Goal: Task Accomplishment & Management: Manage account settings

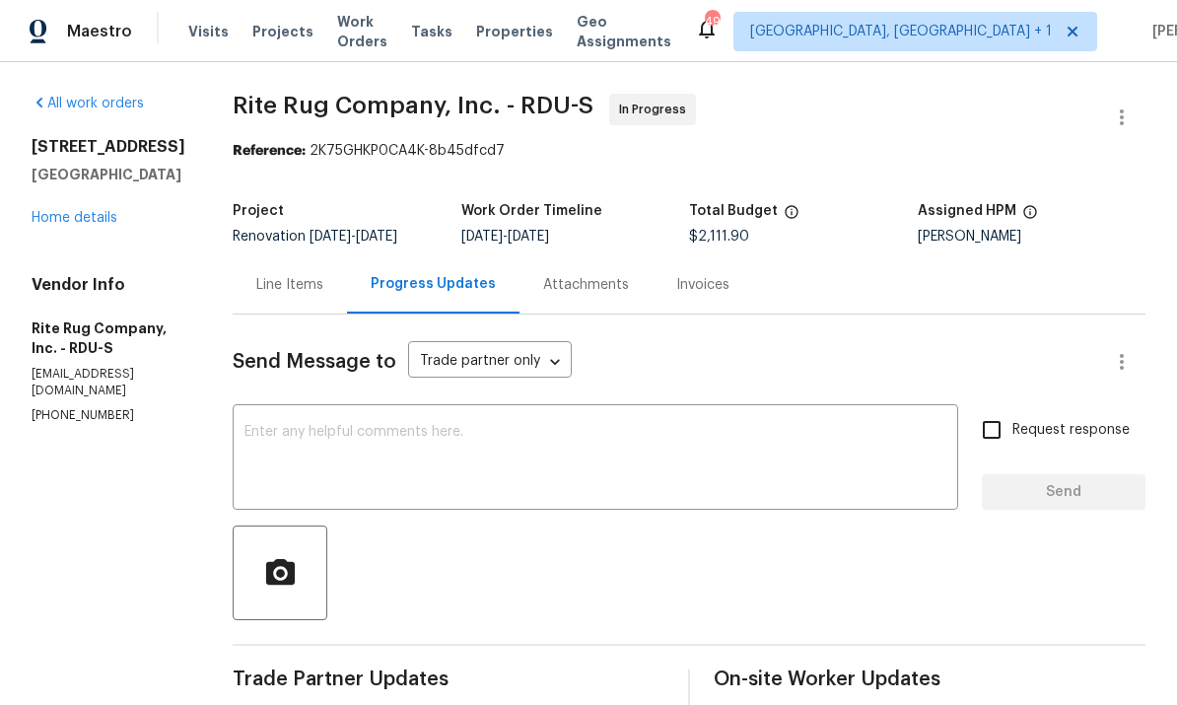
click at [104, 222] on link "Home details" at bounding box center [75, 218] width 86 height 14
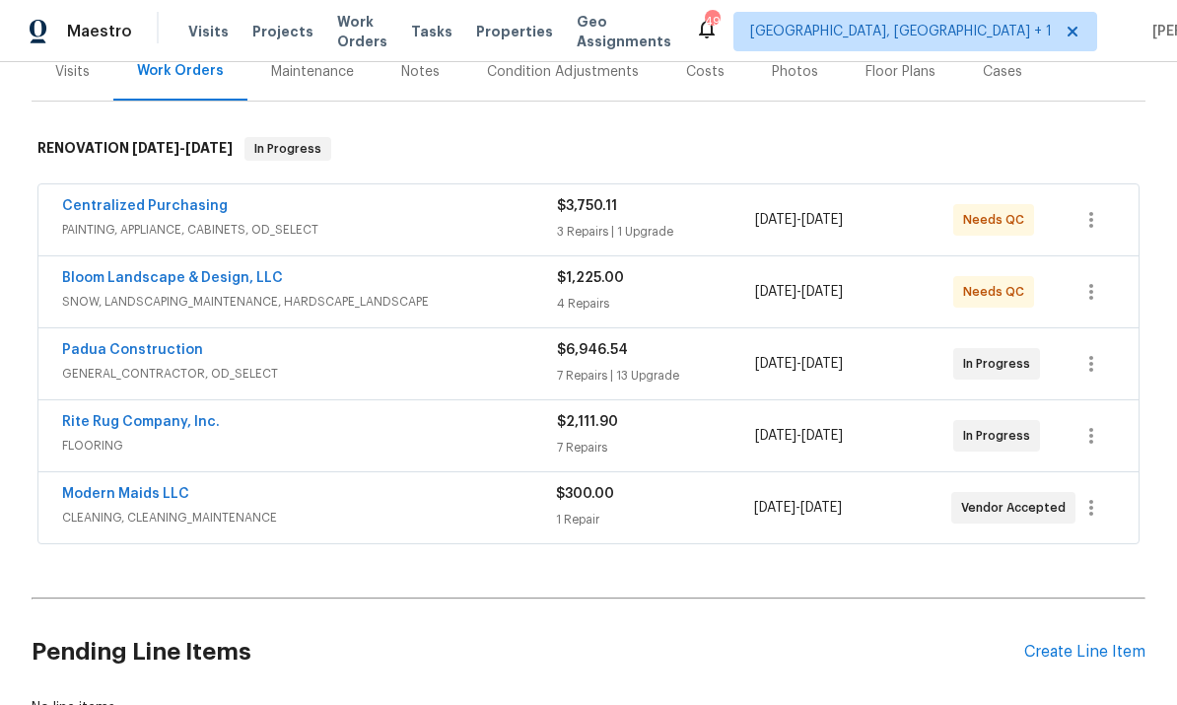
scroll to position [262, 0]
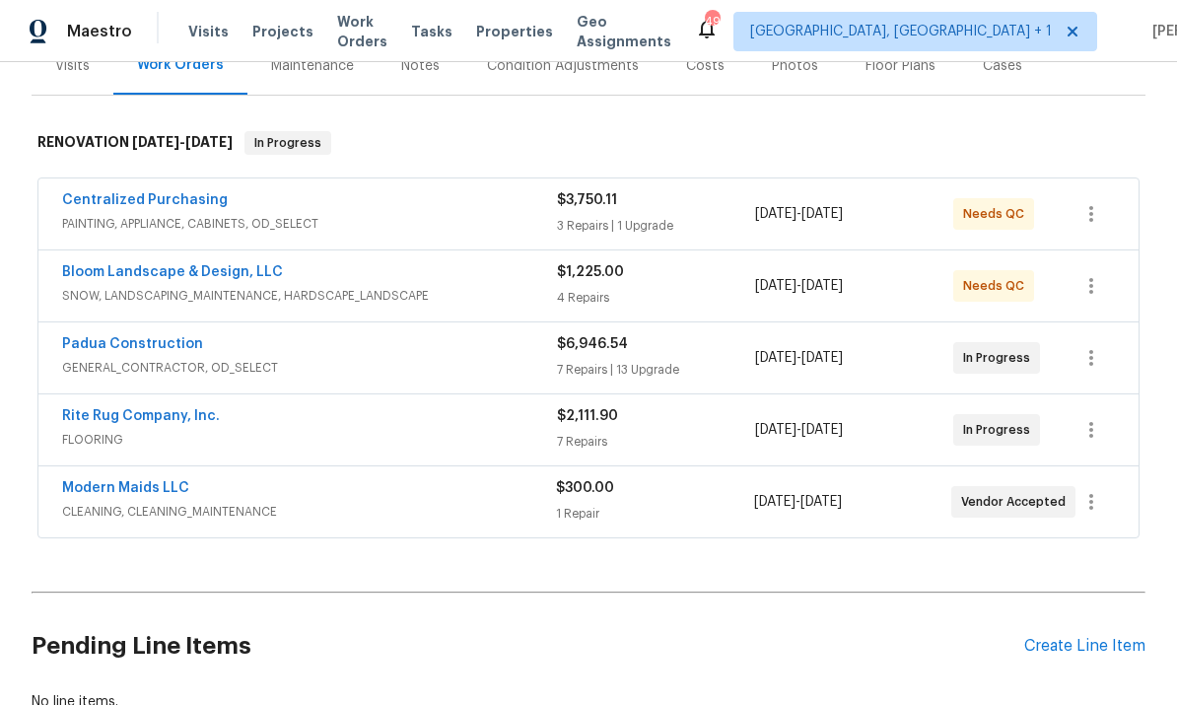
click at [174, 193] on link "Centralized Purchasing" at bounding box center [145, 200] width 166 height 14
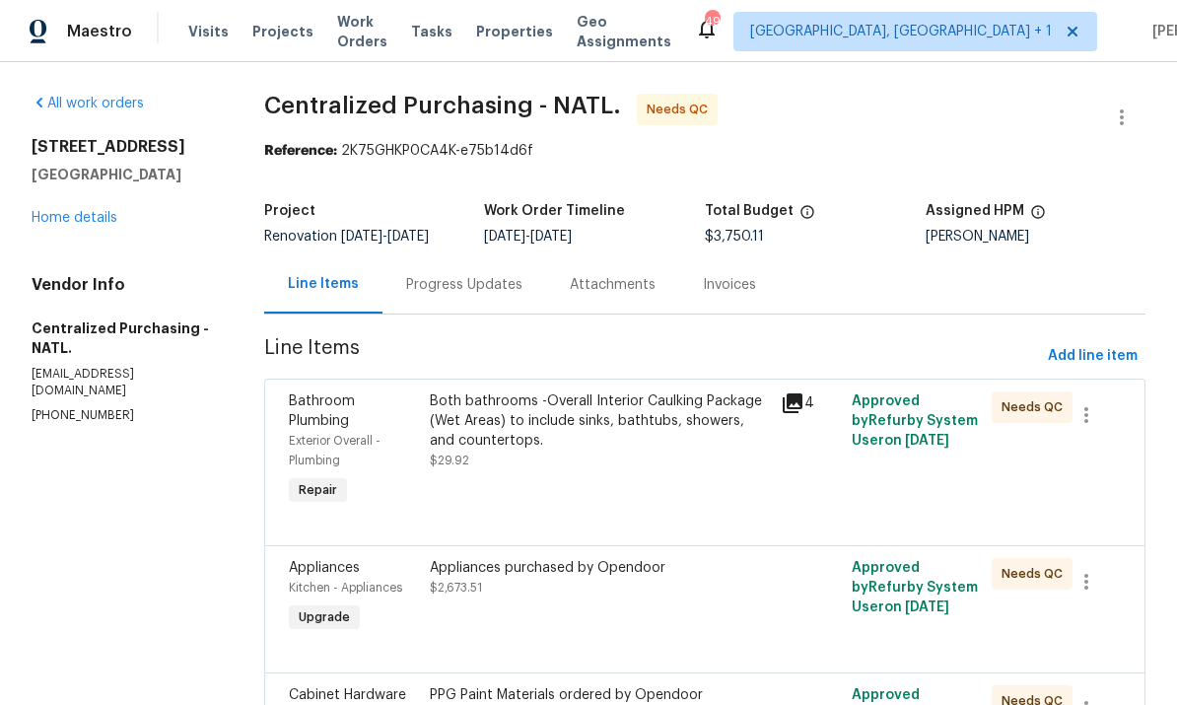
click at [567, 428] on div "Both bathrooms -Overall Interior Caulking Package (Wet Areas) to include sinks,…" at bounding box center [600, 420] width 340 height 59
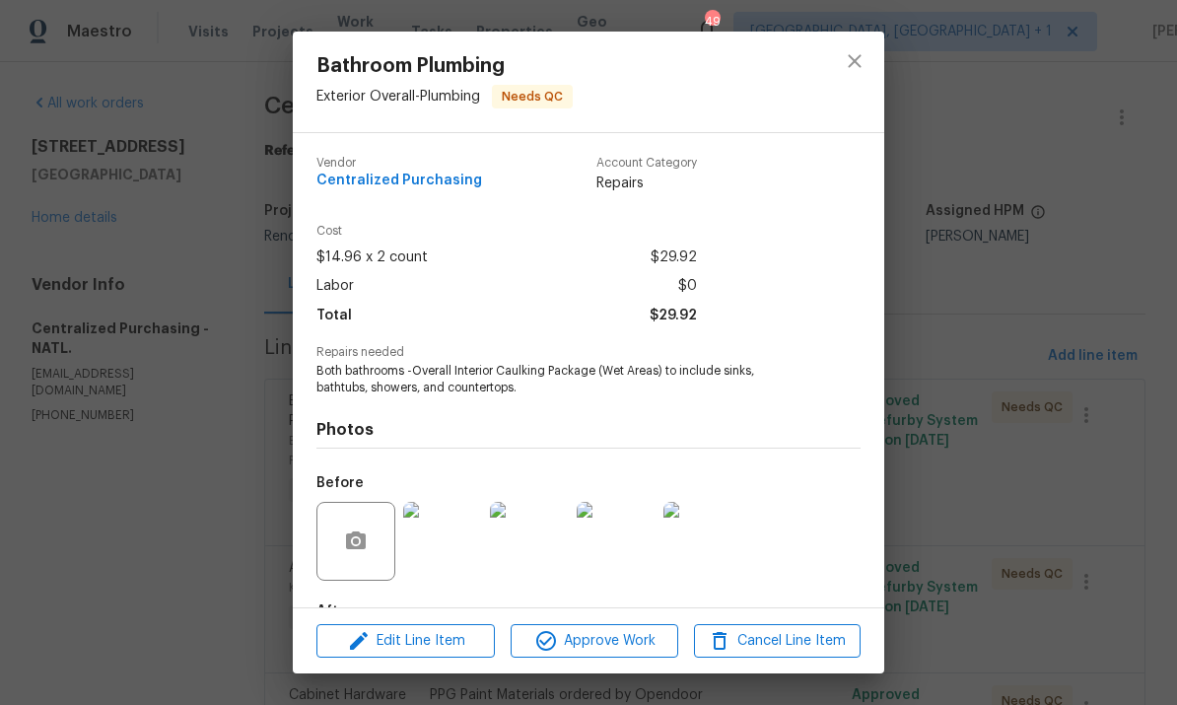
click at [1017, 193] on div "Bathroom Plumbing Exterior Overall - Plumbing Needs QC Vendor Centralized Purch…" at bounding box center [588, 352] width 1177 height 705
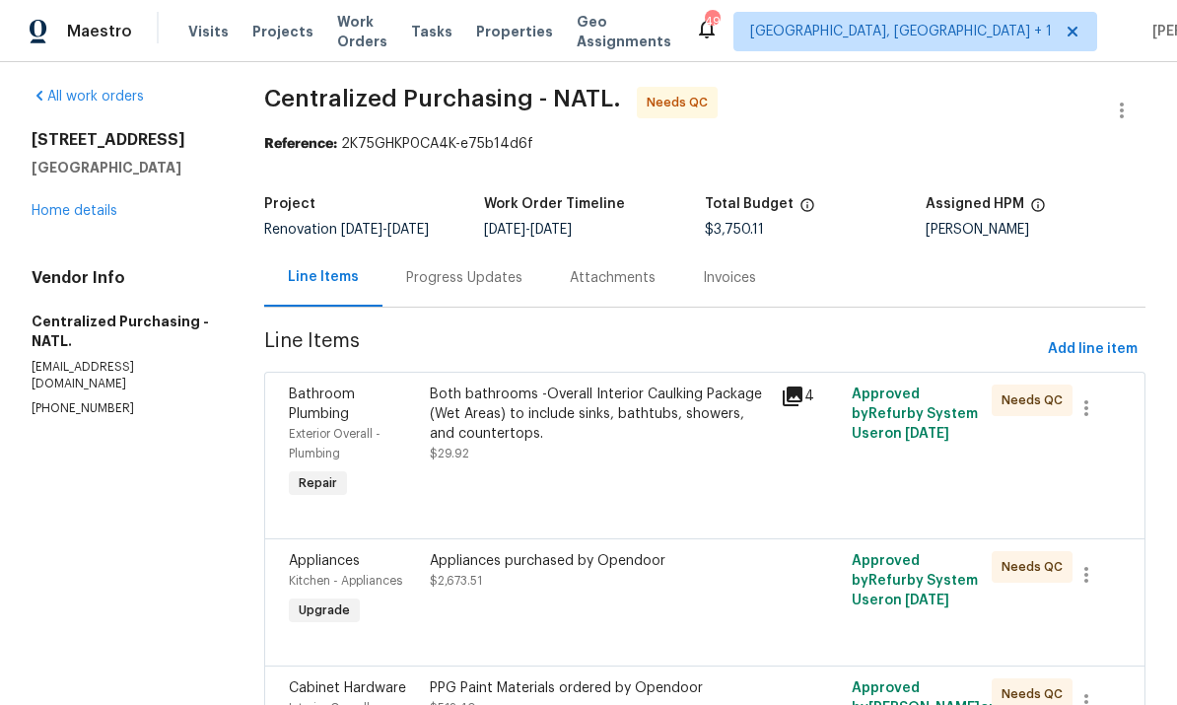
scroll to position [6, 0]
click at [1089, 404] on icon "button" at bounding box center [1087, 409] width 24 height 24
click at [810, 404] on div at bounding box center [588, 352] width 1177 height 705
click at [799, 396] on icon at bounding box center [793, 397] width 20 height 20
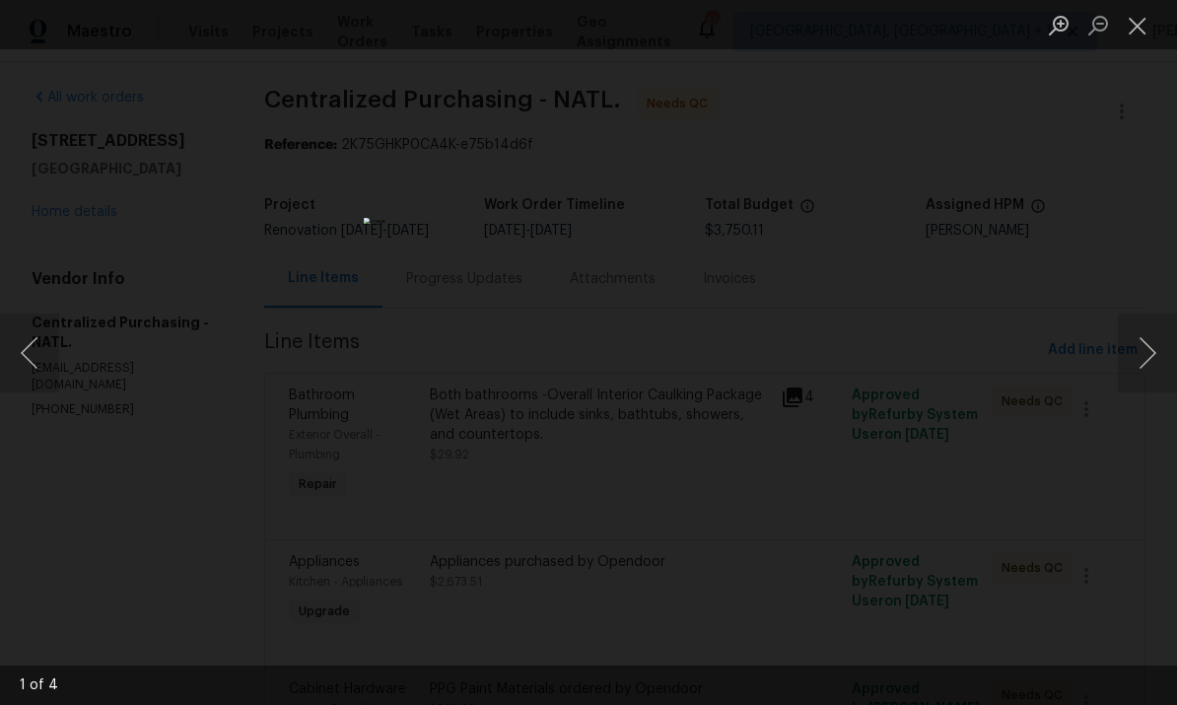
click at [1142, 338] on button "Next image" at bounding box center [1147, 352] width 59 height 79
click at [1150, 340] on button "Next image" at bounding box center [1147, 352] width 59 height 79
click at [1155, 244] on div "Lightbox" at bounding box center [588, 352] width 1177 height 705
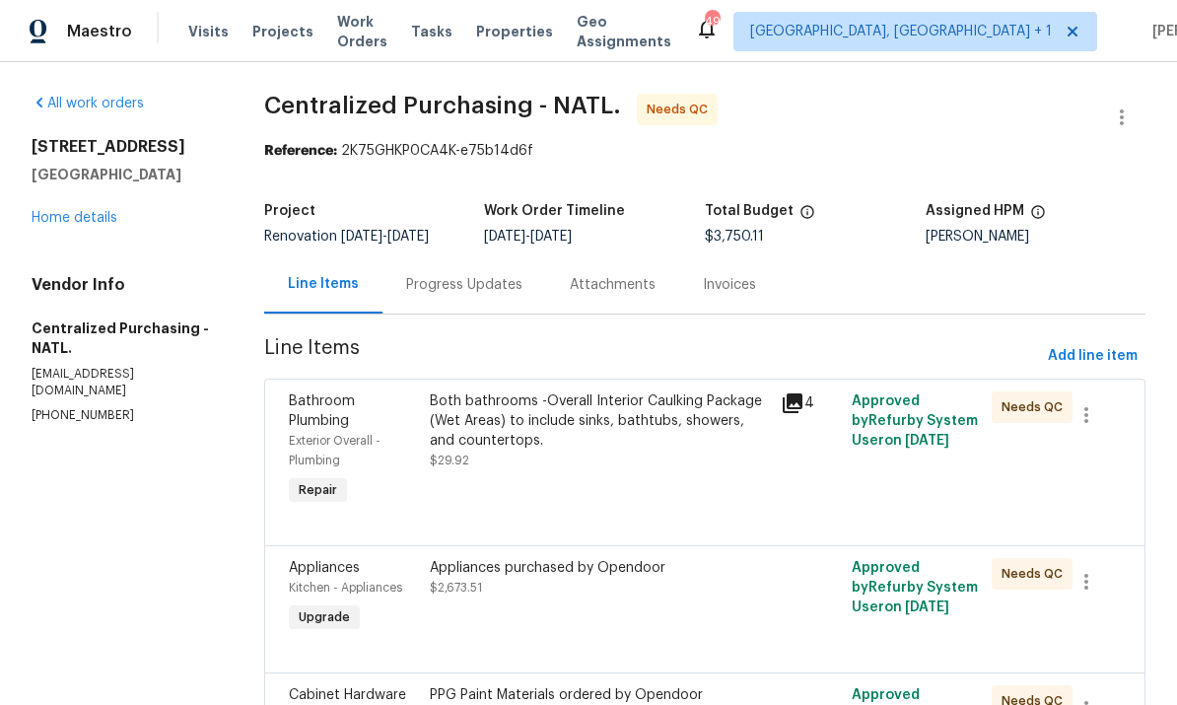
scroll to position [0, 0]
click at [1090, 412] on icon "button" at bounding box center [1087, 415] width 24 height 24
click at [1105, 420] on li "Cancel" at bounding box center [1102, 415] width 76 height 33
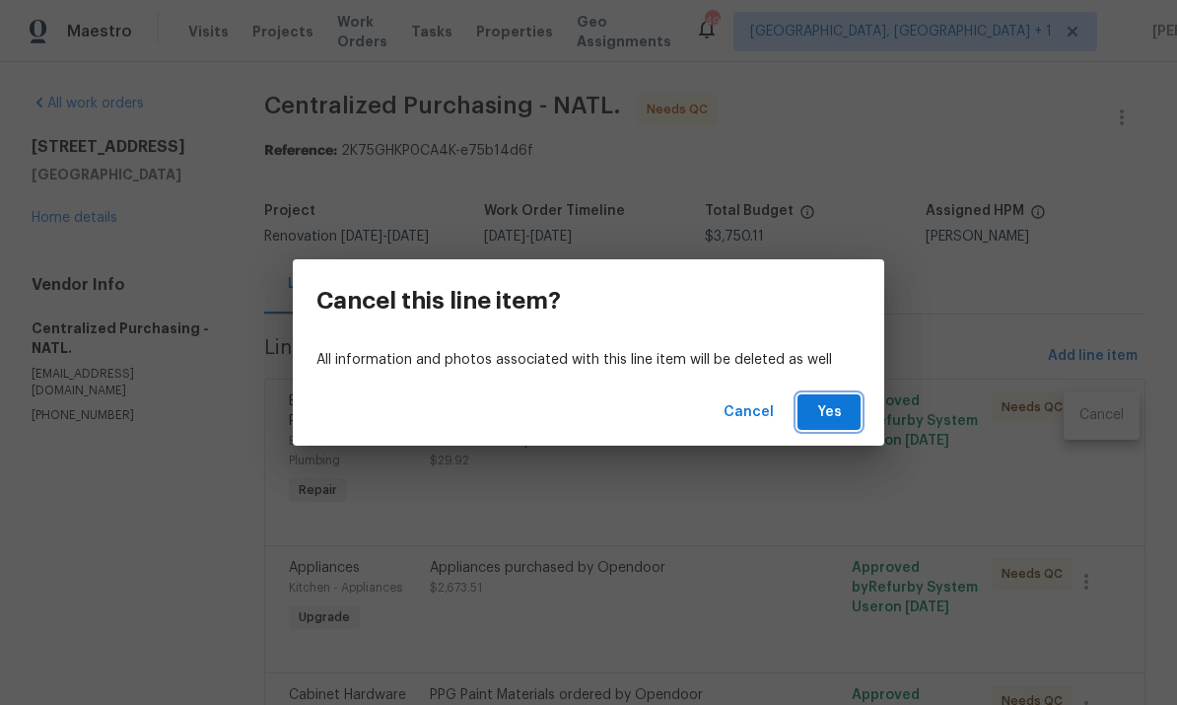
click at [829, 400] on span "Yes" at bounding box center [829, 412] width 32 height 25
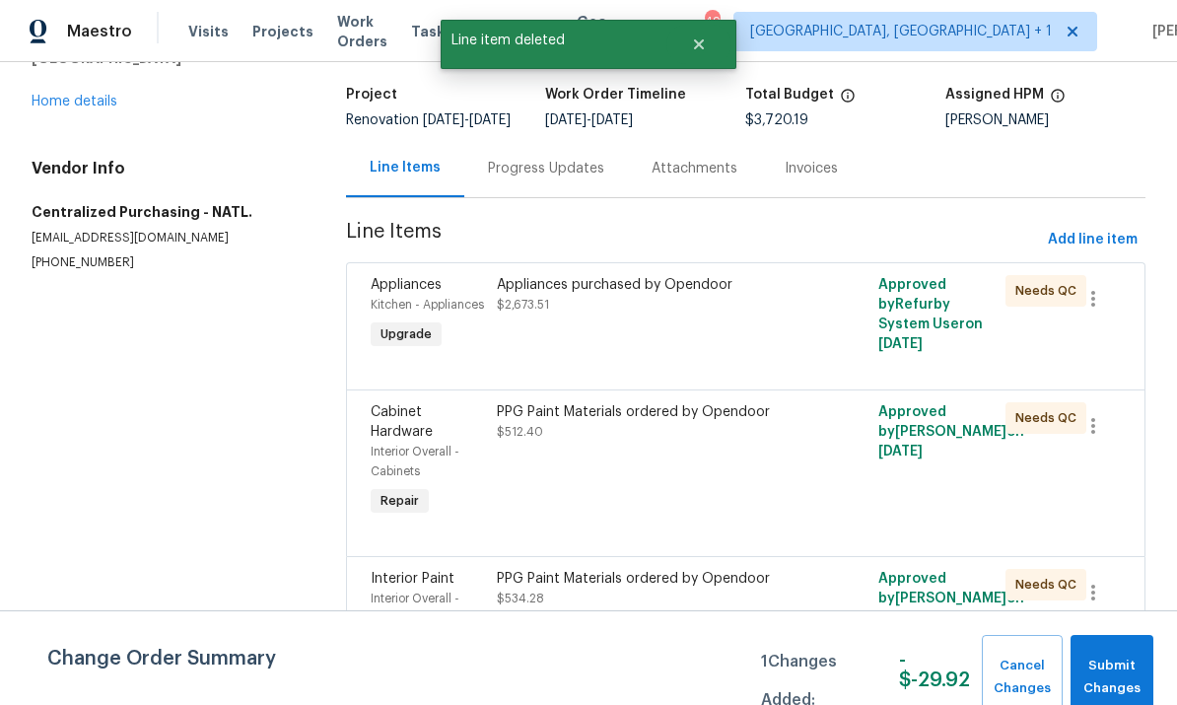
scroll to position [115, 0]
click at [72, 107] on link "Home details" at bounding box center [75, 103] width 86 height 14
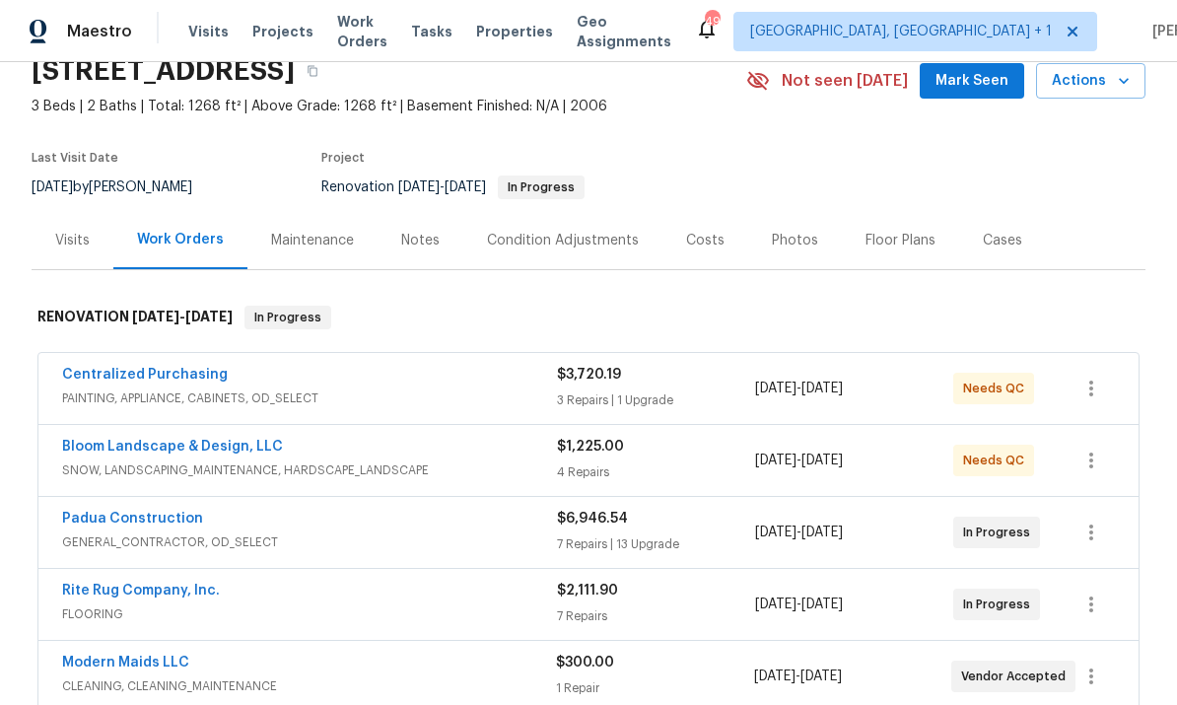
scroll to position [91, 0]
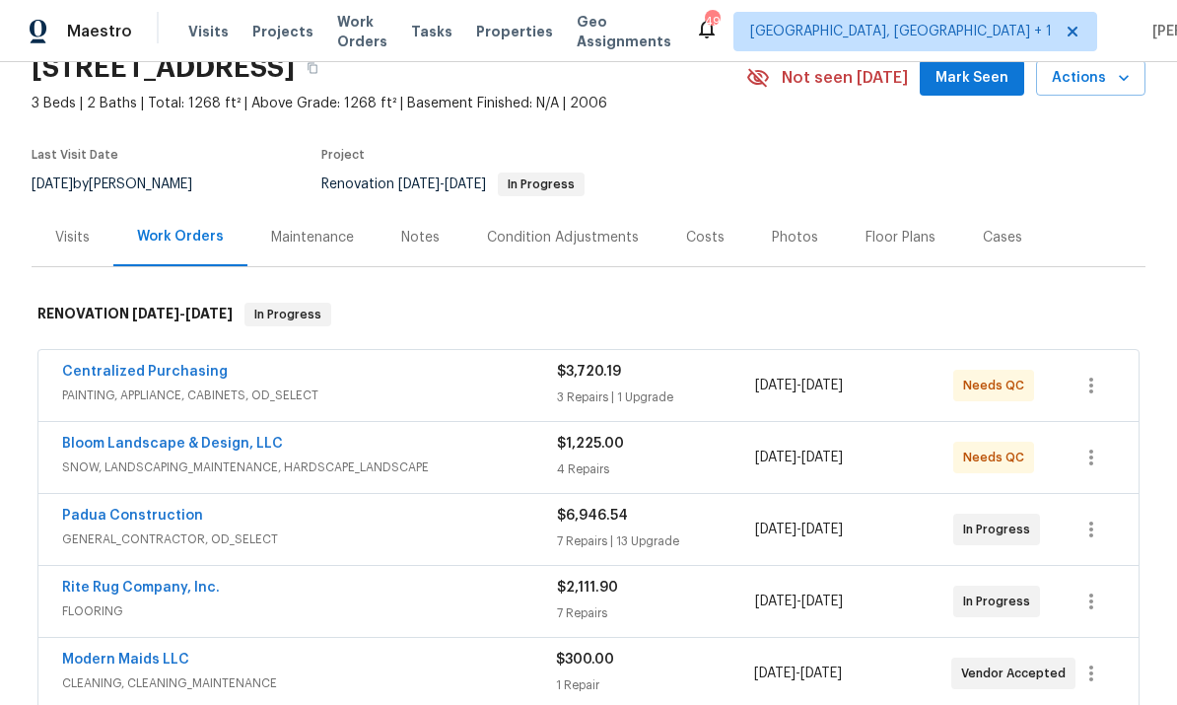
click at [164, 520] on link "Padua Construction" at bounding box center [132, 516] width 141 height 14
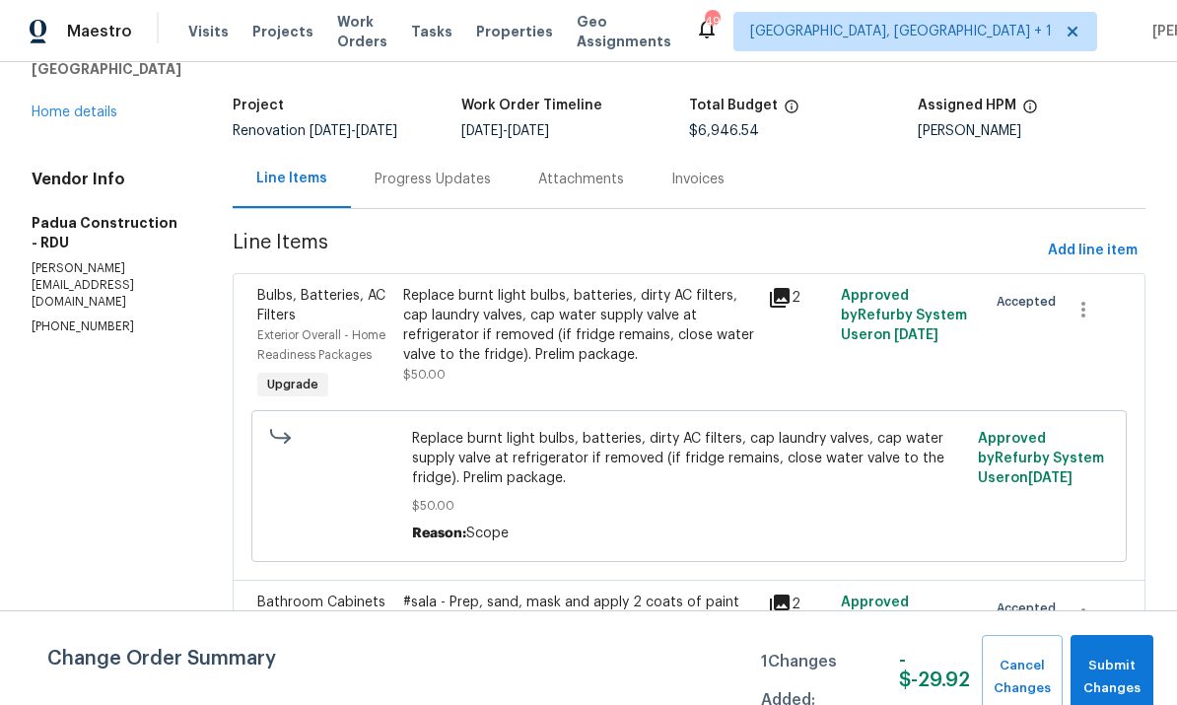
scroll to position [99, 0]
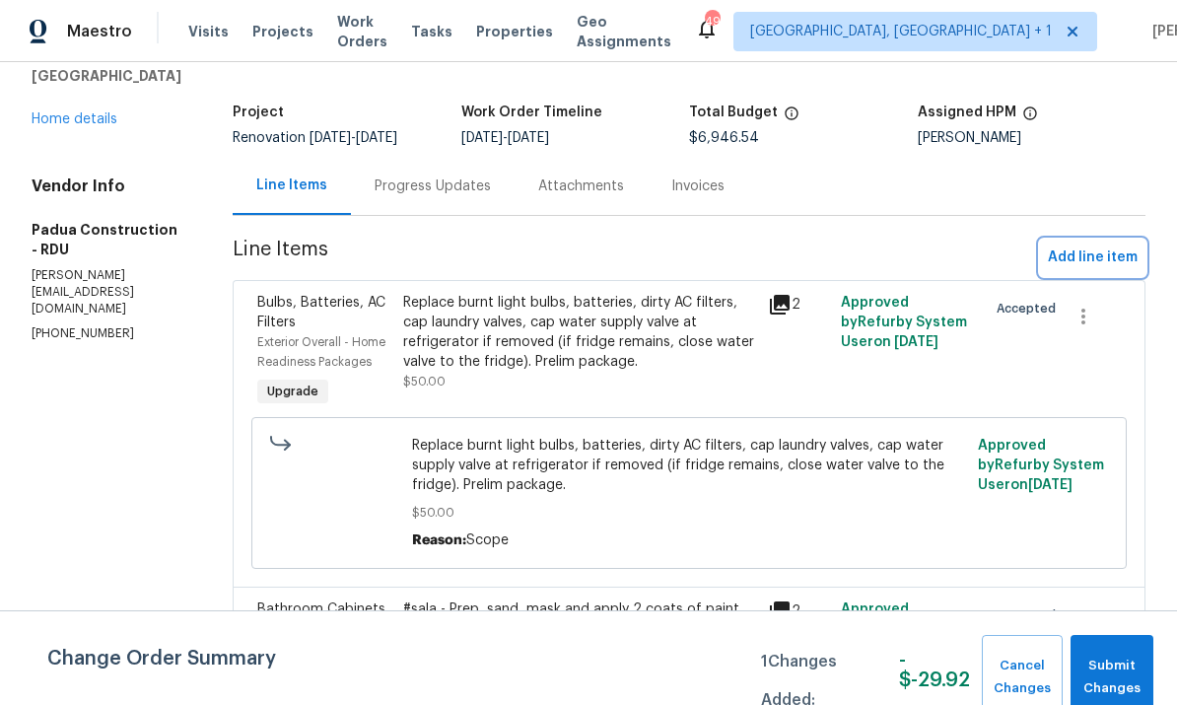
click at [1102, 255] on span "Add line item" at bounding box center [1093, 257] width 90 height 25
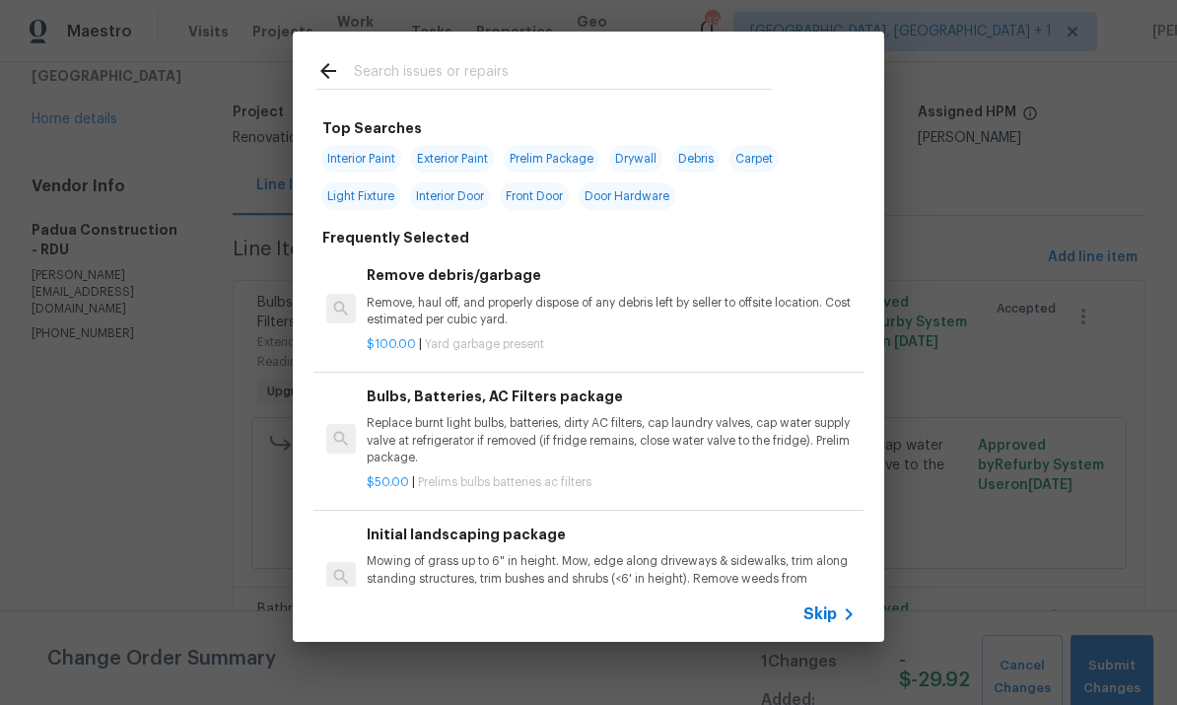
click at [432, 78] on input "text" at bounding box center [563, 74] width 418 height 30
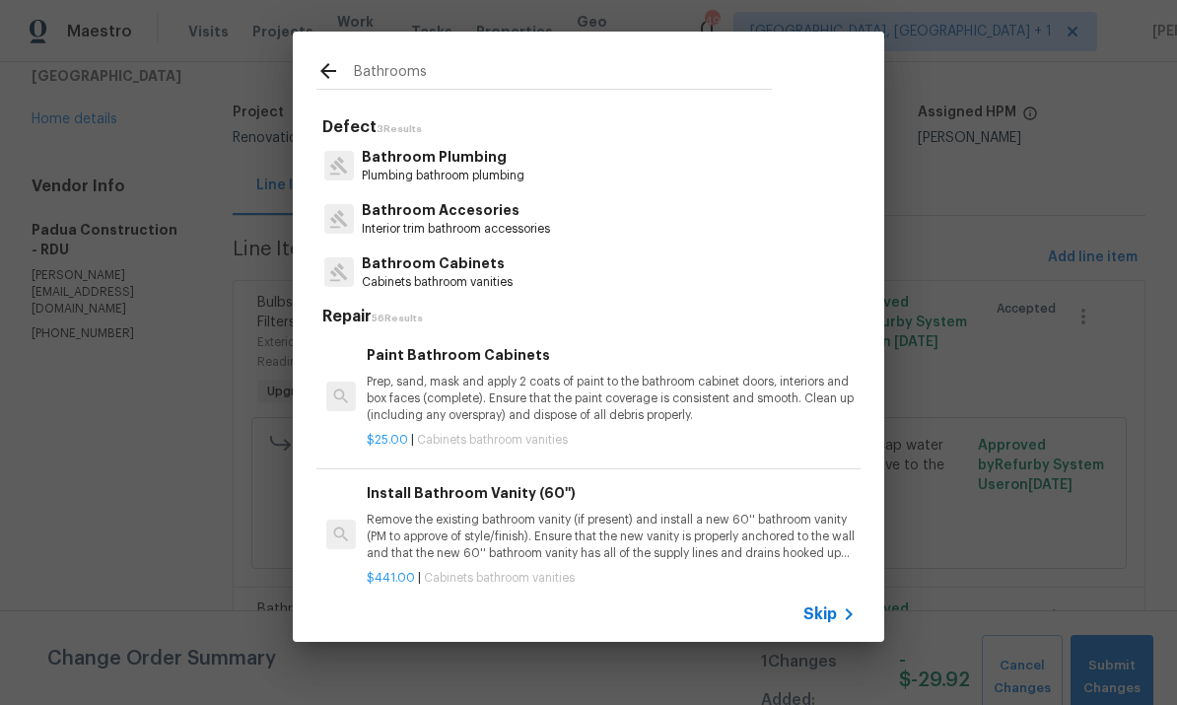
click at [450, 81] on input "Bathrooms" at bounding box center [563, 74] width 418 height 30
type input "B"
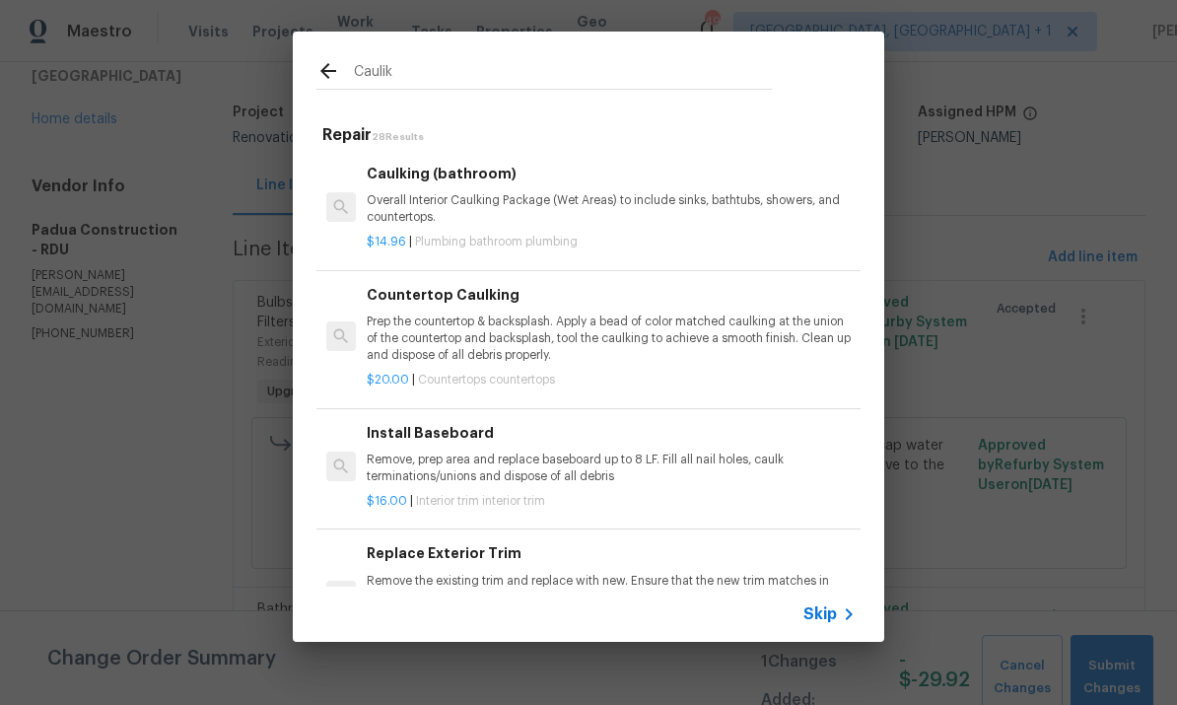
type input "Caulking"
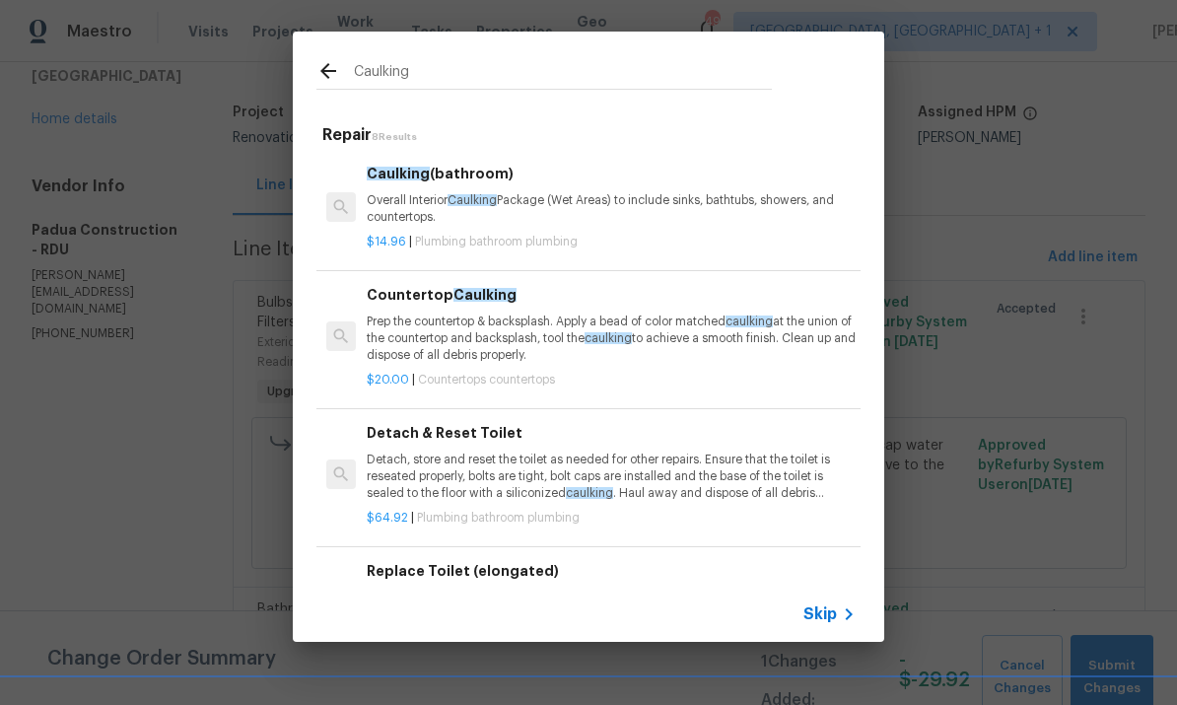
click at [487, 200] on span "Caulking" at bounding box center [472, 200] width 49 height 12
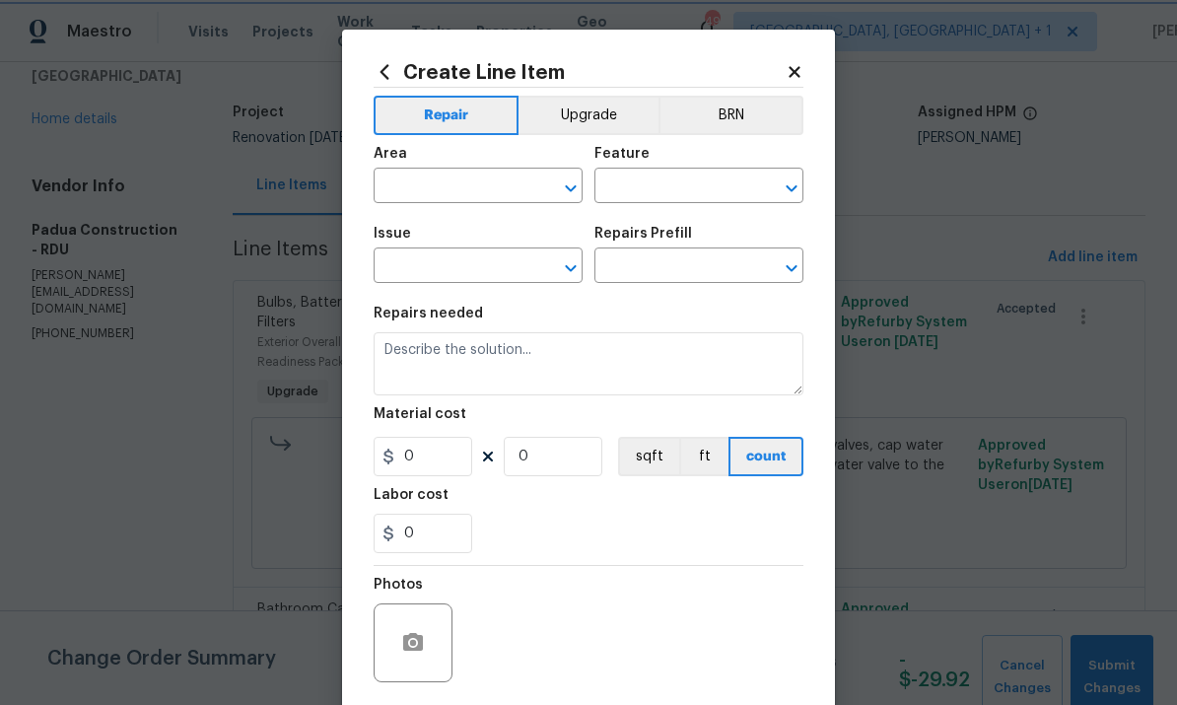
type input "Plumbing"
type input "Bathroom Plumbing"
type input "Caulking (bathroom) $14.96"
type textarea "Overall Interior Caulking Package (Wet Areas) to include sinks, bathtubs, showe…"
type input "14.96"
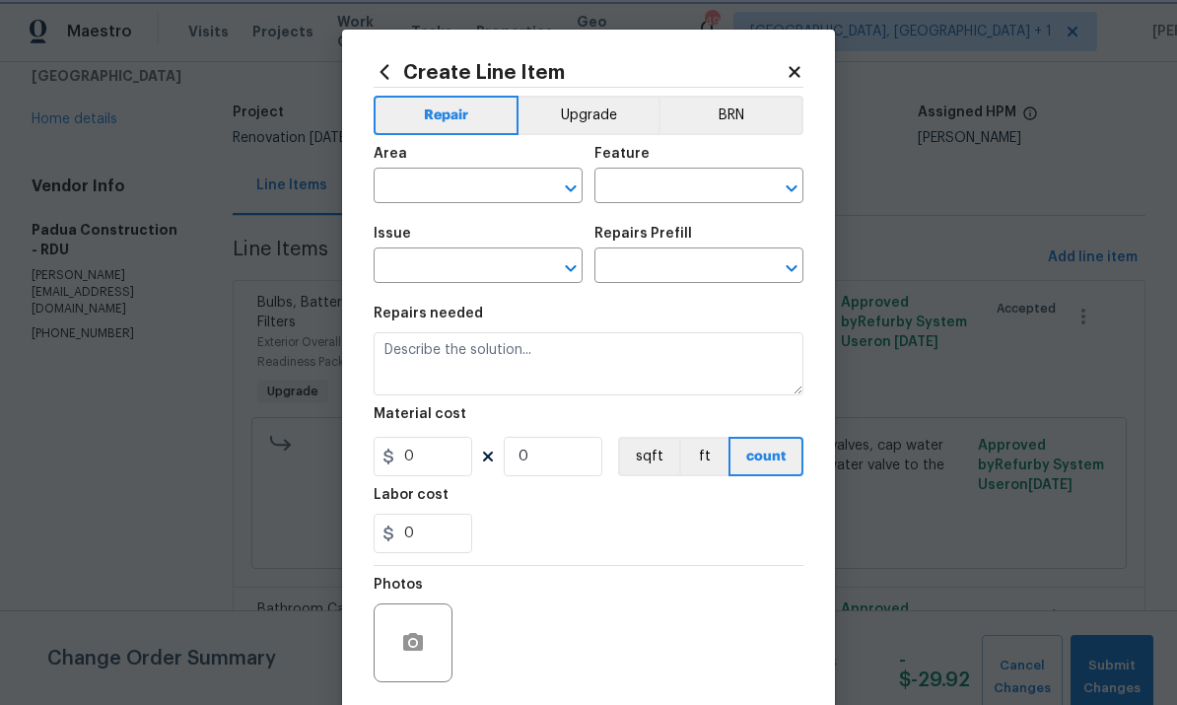
type input "1"
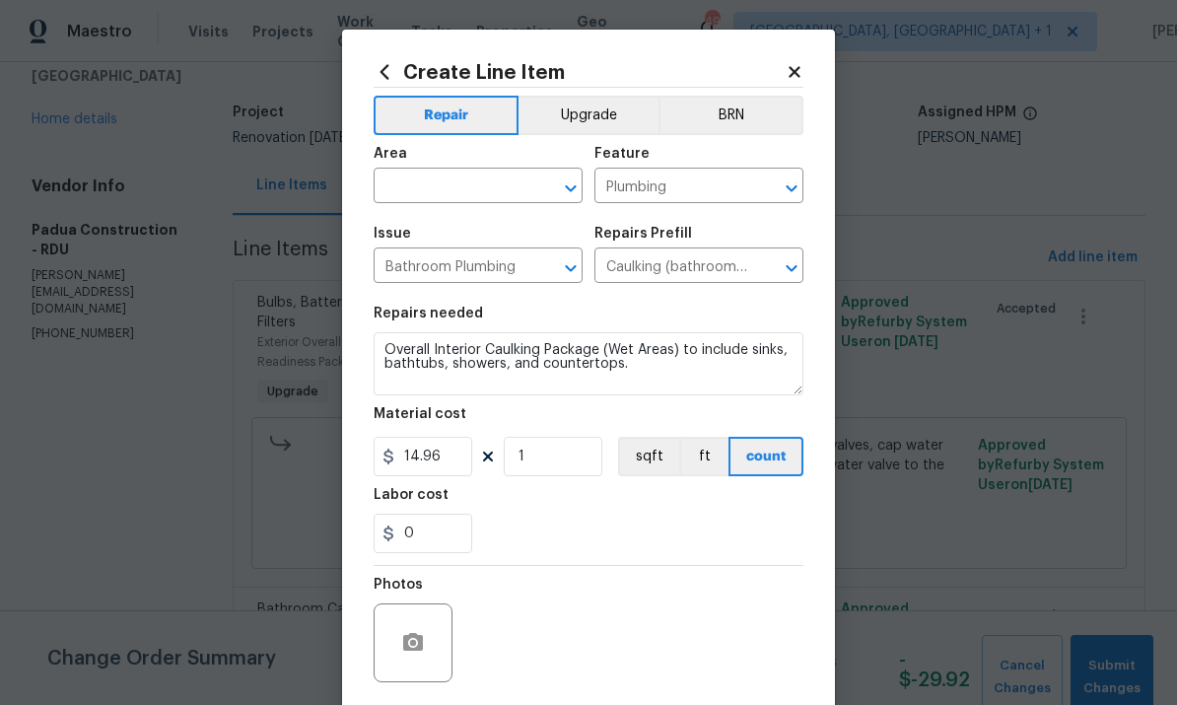
click at [425, 189] on input "text" at bounding box center [451, 188] width 154 height 31
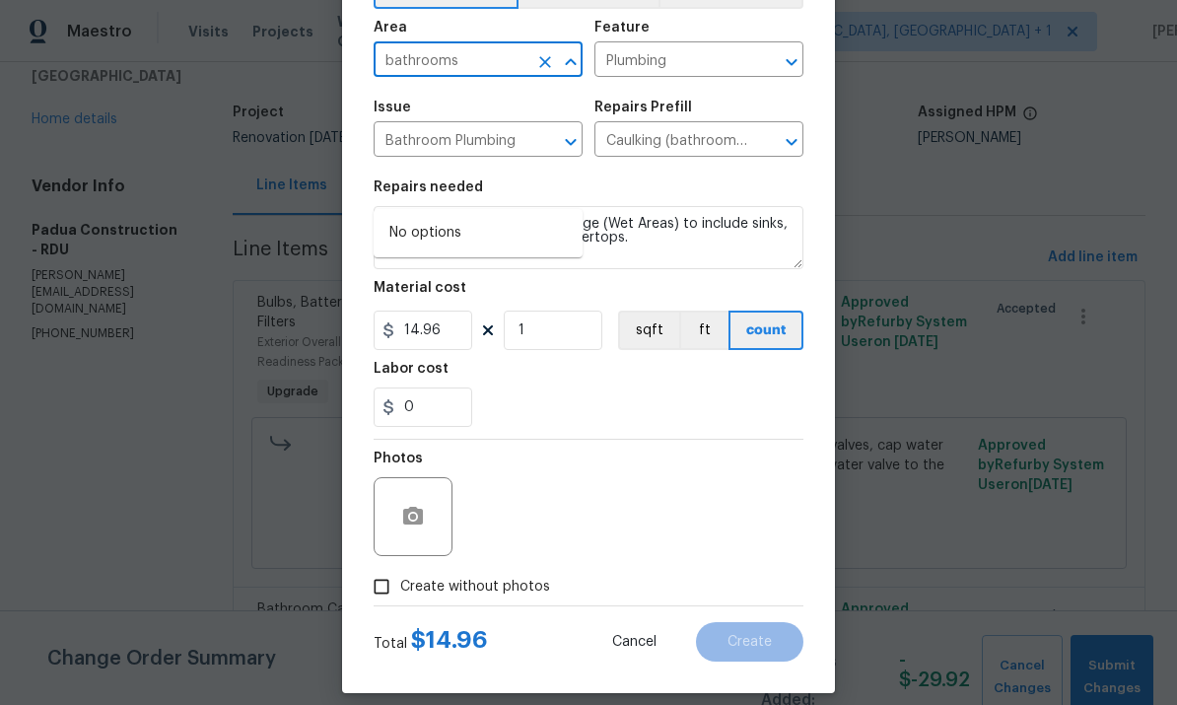
scroll to position [133, 0]
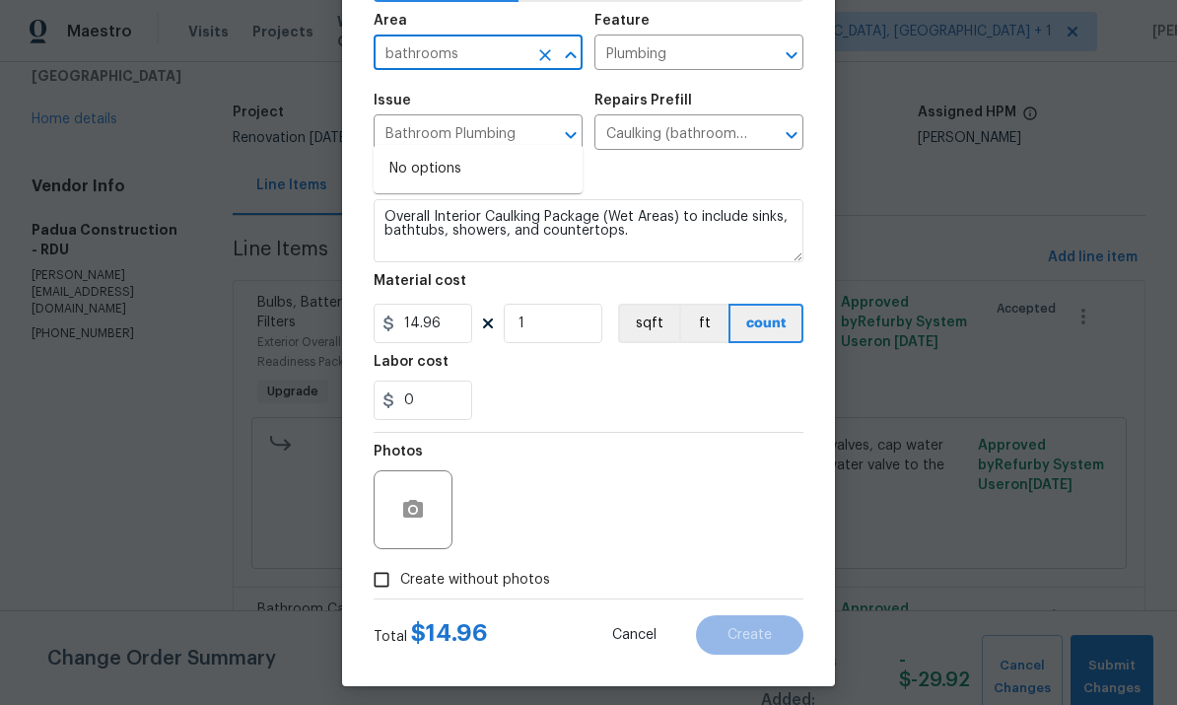
type input "bathrooms"
click at [396, 582] on input "Create without photos" at bounding box center [381, 579] width 37 height 37
checkbox input "true"
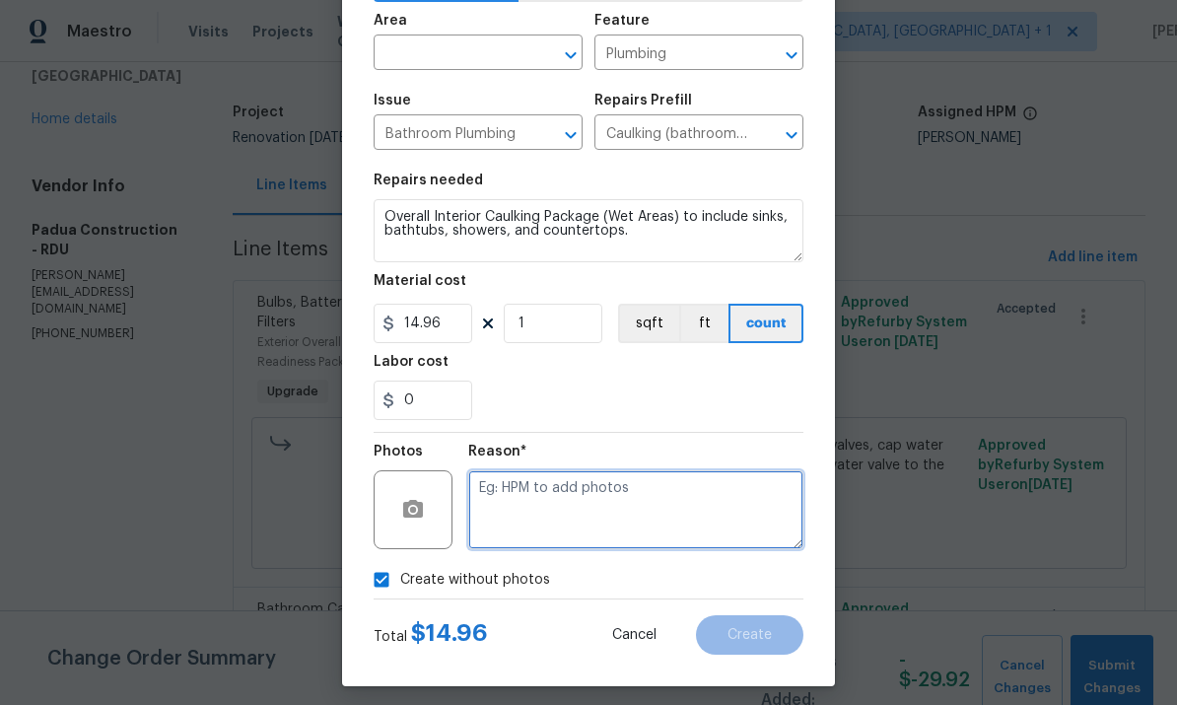
click at [530, 497] on textarea at bounding box center [635, 509] width 335 height 79
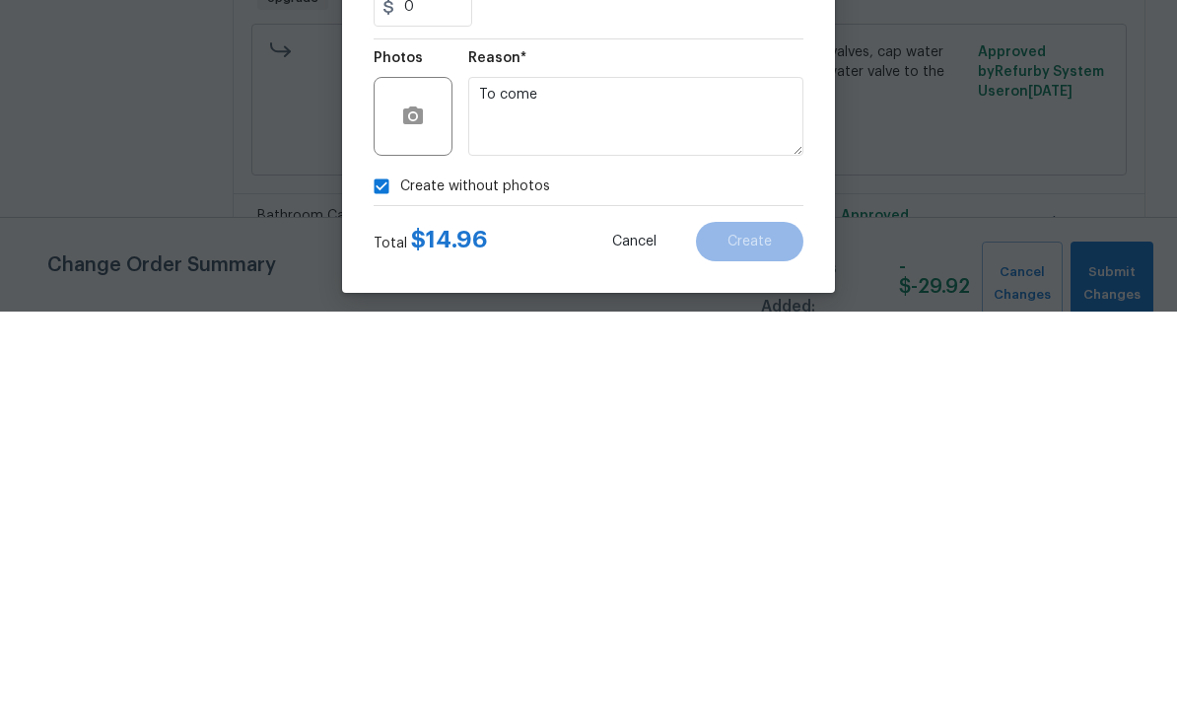
scroll to position [74, 0]
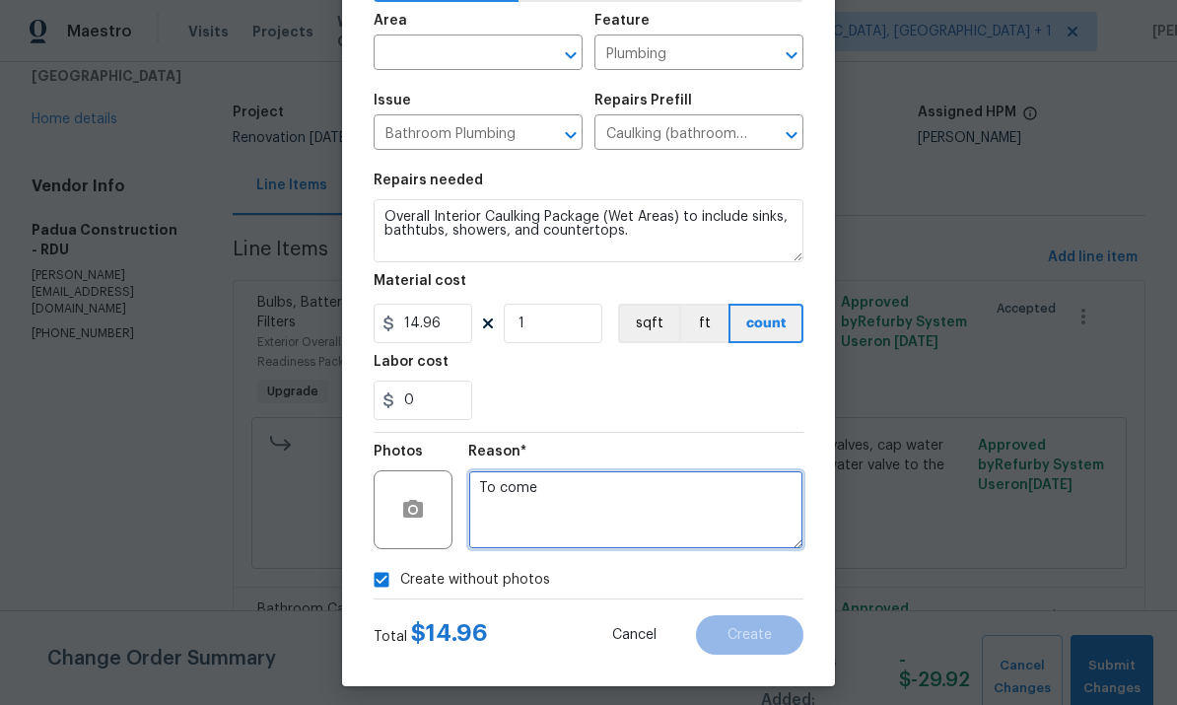
type textarea "To come"
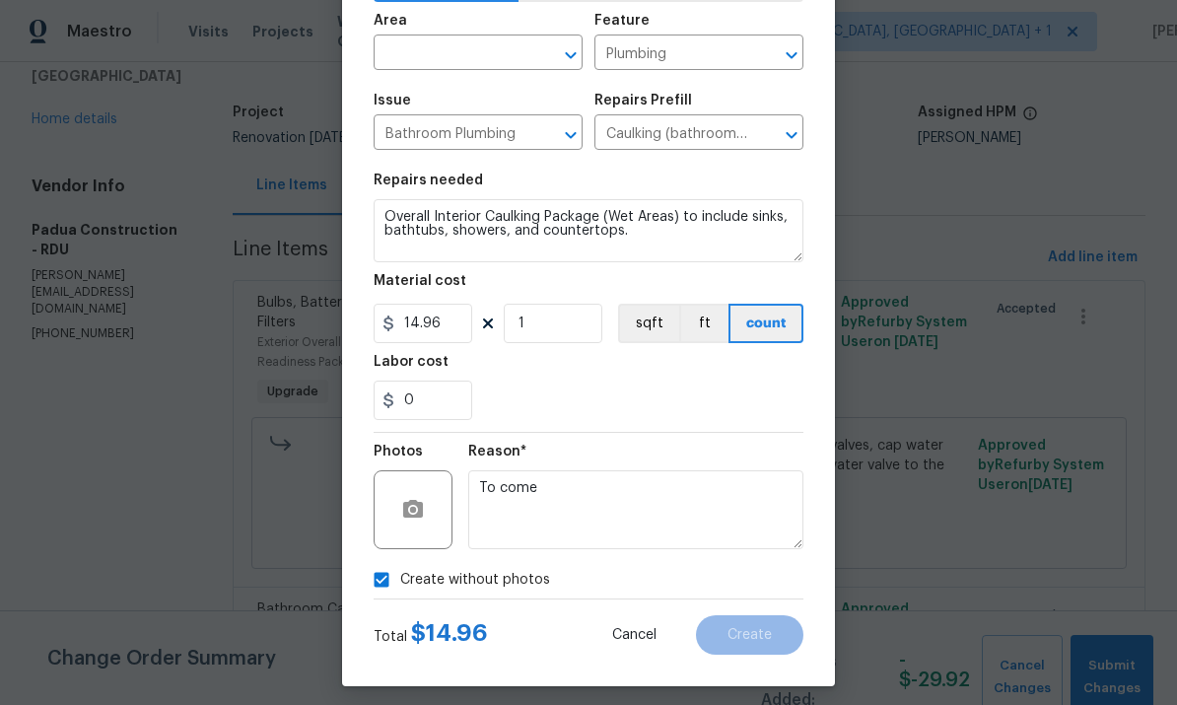
click at [447, 64] on input "text" at bounding box center [451, 54] width 154 height 31
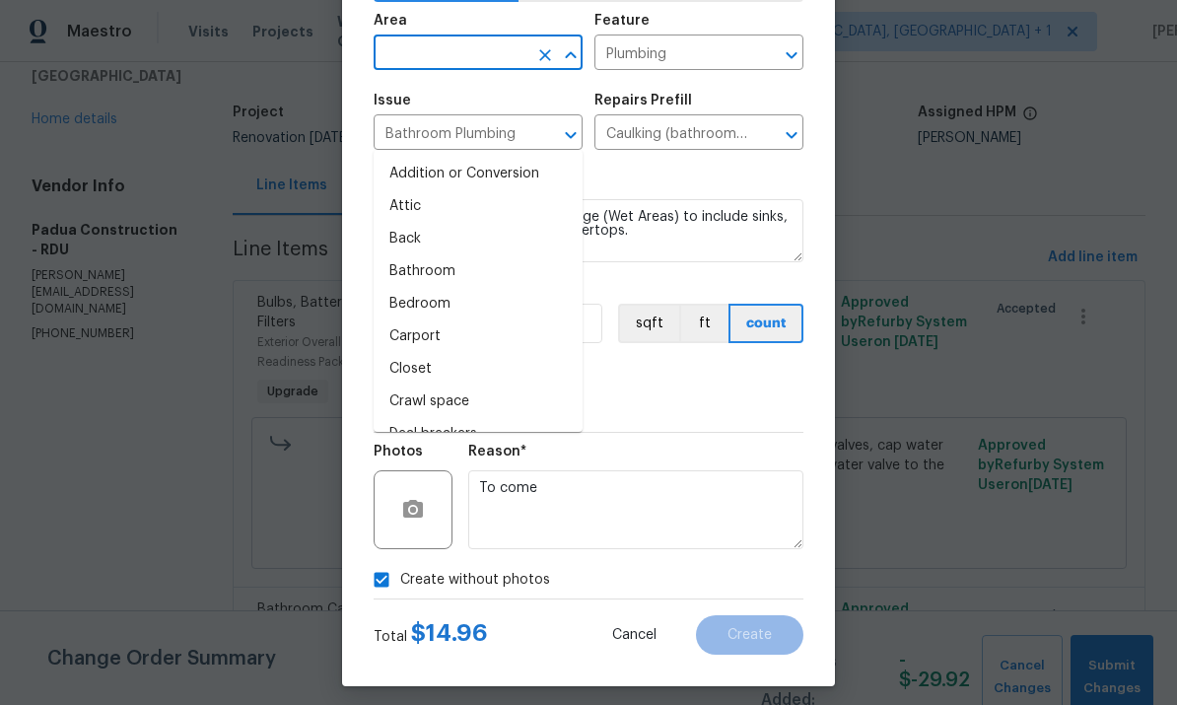
click at [440, 255] on li "Bathroom" at bounding box center [478, 271] width 209 height 33
type input "Bathroom"
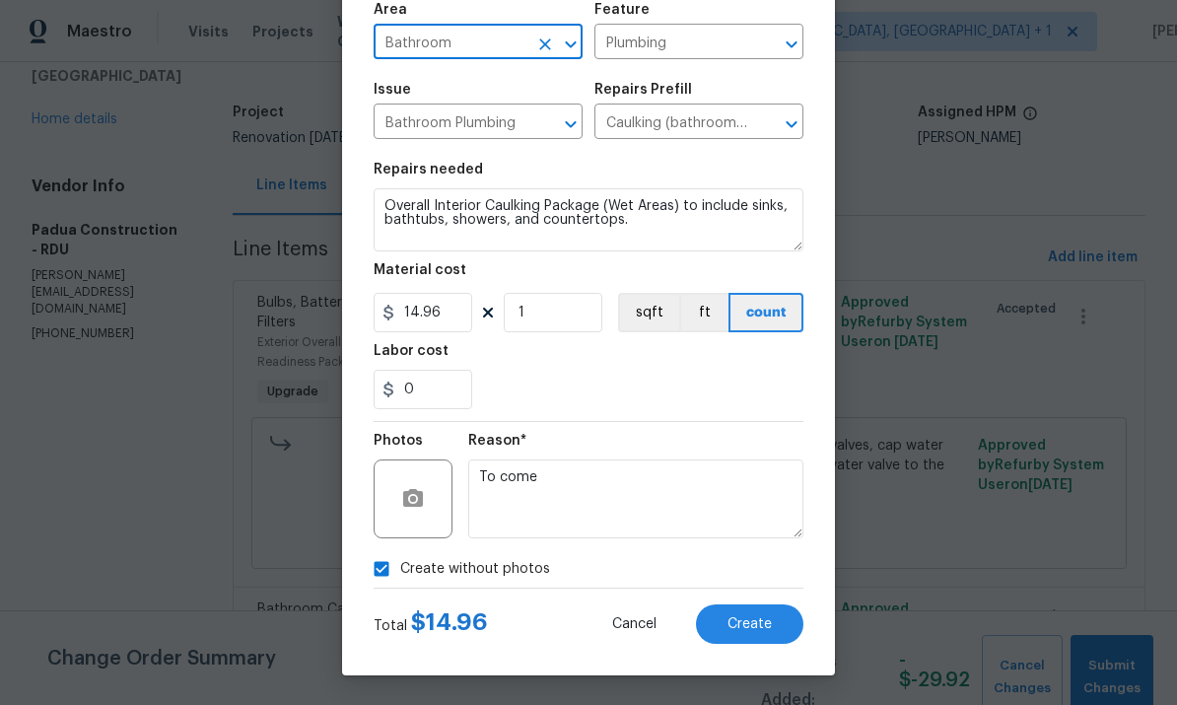
scroll to position [148, 0]
click at [550, 316] on input "1" at bounding box center [553, 312] width 99 height 39
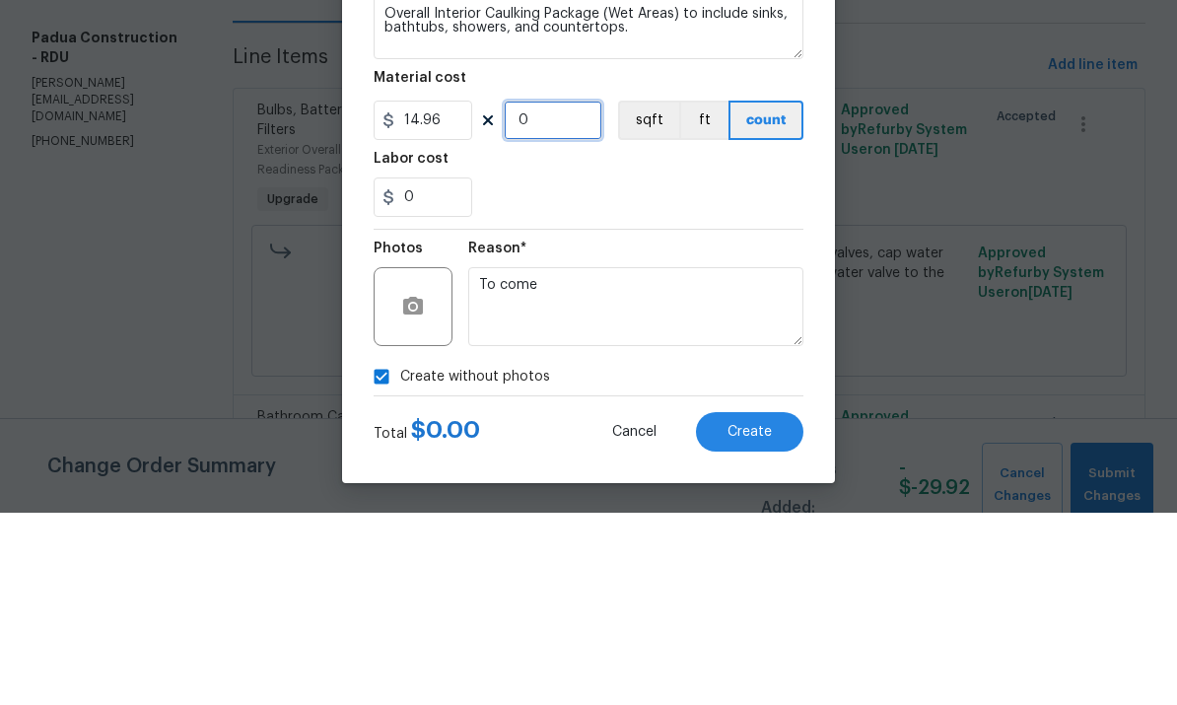
type input "2"
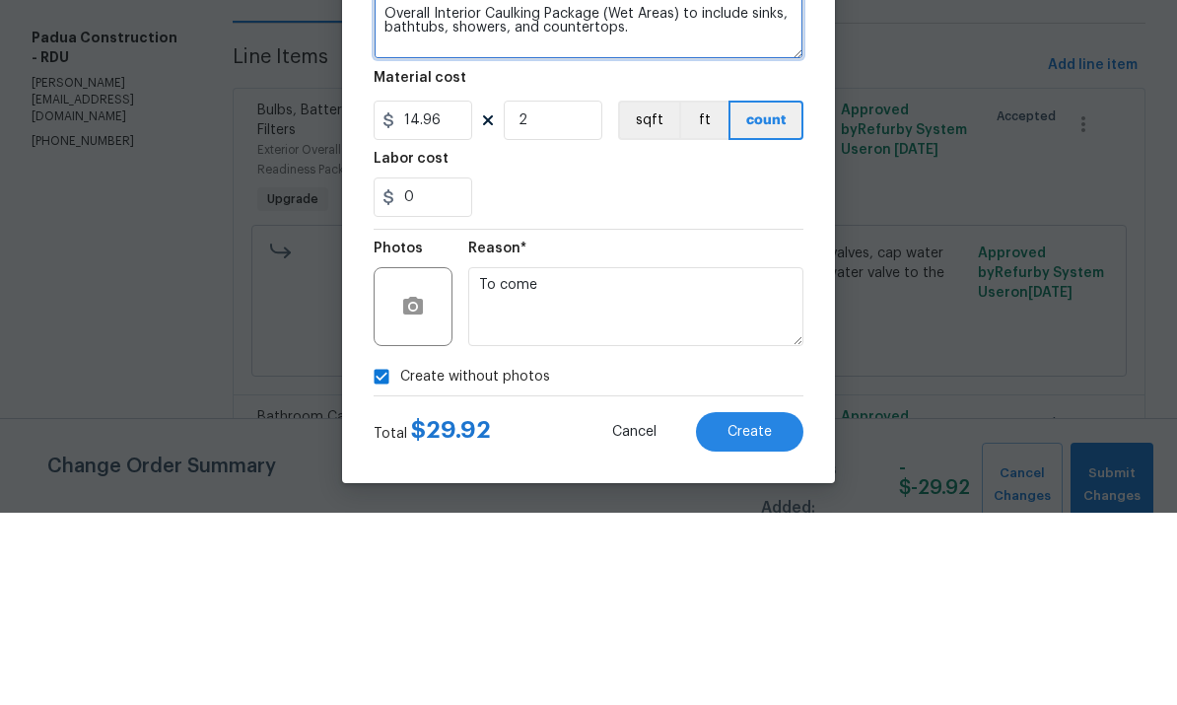
click at [388, 188] on textarea "Overall Interior Caulking Package (Wet Areas) to include sinks, bathtubs, showe…" at bounding box center [589, 219] width 430 height 63
click at [747, 188] on textarea "Both bathroom s Overall Interior Caulking Package (Wet Areas) to include sinks,…" at bounding box center [589, 219] width 430 height 63
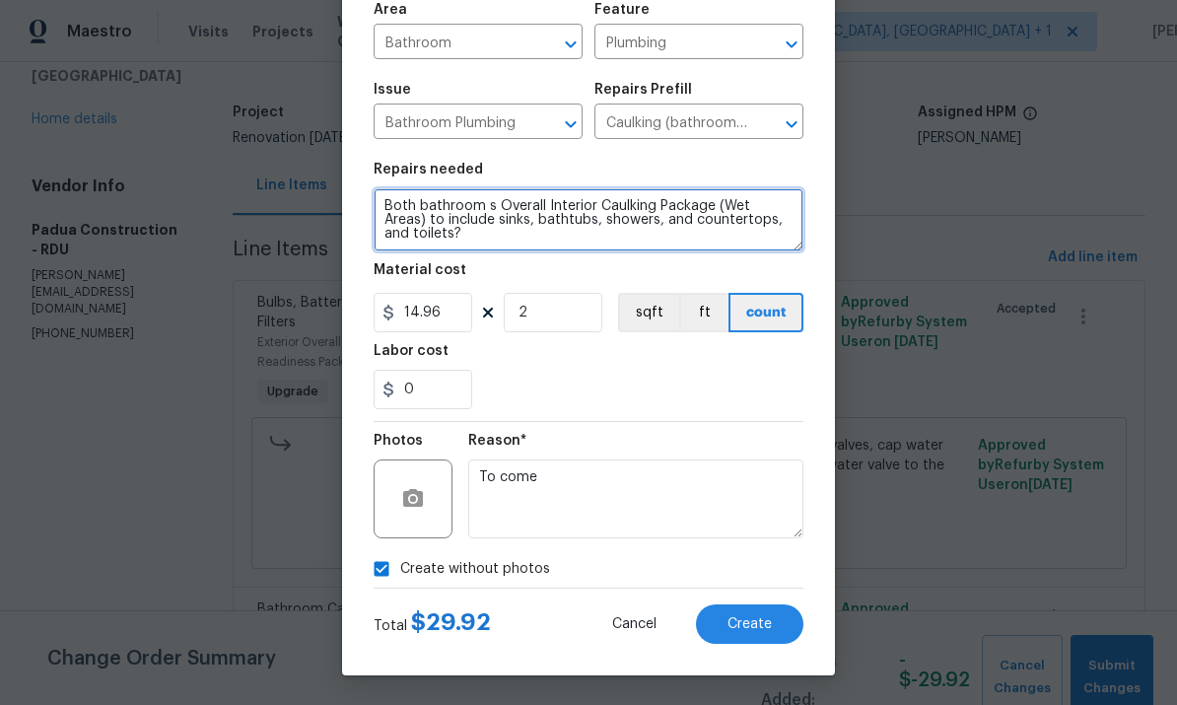
type textarea "Both bathroom s Overall Interior Caulking Package (Wet Areas) to include sinks,…"
click at [747, 632] on button "Create" at bounding box center [749, 623] width 107 height 39
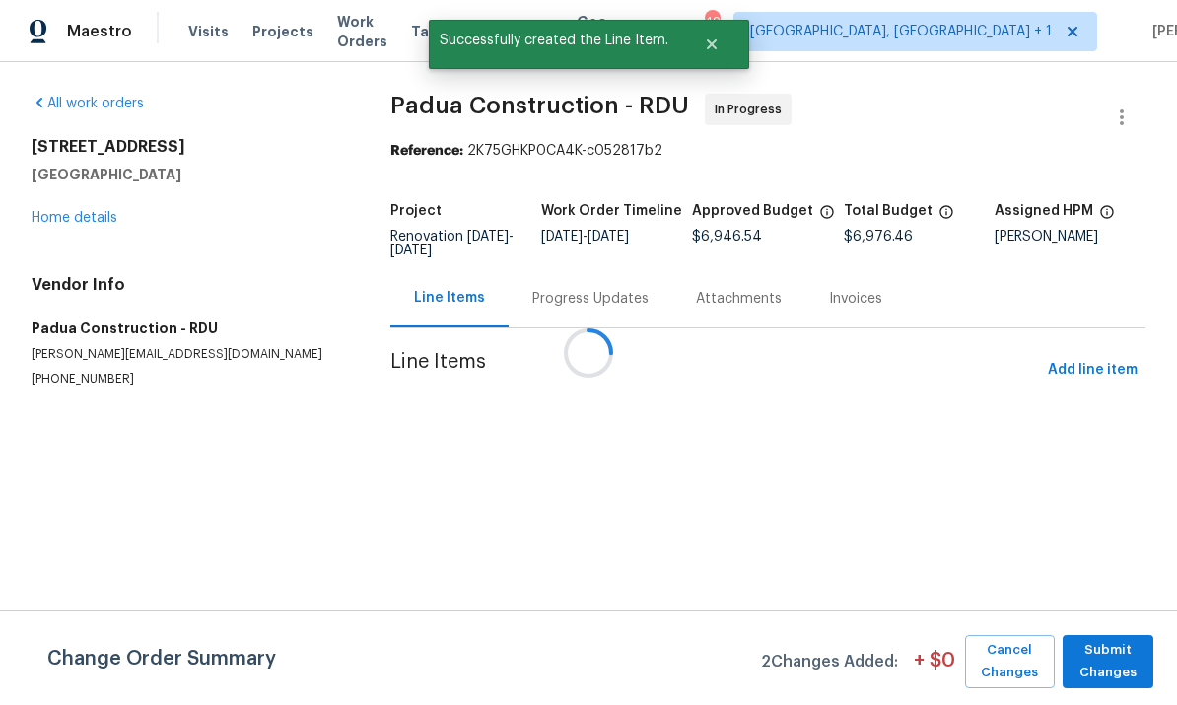
scroll to position [0, 0]
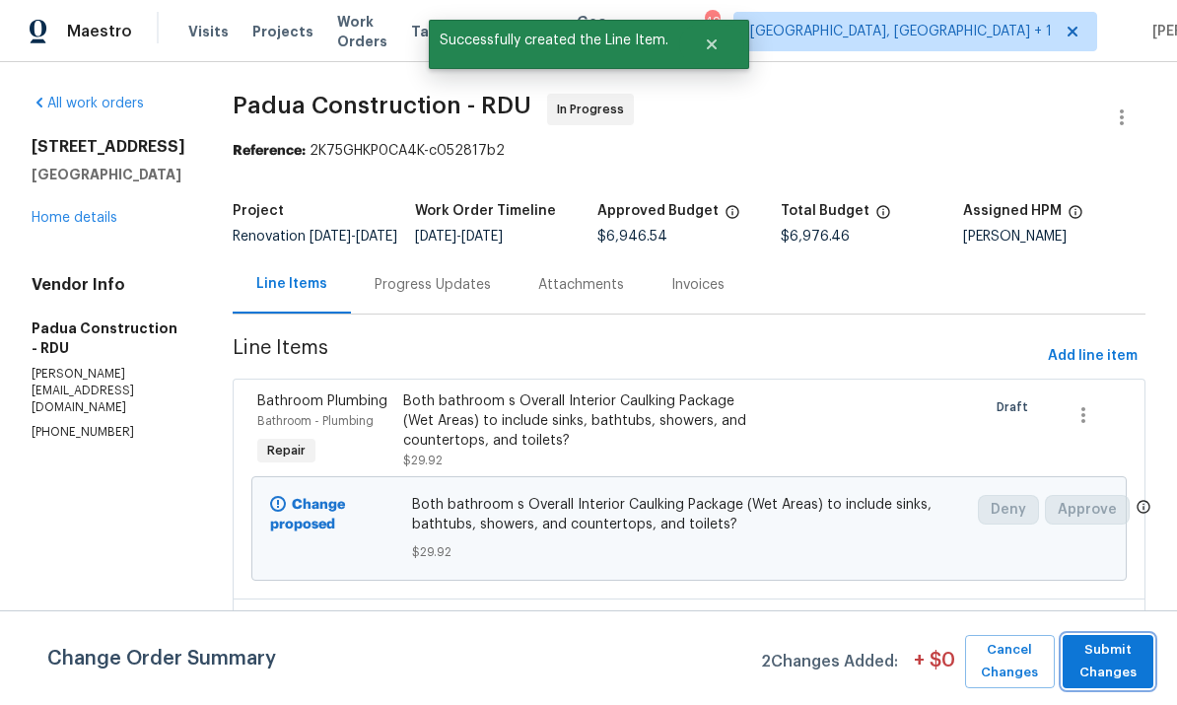
click at [1121, 665] on span "Submit Changes" at bounding box center [1108, 661] width 71 height 45
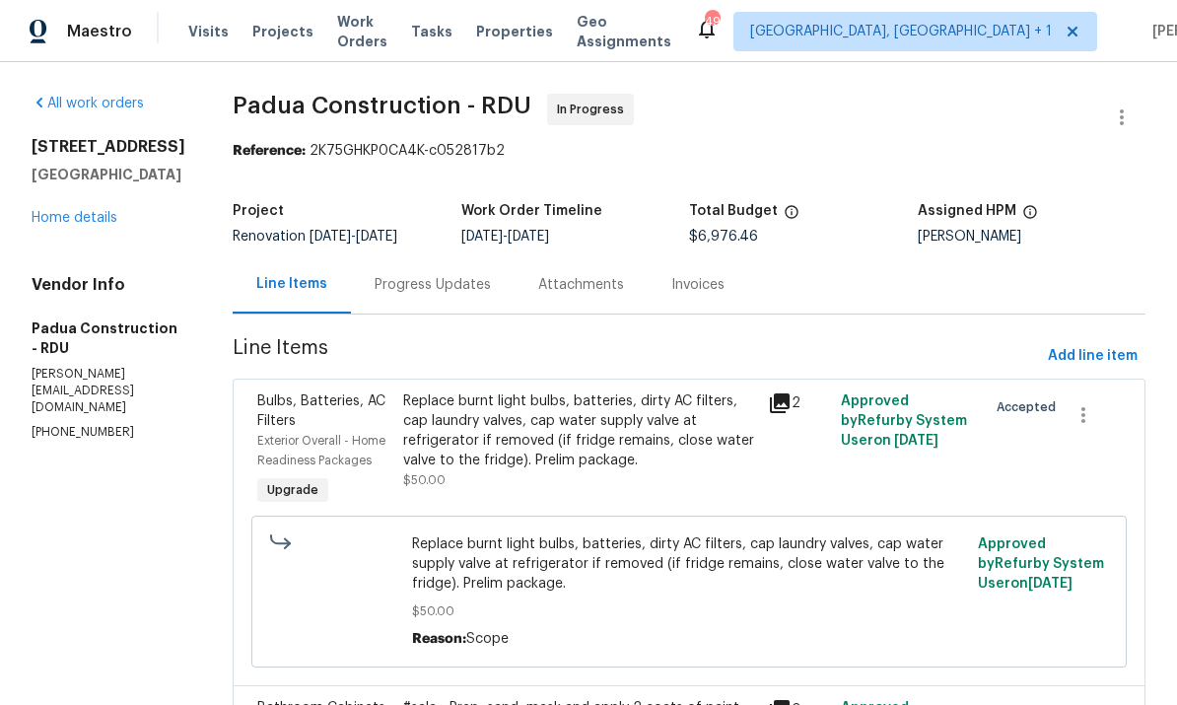
click at [85, 225] on link "Home details" at bounding box center [75, 218] width 86 height 14
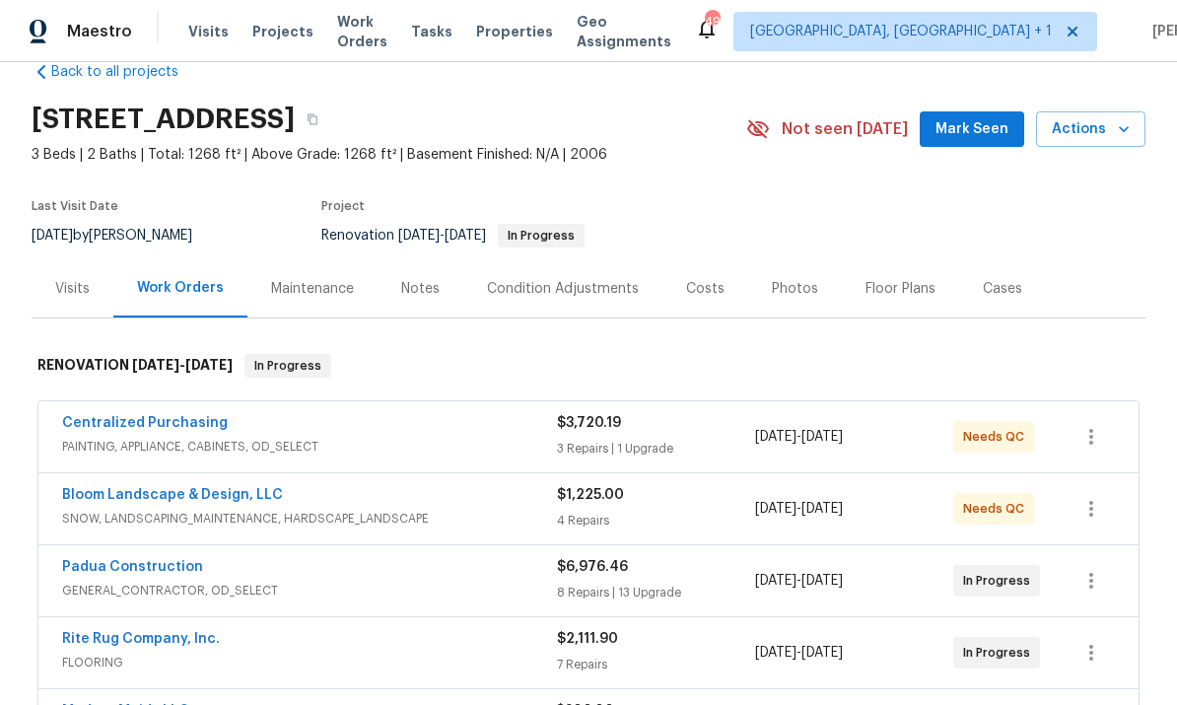
scroll to position [44, 0]
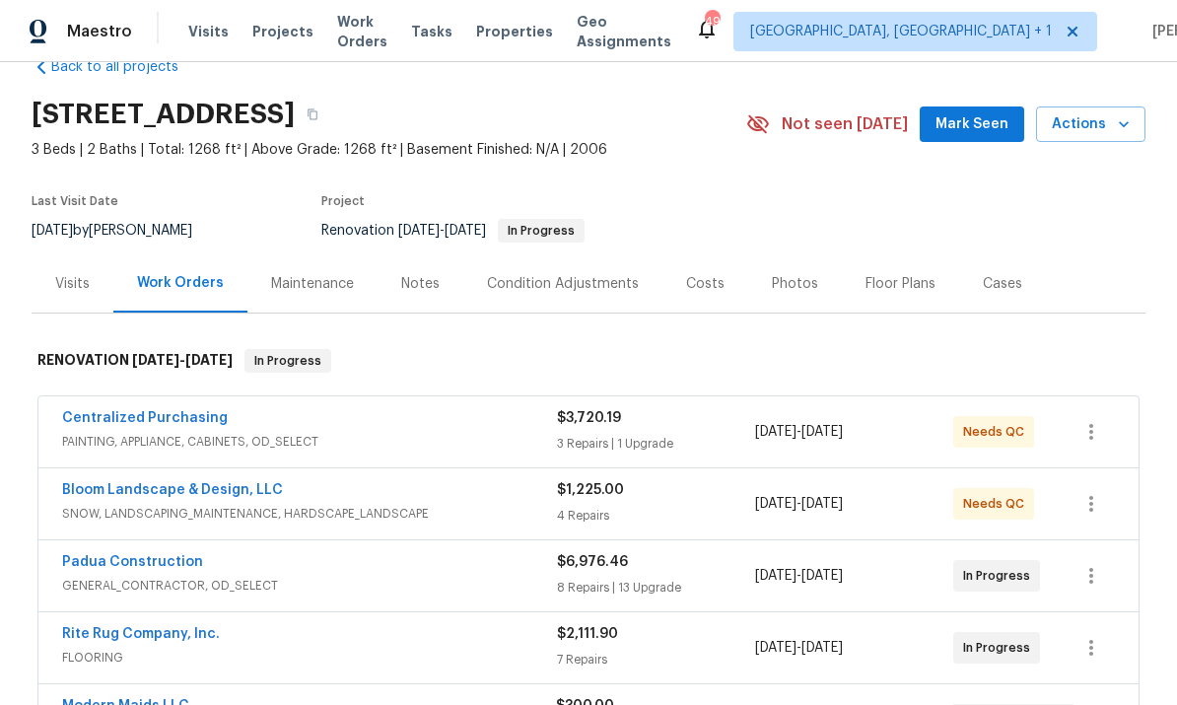
click at [189, 411] on link "Centralized Purchasing" at bounding box center [145, 418] width 166 height 14
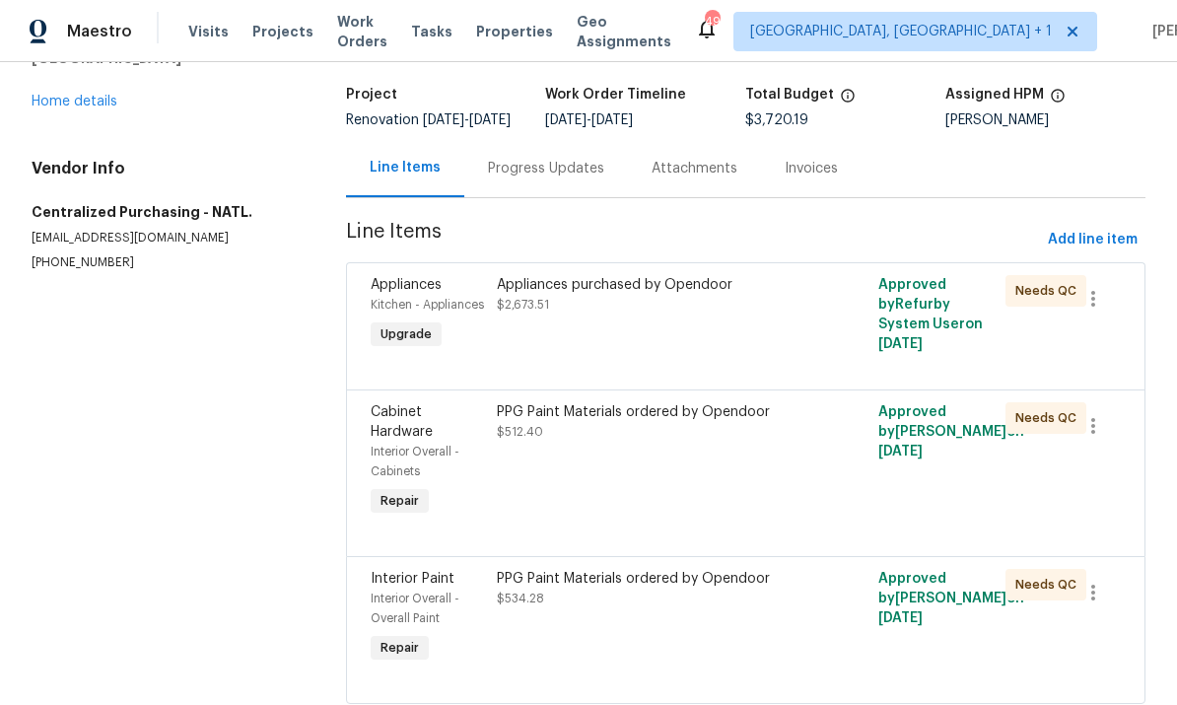
scroll to position [115, 0]
click at [611, 315] on div "Appliances purchased by Opendoor $2,673.51" at bounding box center [650, 295] width 306 height 39
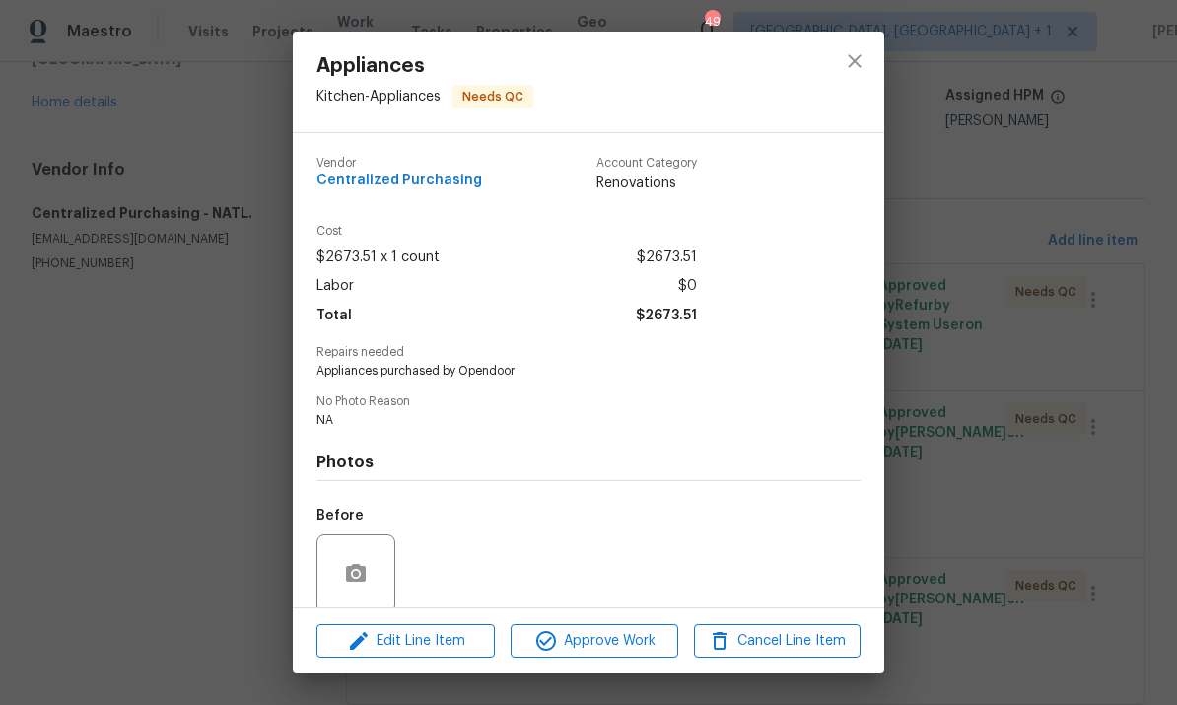
click at [968, 290] on div "Appliances Kitchen - Appliances Needs QC Vendor Centralized Purchasing Account …" at bounding box center [588, 352] width 1177 height 705
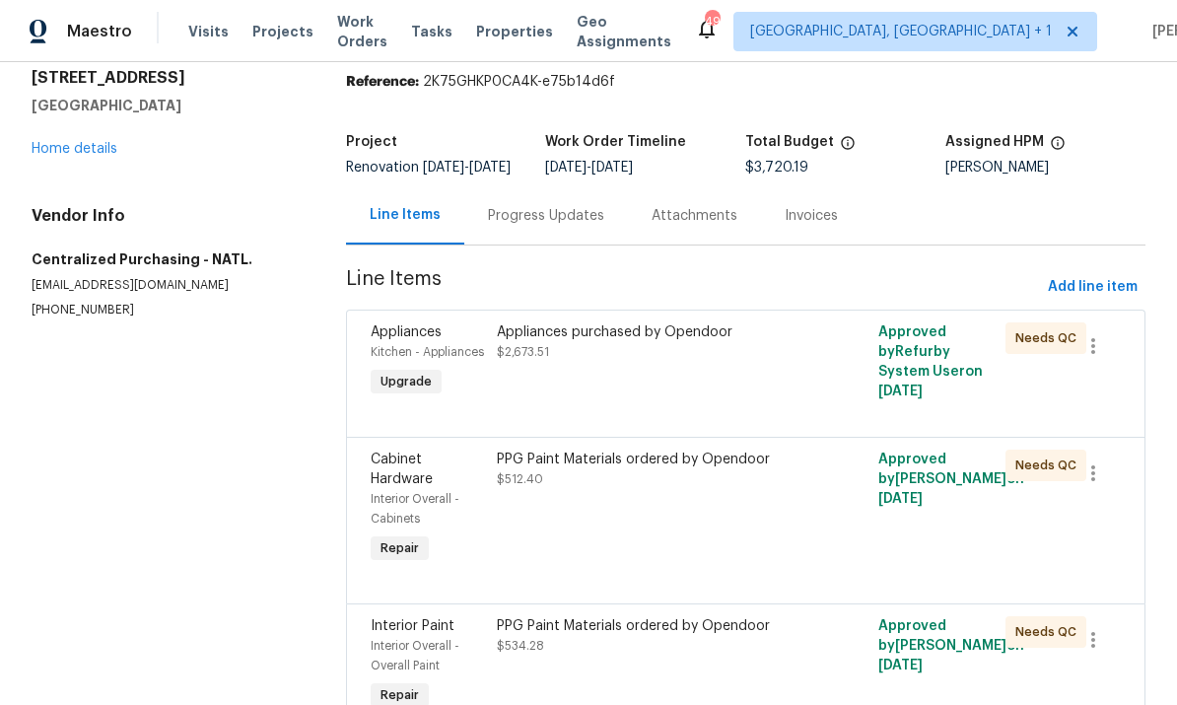
scroll to position [62, 0]
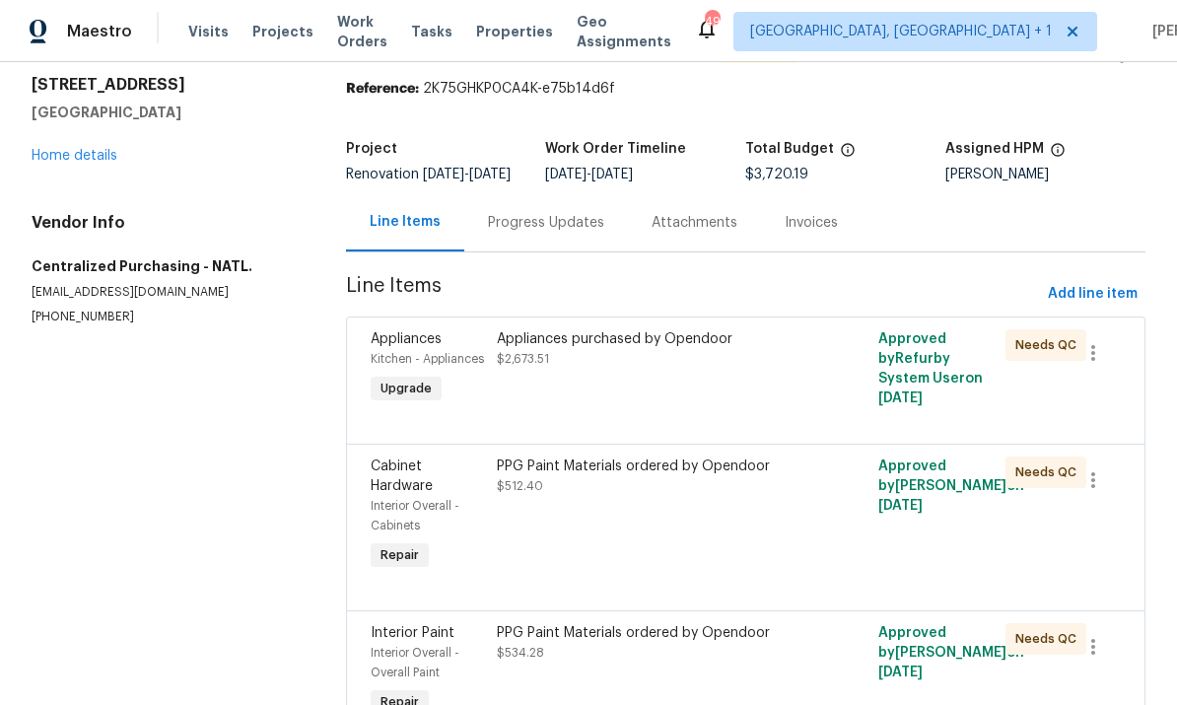
click at [689, 491] on div "PPG Paint Materials ordered by Opendoor $512.40" at bounding box center [650, 475] width 306 height 39
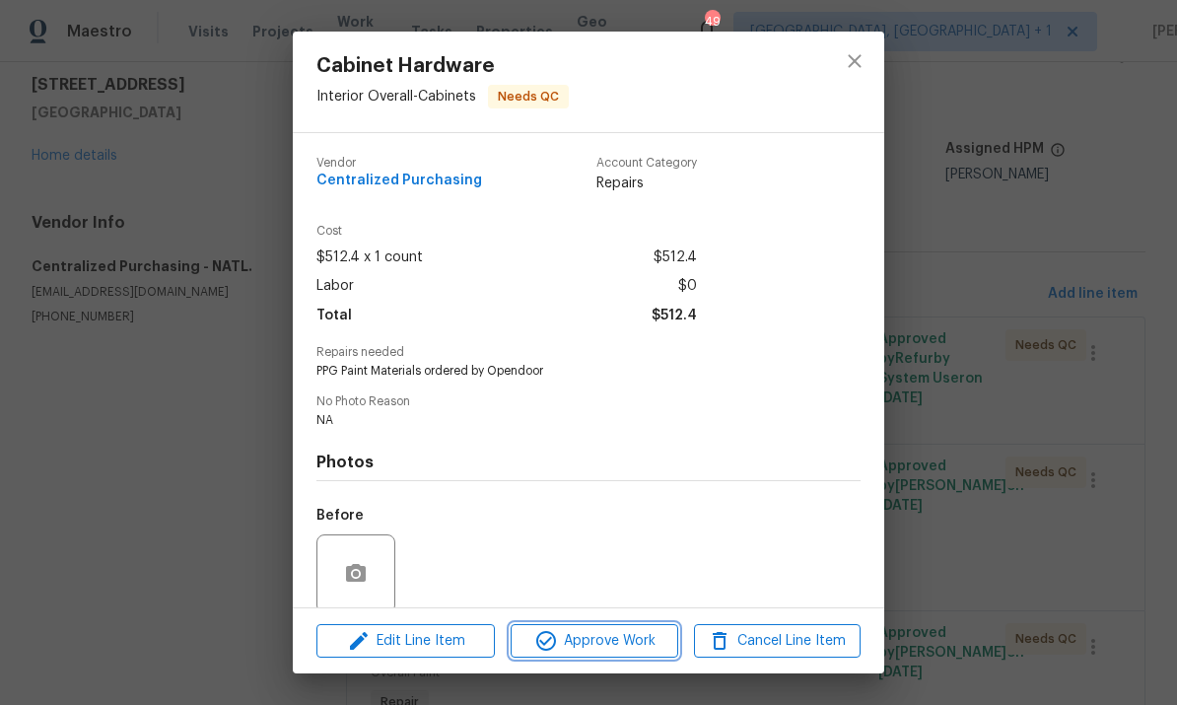
click at [618, 644] on span "Approve Work" at bounding box center [594, 641] width 155 height 25
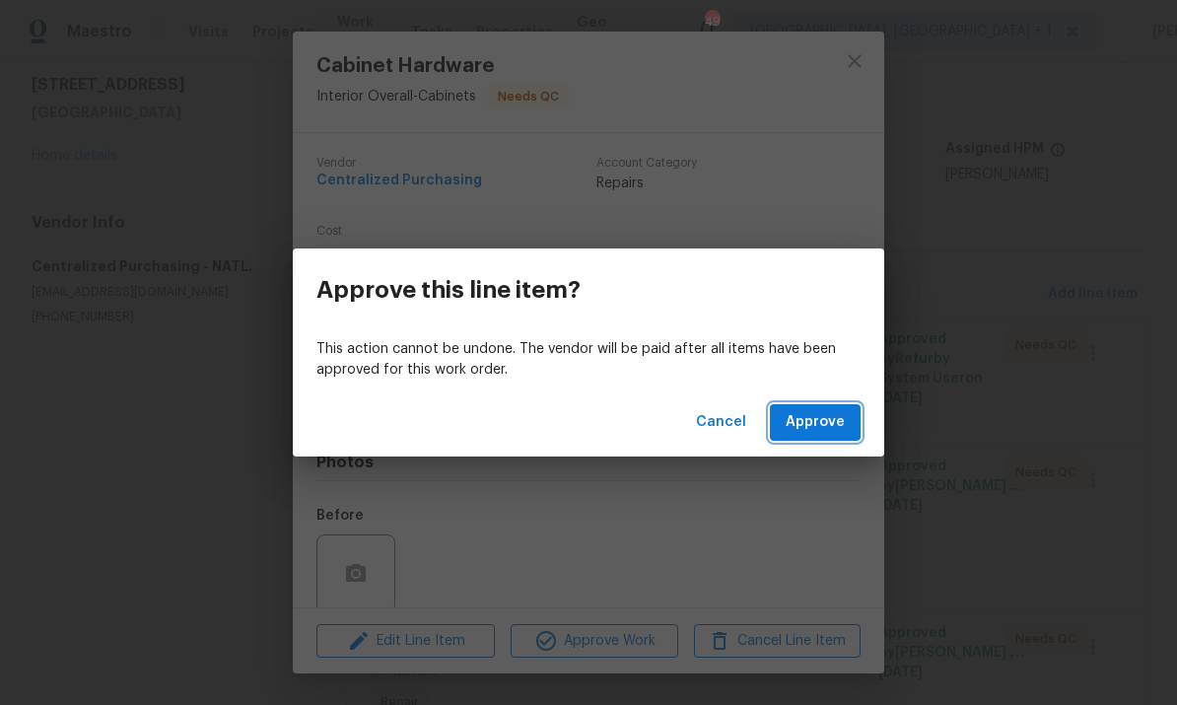
click at [811, 420] on span "Approve" at bounding box center [815, 422] width 59 height 25
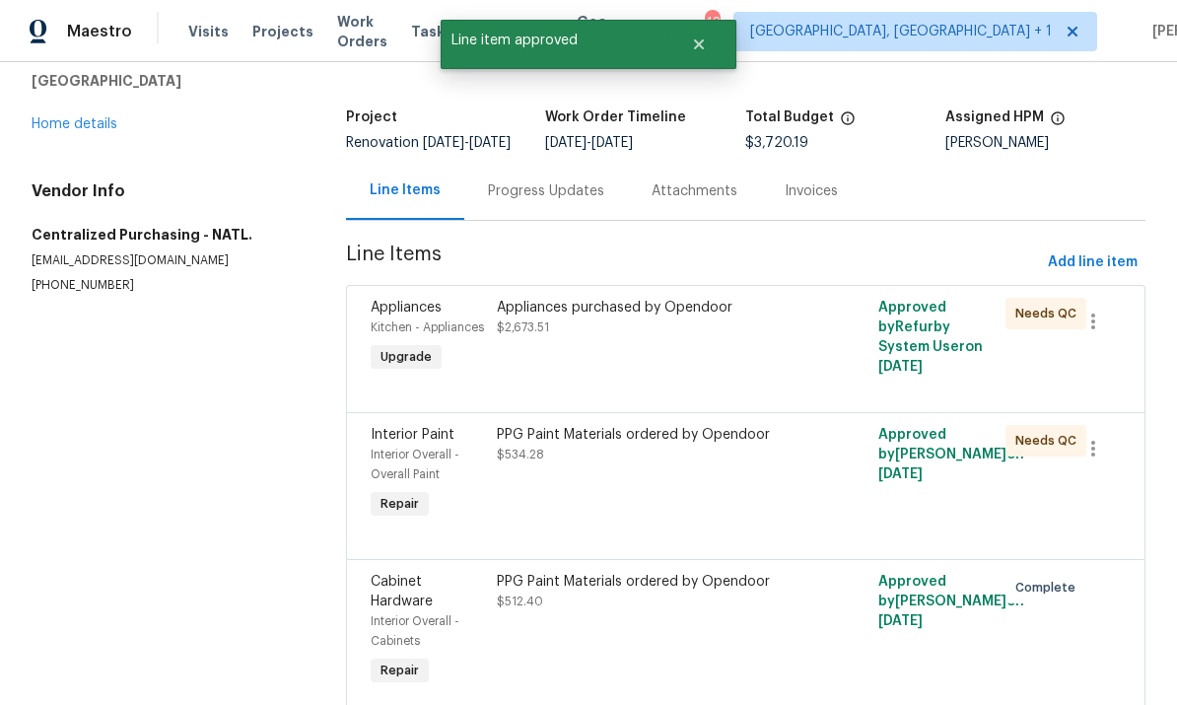
scroll to position [100, 0]
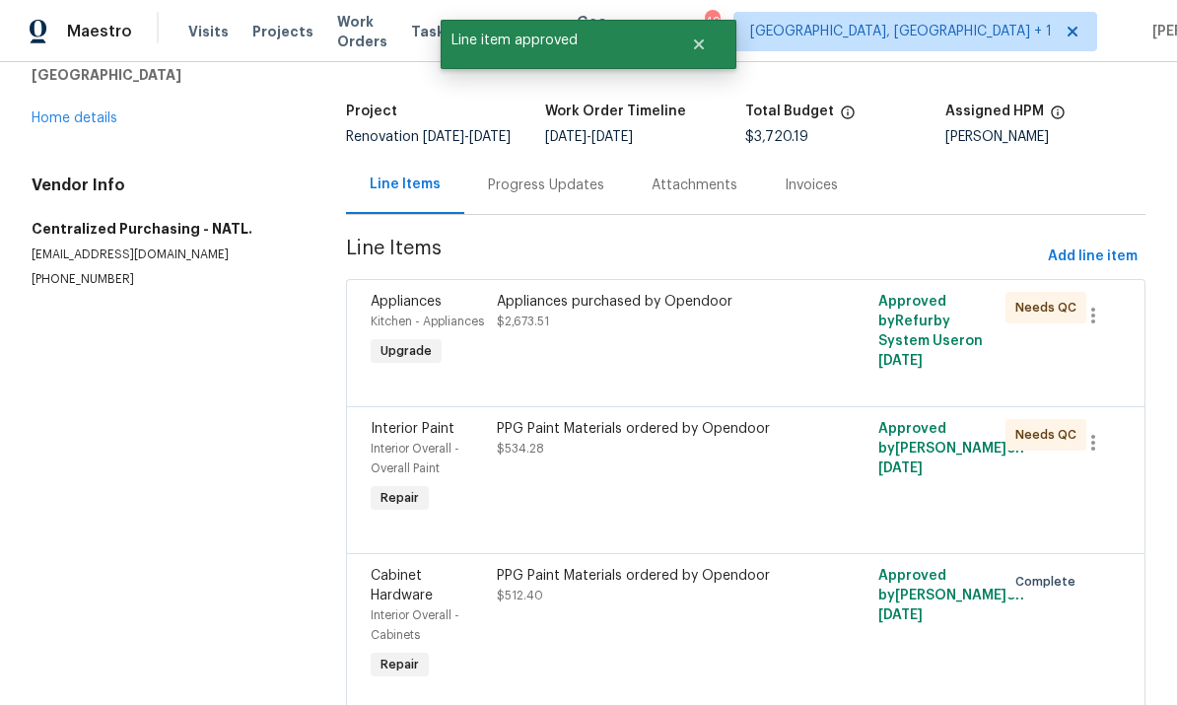
click at [671, 439] on div "PPG Paint Materials ordered by Opendoor" at bounding box center [650, 429] width 306 height 20
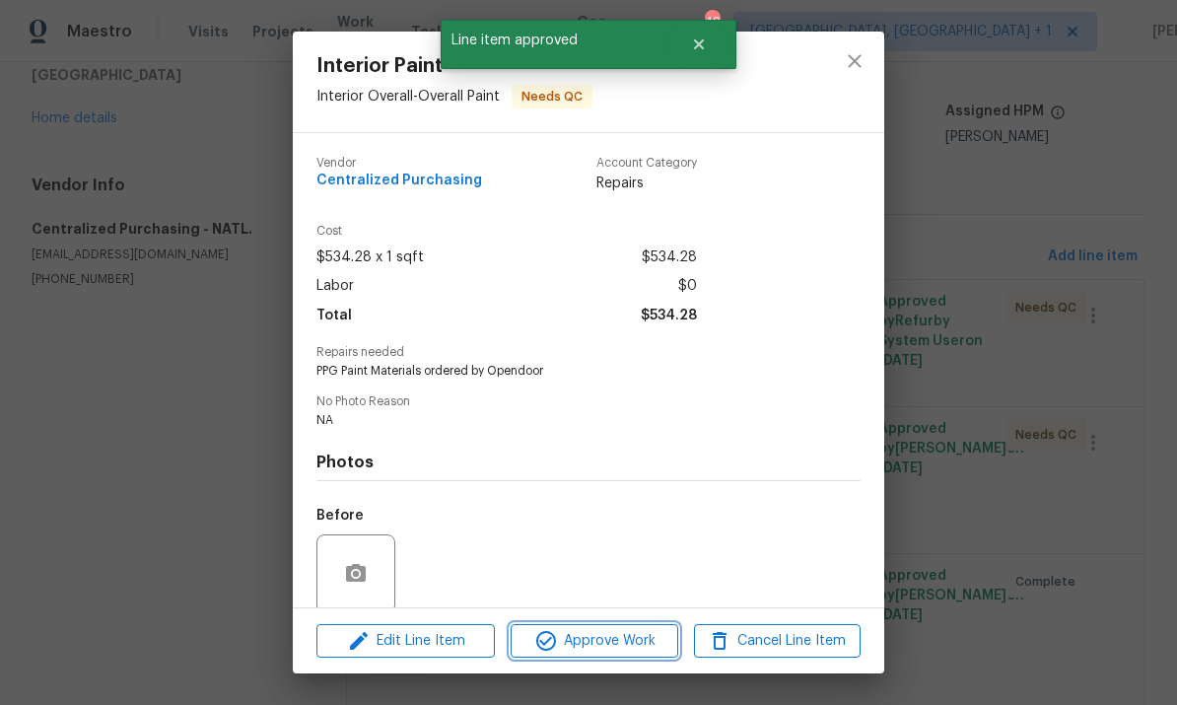
click at [615, 647] on span "Approve Work" at bounding box center [594, 641] width 155 height 25
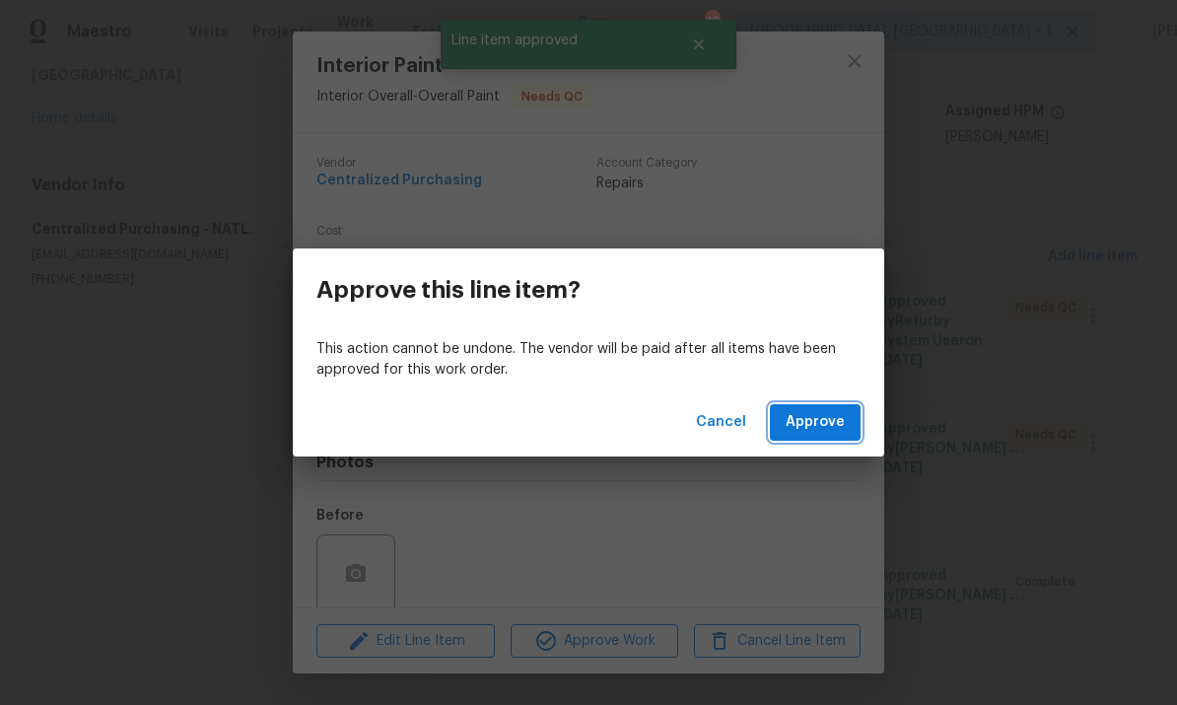
click at [778, 431] on button "Approve" at bounding box center [815, 422] width 91 height 36
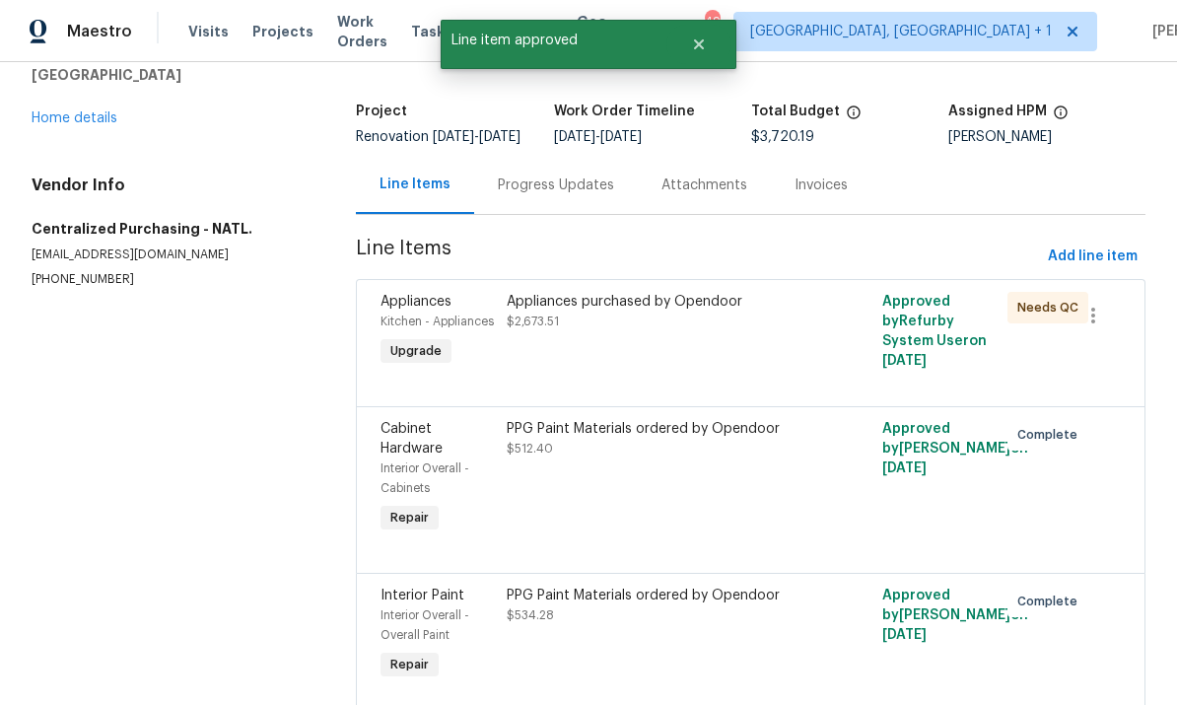
click at [645, 458] on div "PPG Paint Materials ordered by Opendoor $512.40" at bounding box center [658, 438] width 302 height 39
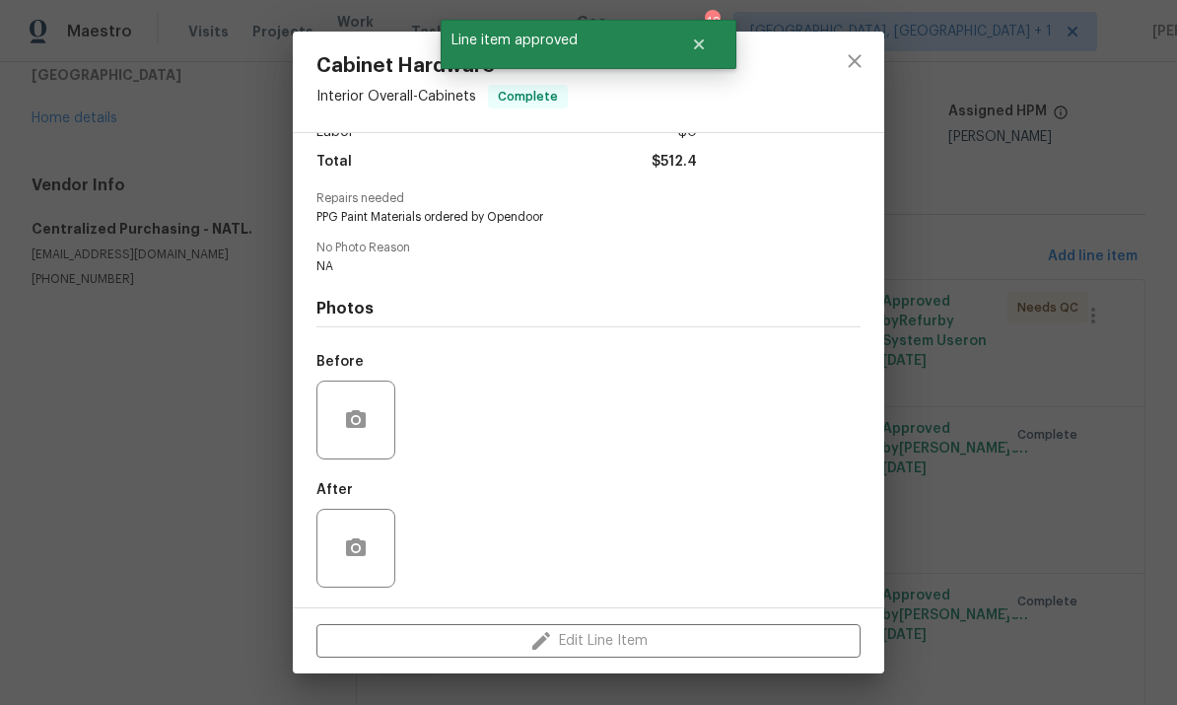
scroll to position [159, 0]
click at [1000, 241] on div "Cabinet Hardware Interior Overall - Cabinets Complete Vendor Centralized Purcha…" at bounding box center [588, 352] width 1177 height 705
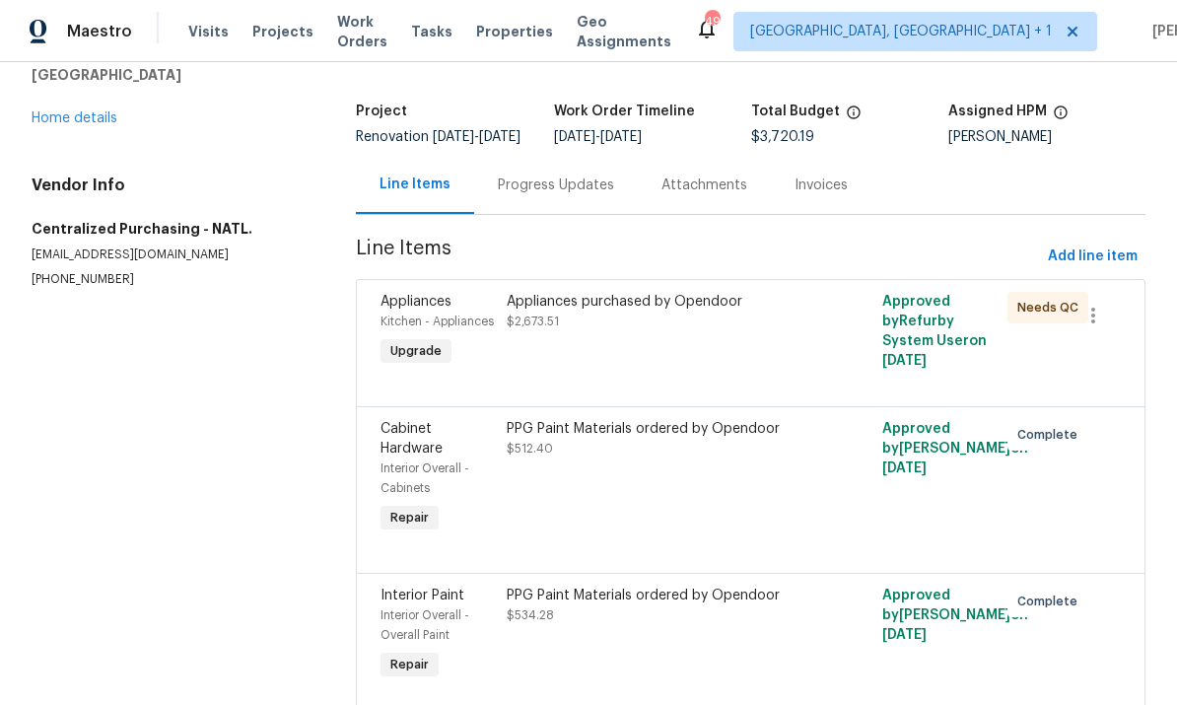
click at [80, 112] on link "Home details" at bounding box center [75, 118] width 86 height 14
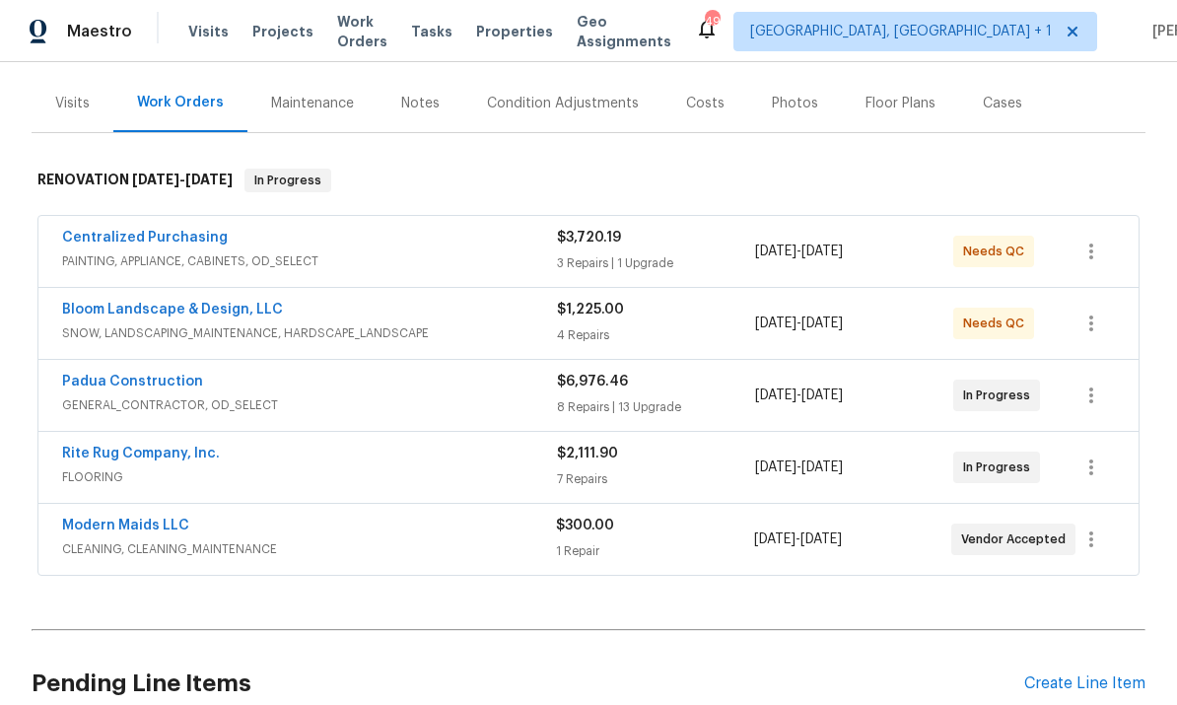
scroll to position [227, 0]
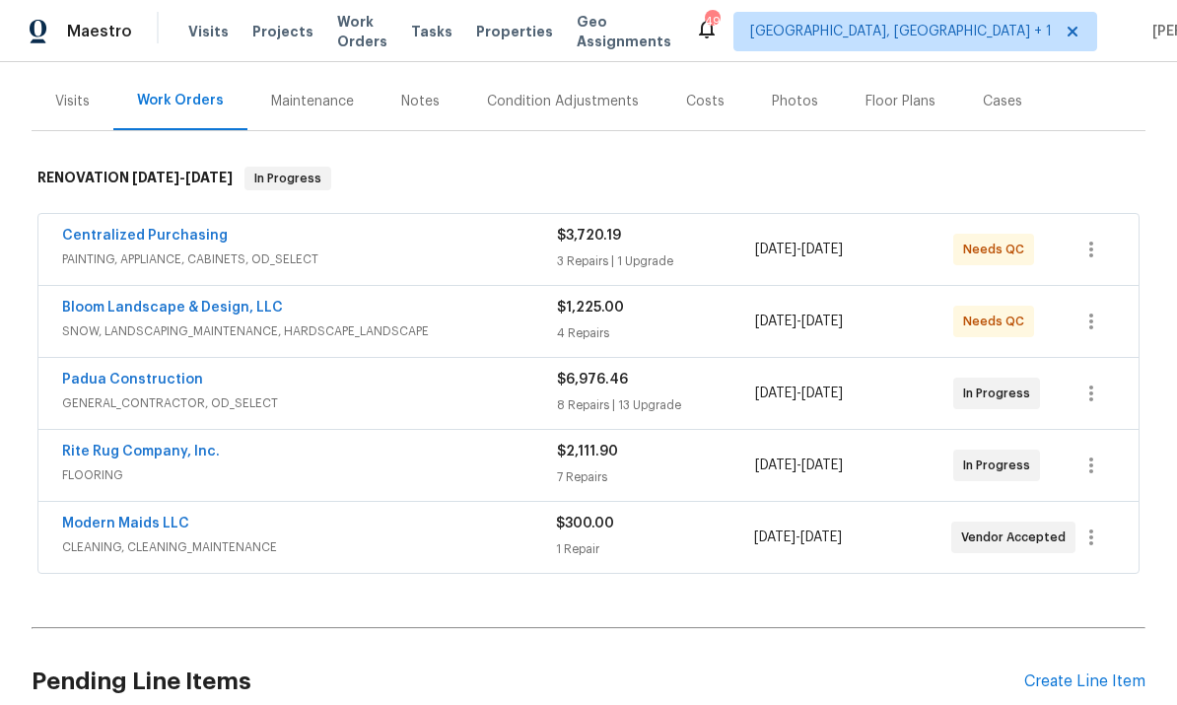
click at [172, 446] on link "Rite Rug Company, Inc." at bounding box center [141, 452] width 158 height 14
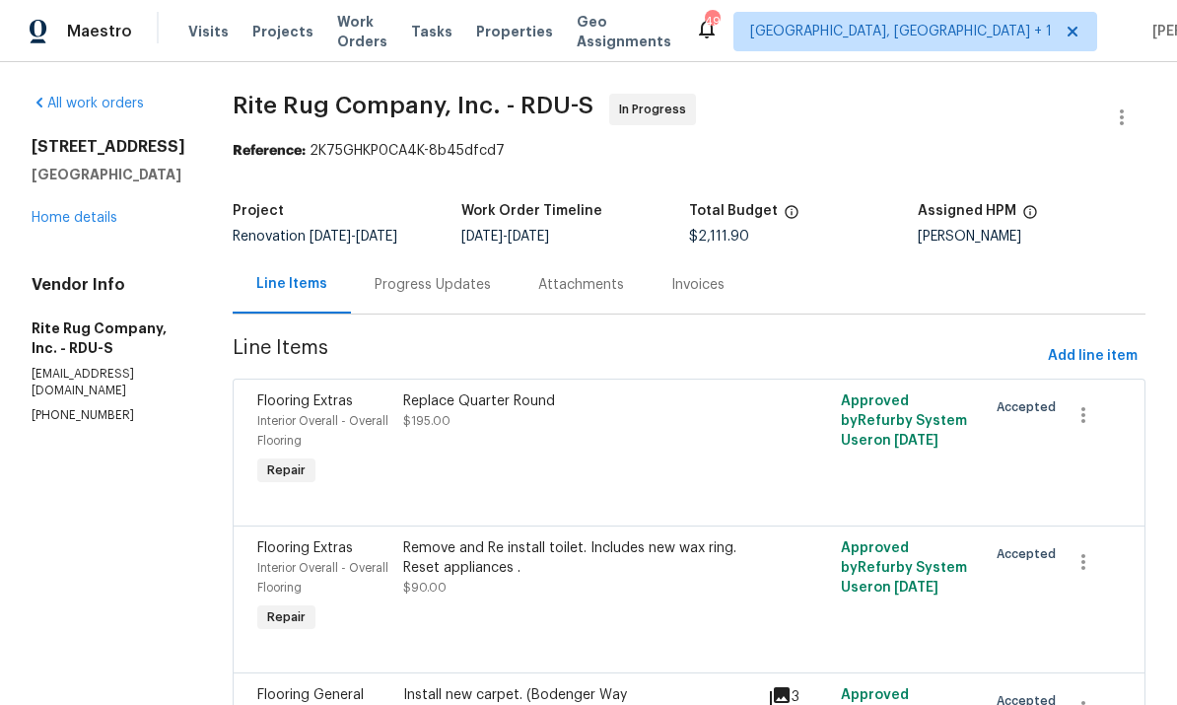
click at [455, 279] on div "Progress Updates" at bounding box center [433, 285] width 116 height 20
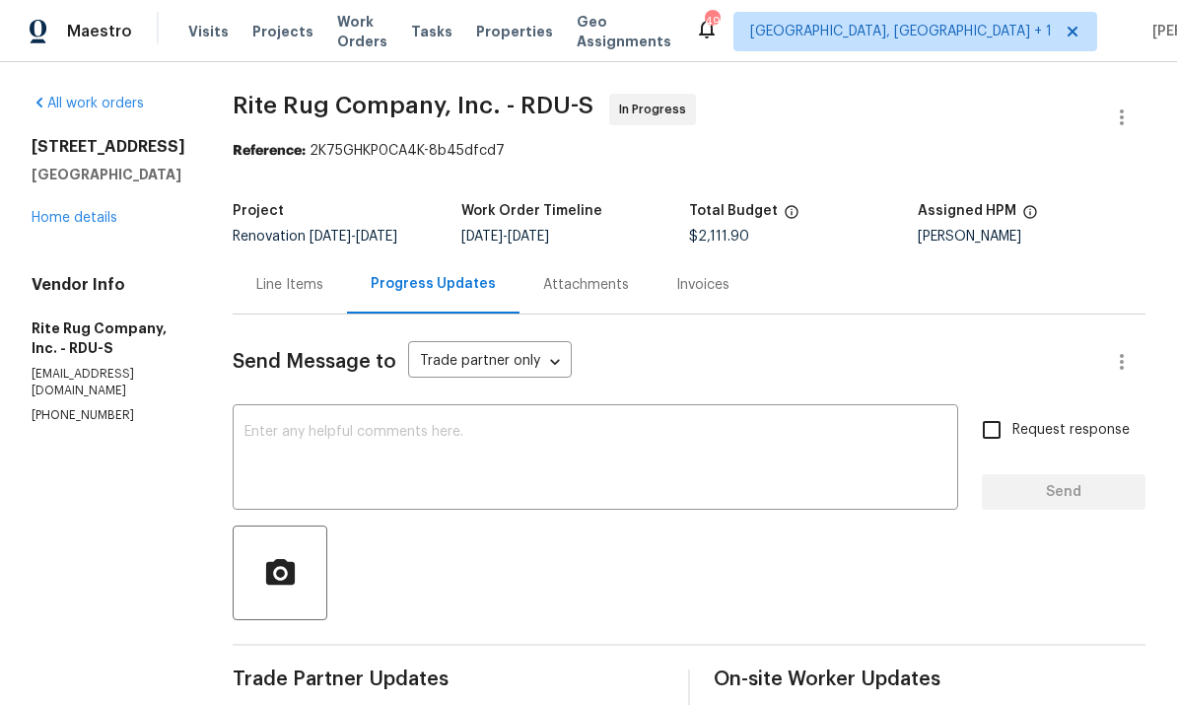
click at [84, 211] on link "Home details" at bounding box center [75, 218] width 86 height 14
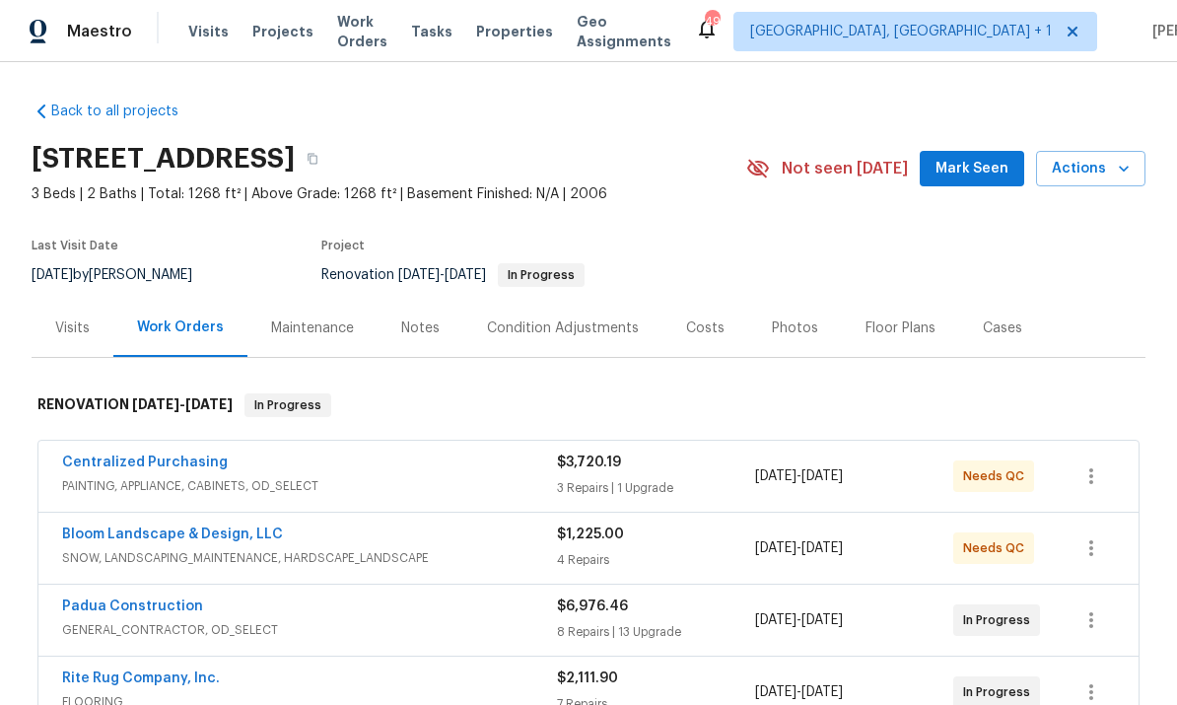
click at [163, 599] on link "Padua Construction" at bounding box center [132, 606] width 141 height 14
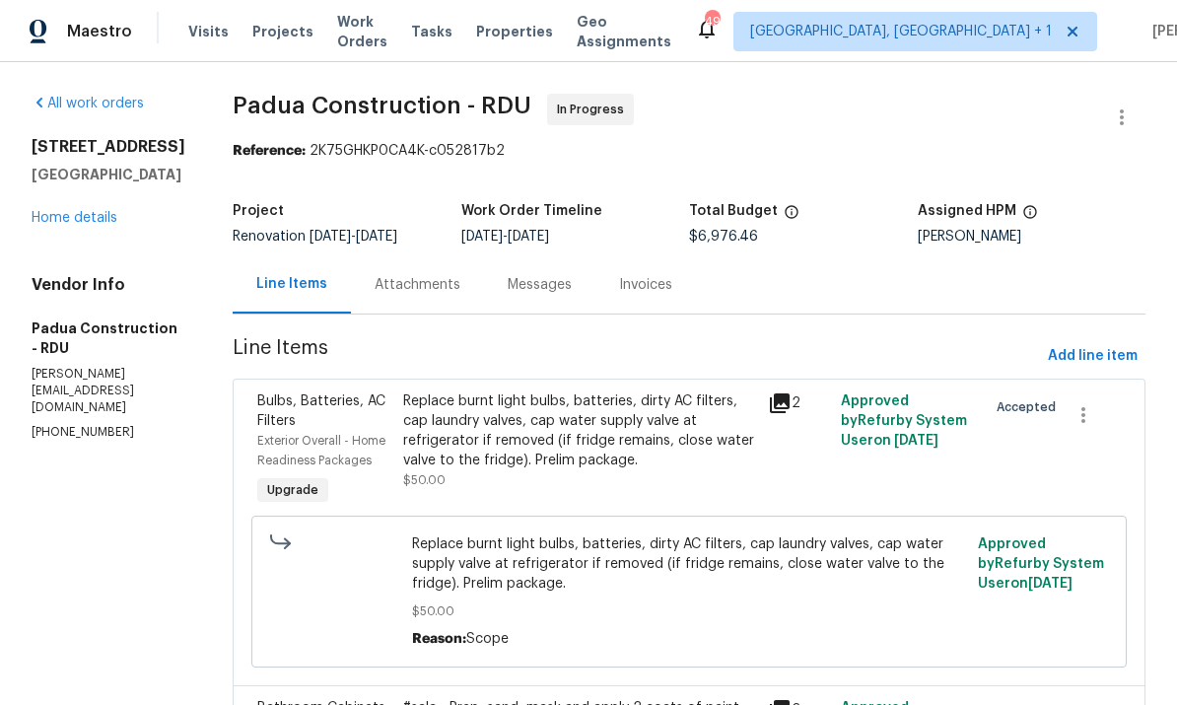
click at [508, 275] on div "Messages" at bounding box center [540, 285] width 64 height 20
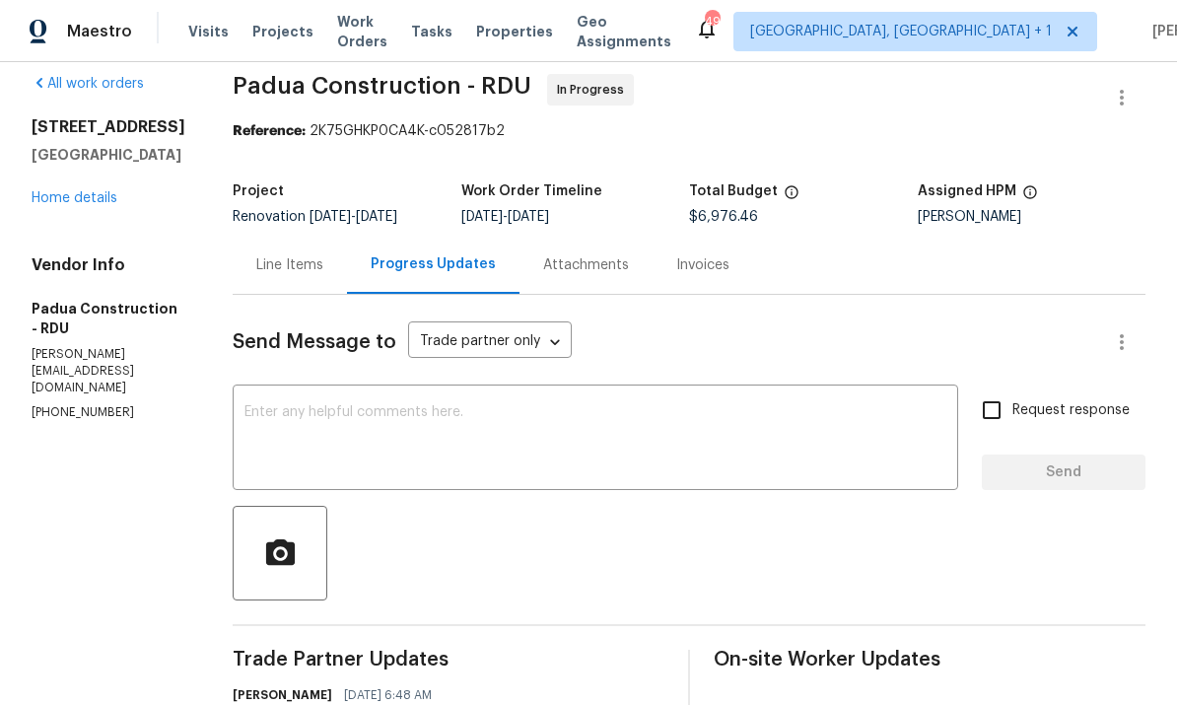
scroll to position [11, 0]
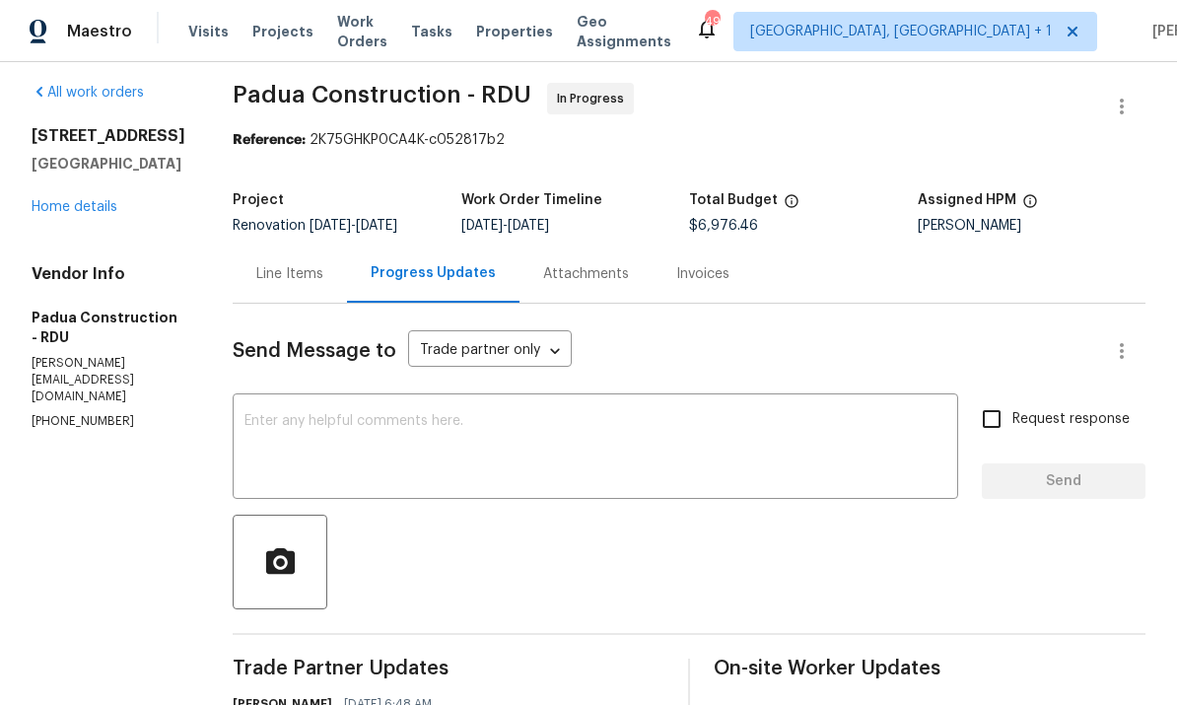
click at [84, 214] on link "Home details" at bounding box center [75, 207] width 86 height 14
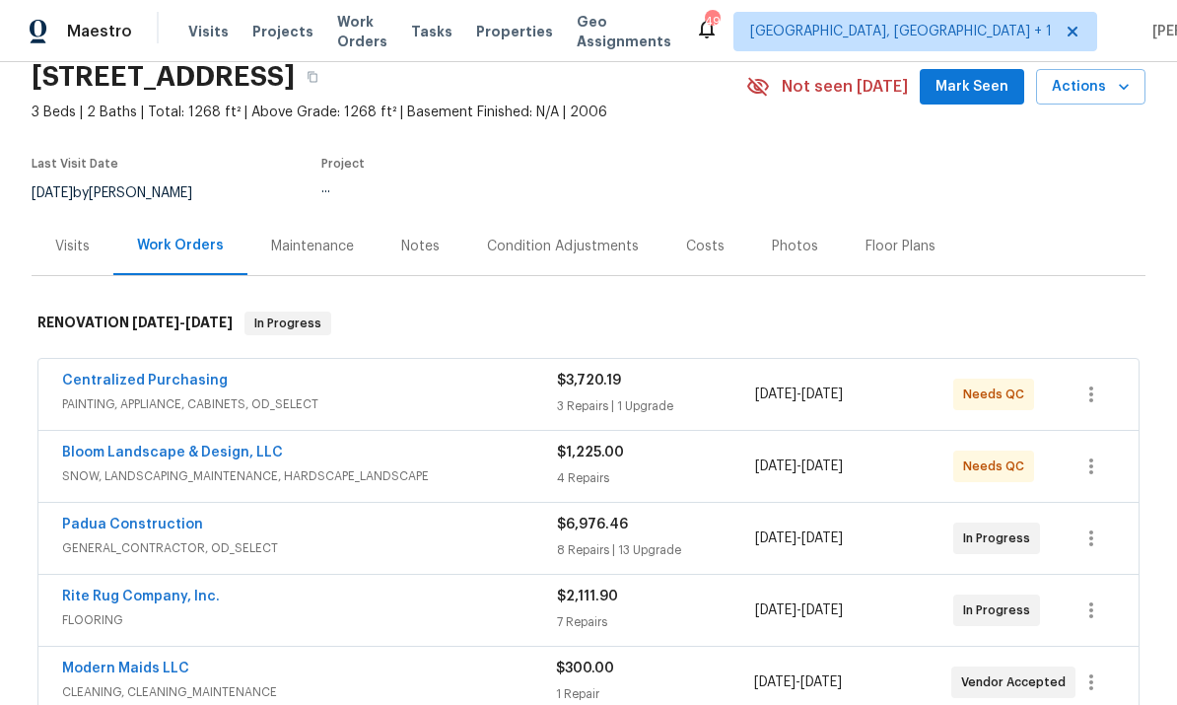
scroll to position [84, 0]
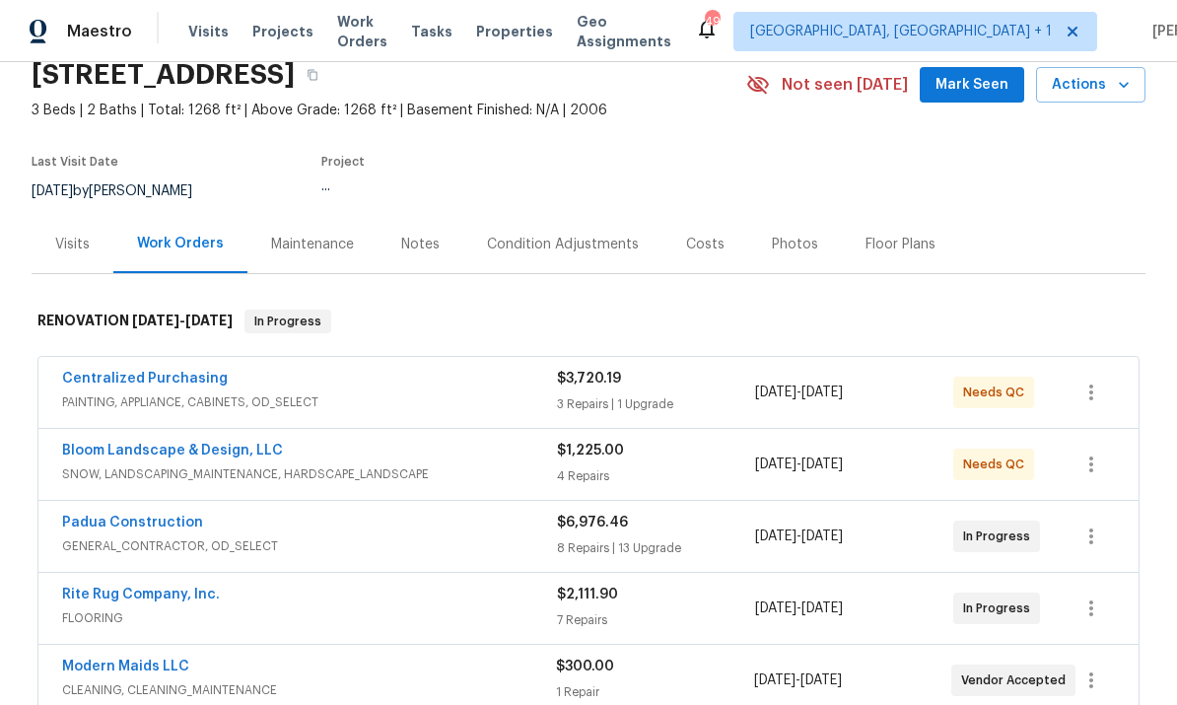
click at [211, 588] on link "Rite Rug Company, Inc." at bounding box center [141, 595] width 158 height 14
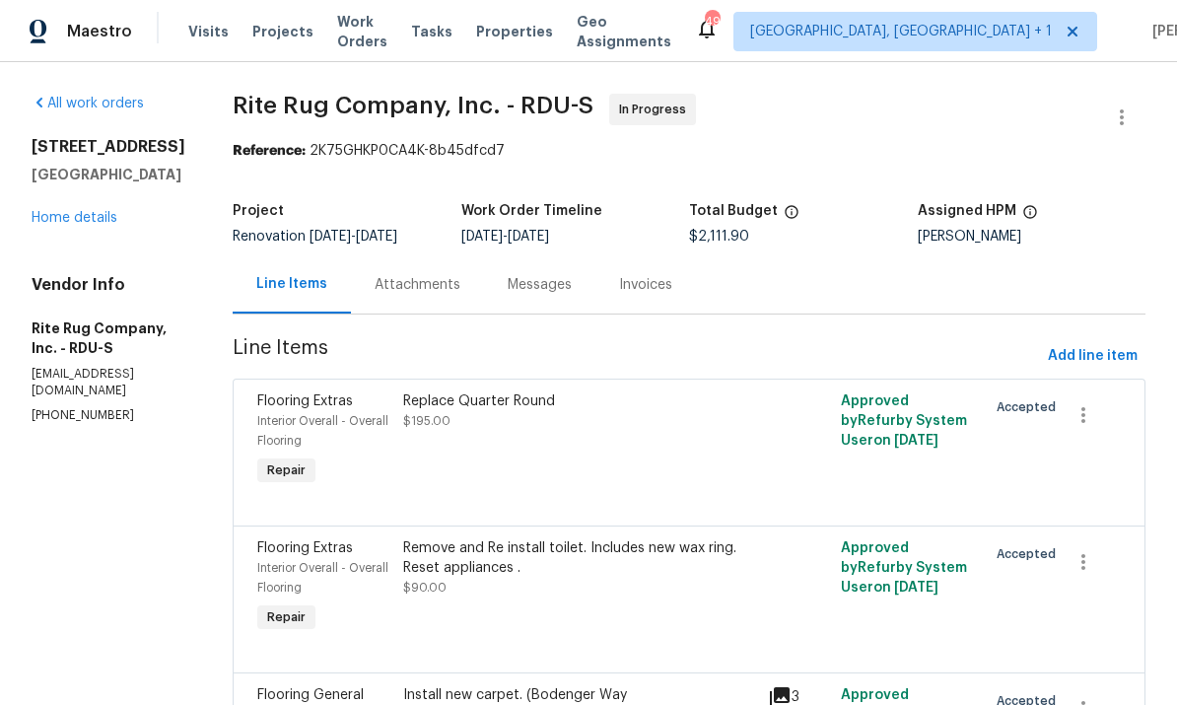
click at [428, 275] on div "Attachments" at bounding box center [418, 285] width 86 height 20
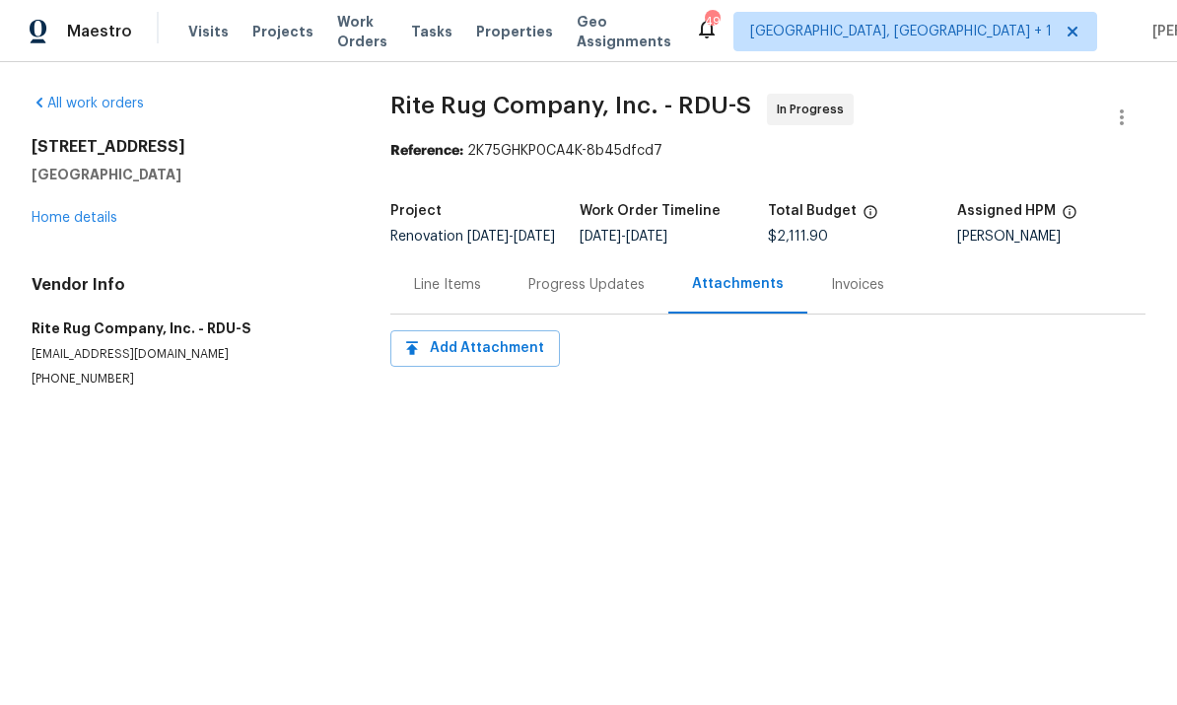
click at [101, 222] on link "Home details" at bounding box center [75, 218] width 86 height 14
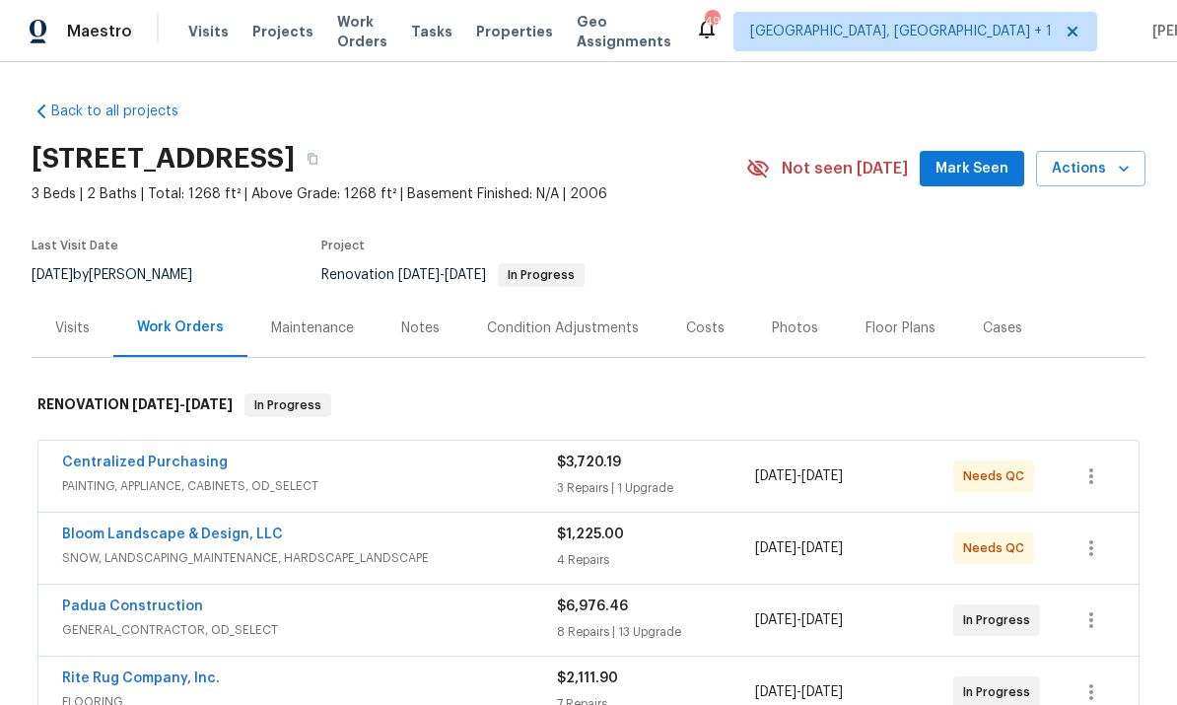
click at [435, 323] on div "Notes" at bounding box center [420, 328] width 38 height 20
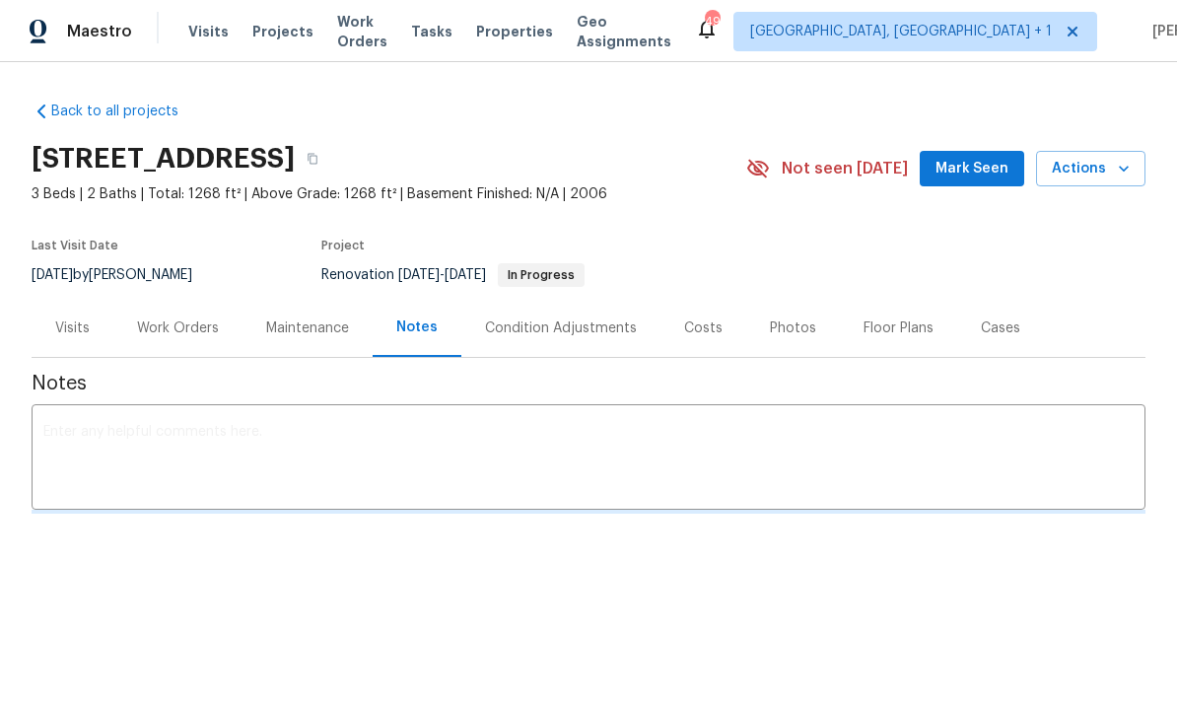
click at [990, 169] on span "Mark Seen" at bounding box center [972, 169] width 73 height 25
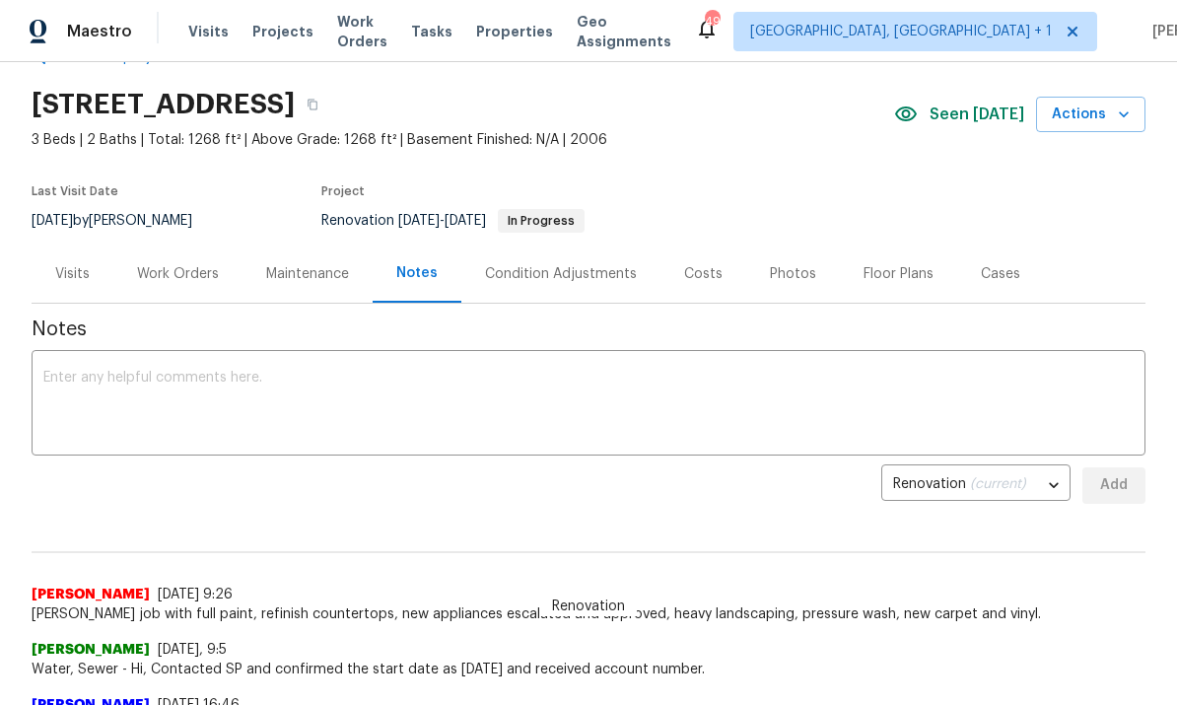
scroll to position [57, 0]
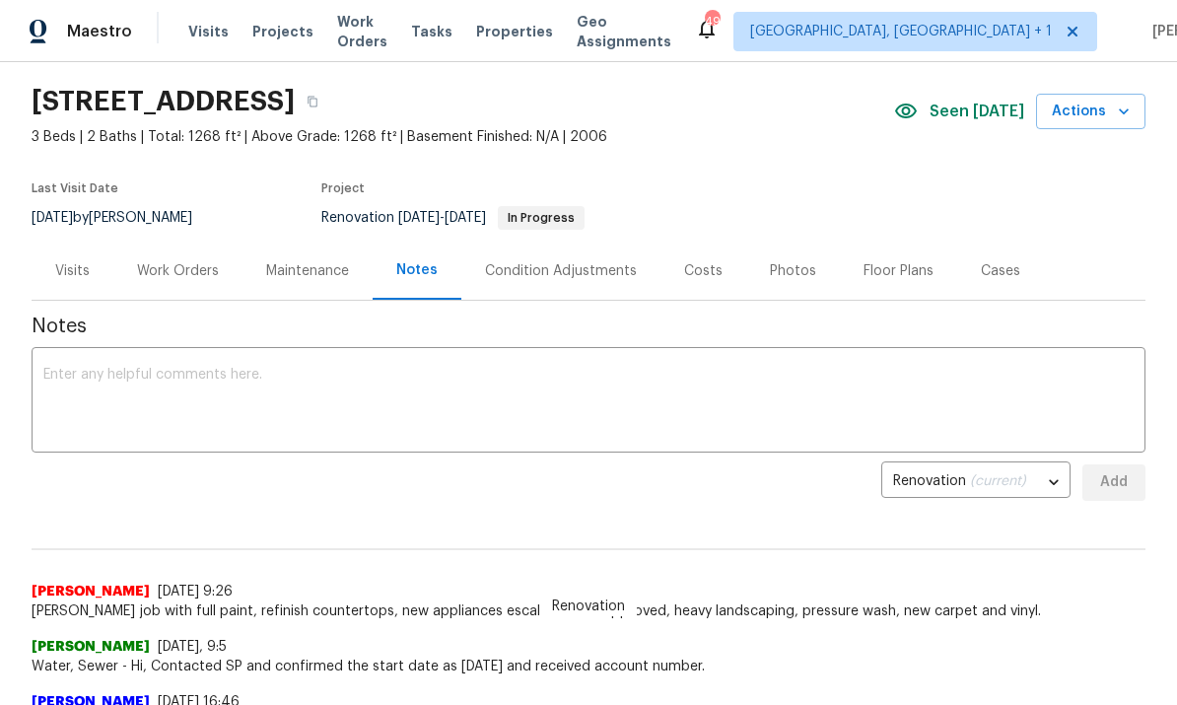
click at [181, 369] on textarea at bounding box center [588, 402] width 1090 height 69
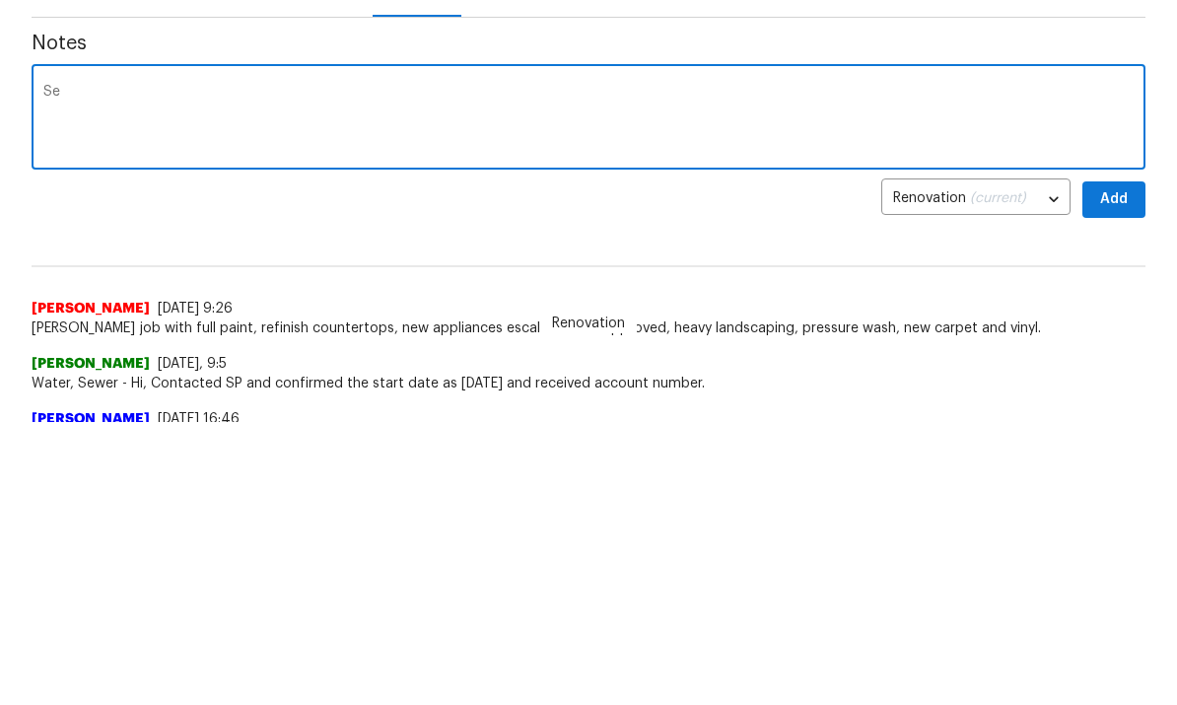
type textarea "S"
type textarea "GC still working here, appliances have been delivered. Flooring scheduled."
click at [1133, 464] on button "Add" at bounding box center [1113, 482] width 63 height 36
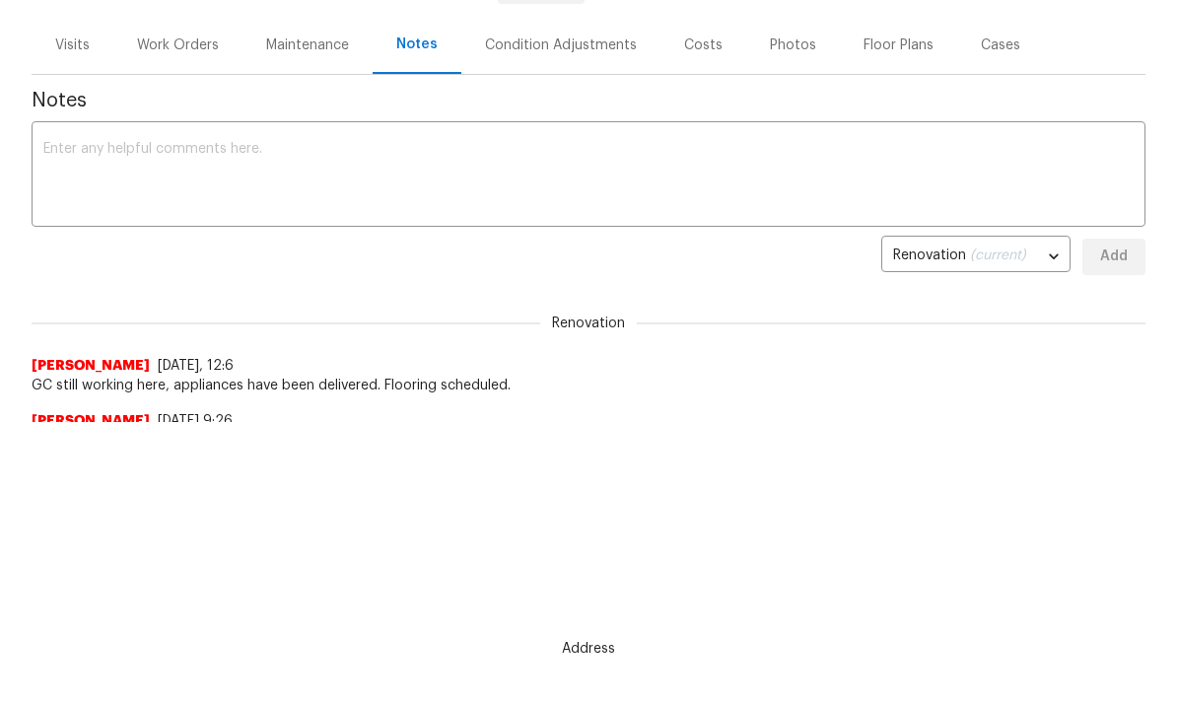
scroll to position [0, 0]
click at [181, 37] on div "Work Orders" at bounding box center [178, 45] width 82 height 20
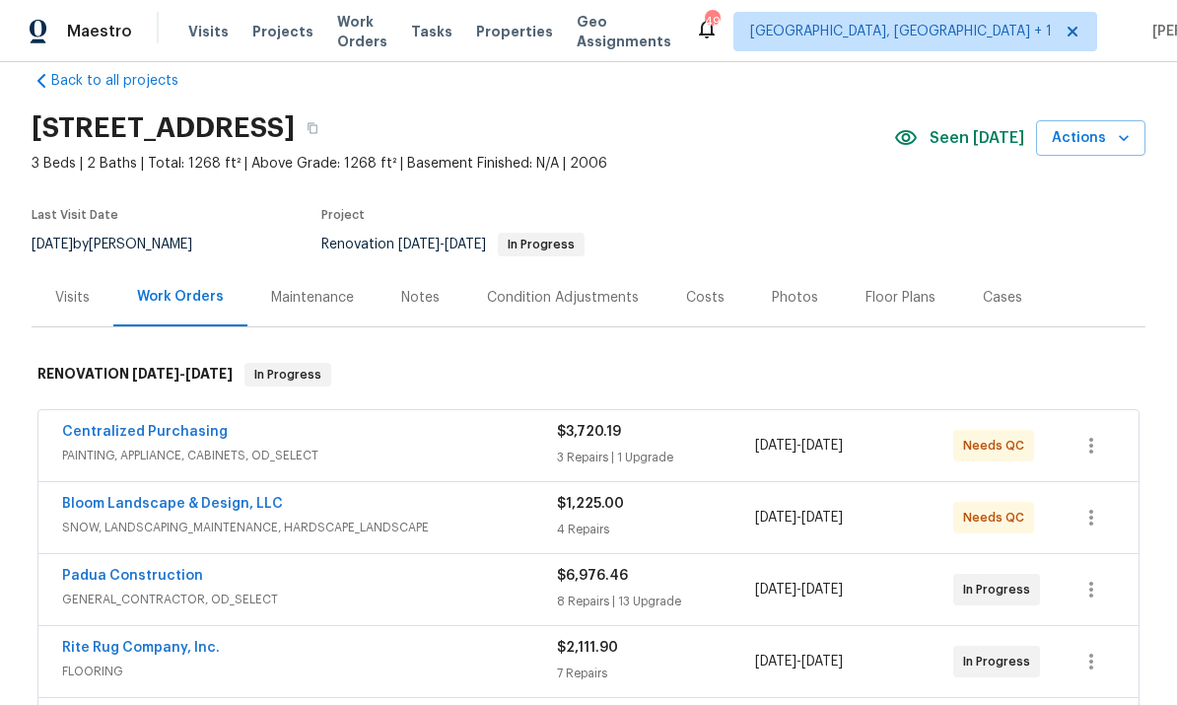
scroll to position [33, 0]
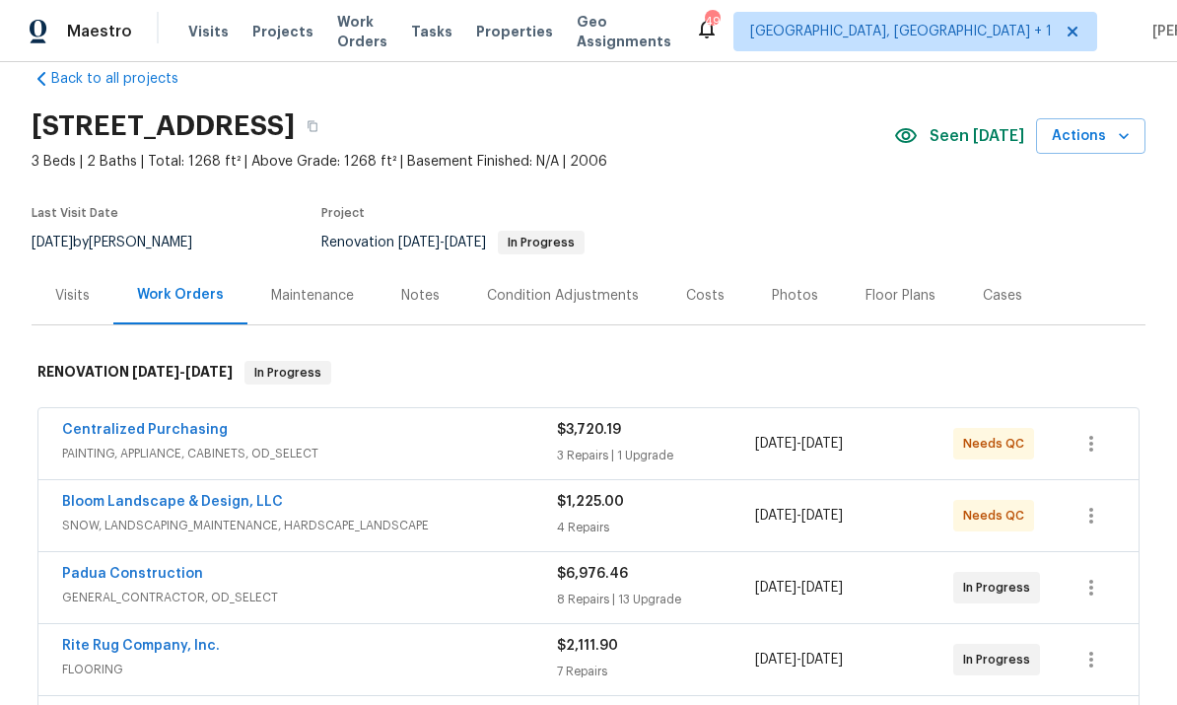
click at [212, 639] on link "Rite Rug Company, Inc." at bounding box center [141, 646] width 158 height 14
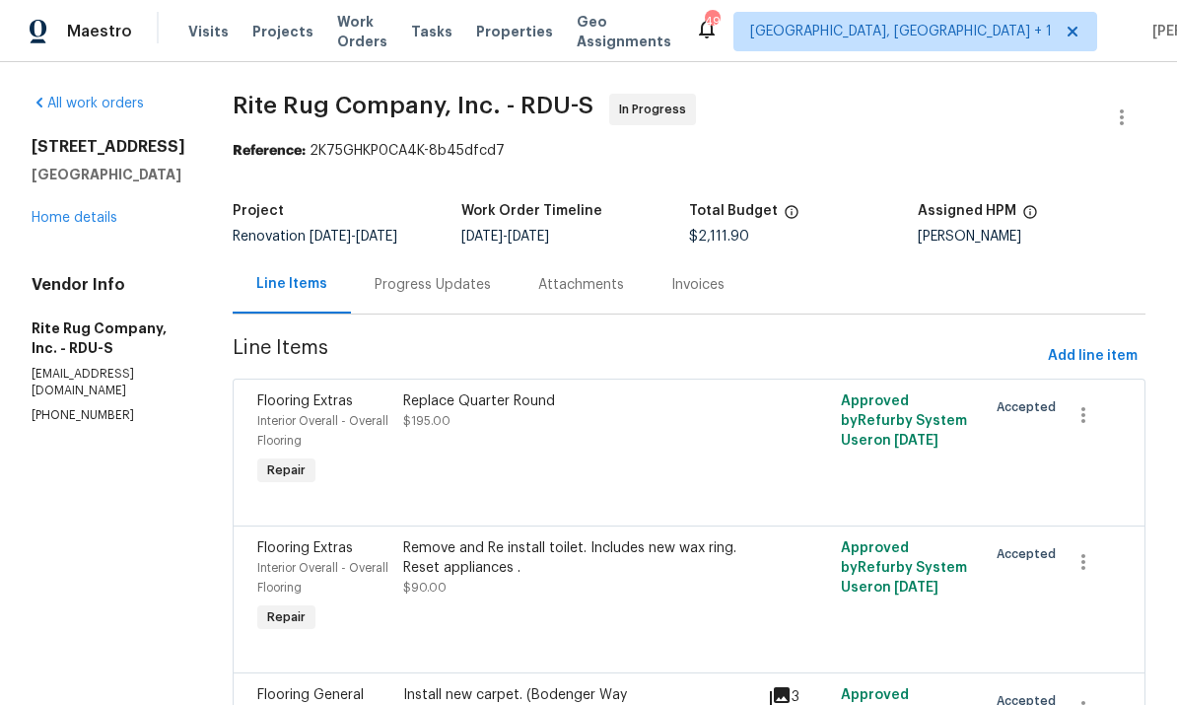
click at [446, 275] on div "Progress Updates" at bounding box center [433, 285] width 116 height 20
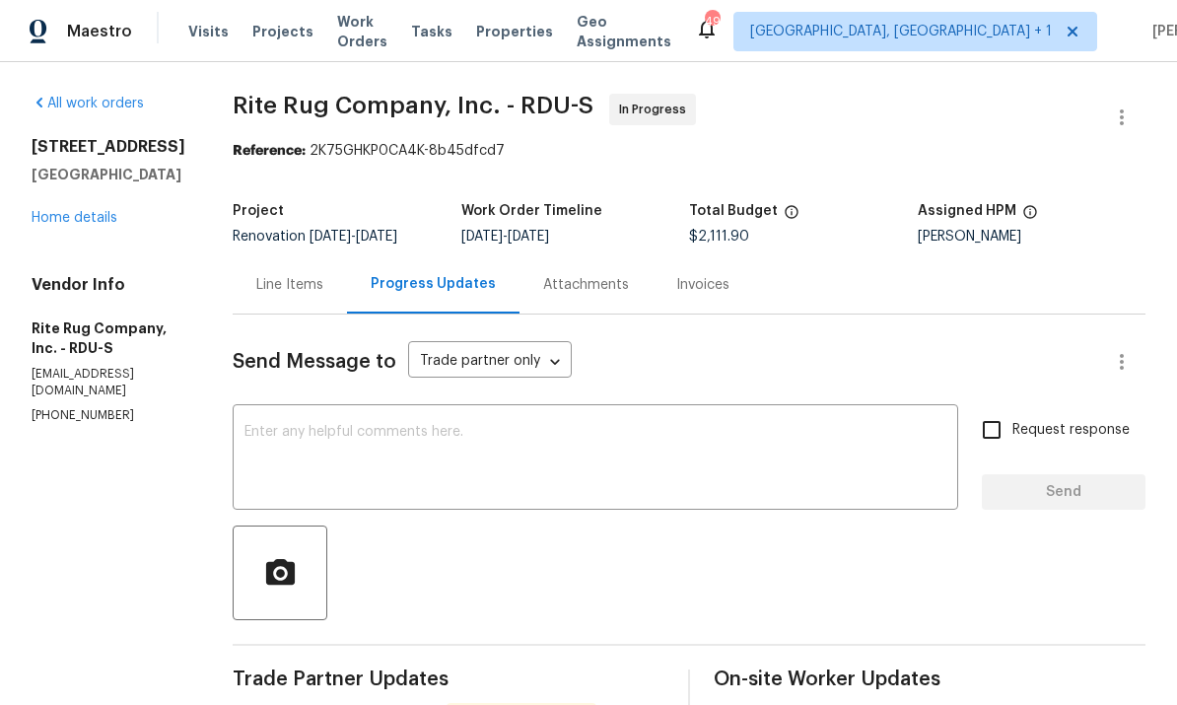
click at [339, 425] on textarea at bounding box center [595, 459] width 702 height 69
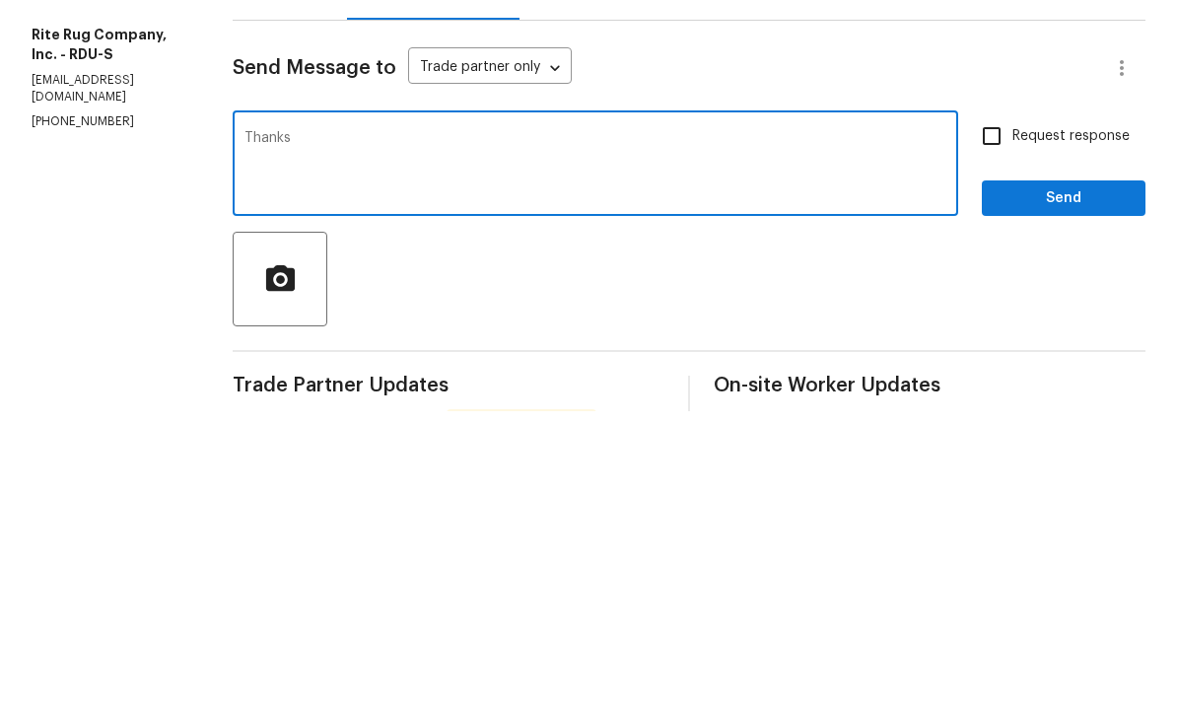
type textarea "Thanks"
click at [1082, 480] on span "Send" at bounding box center [1064, 492] width 132 height 25
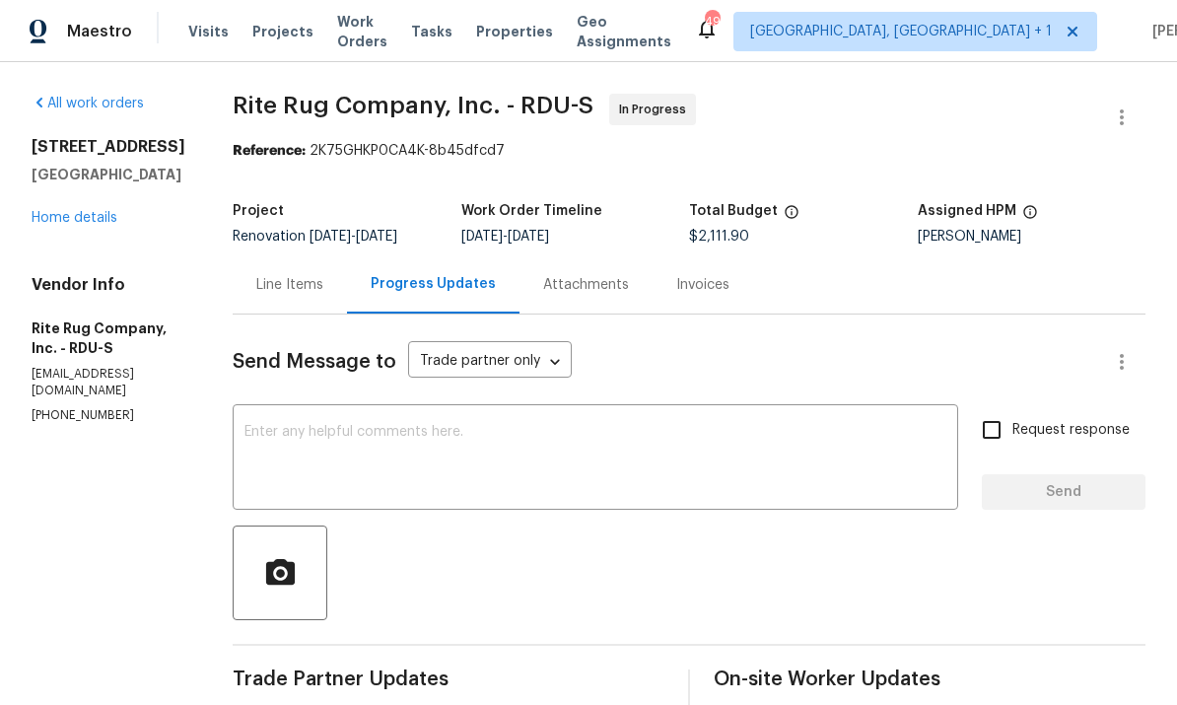
click at [82, 211] on link "Home details" at bounding box center [75, 218] width 86 height 14
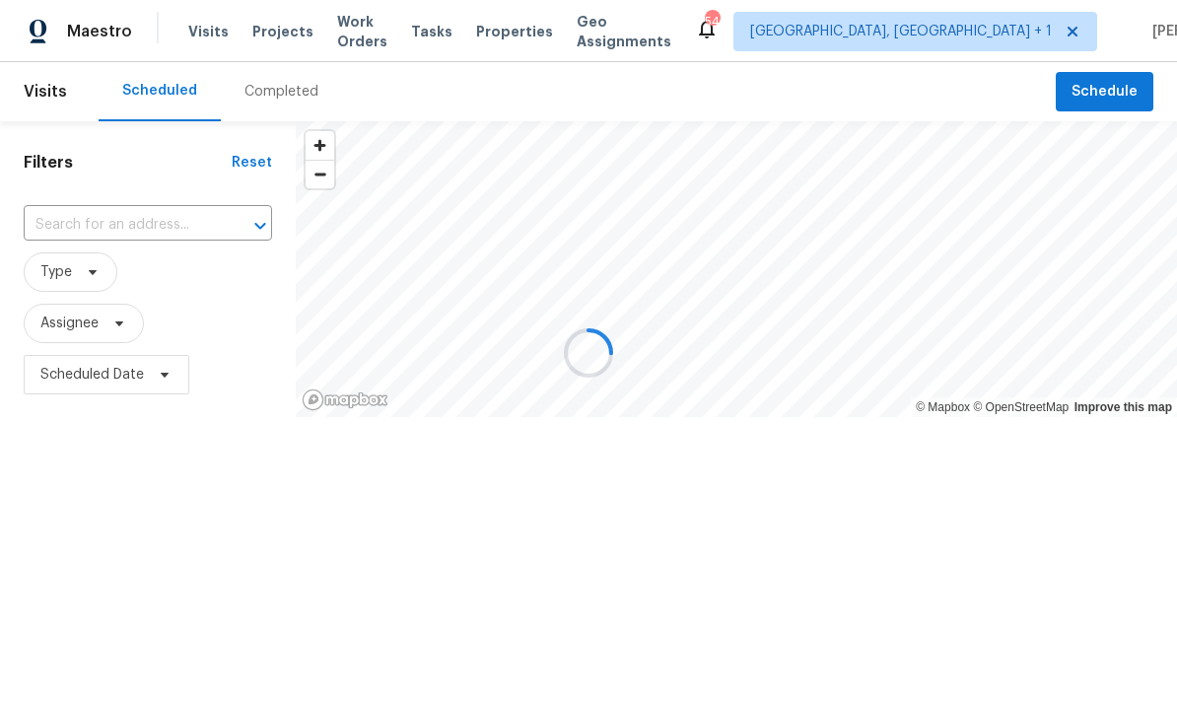
click at [132, 229] on div at bounding box center [588, 352] width 1177 height 705
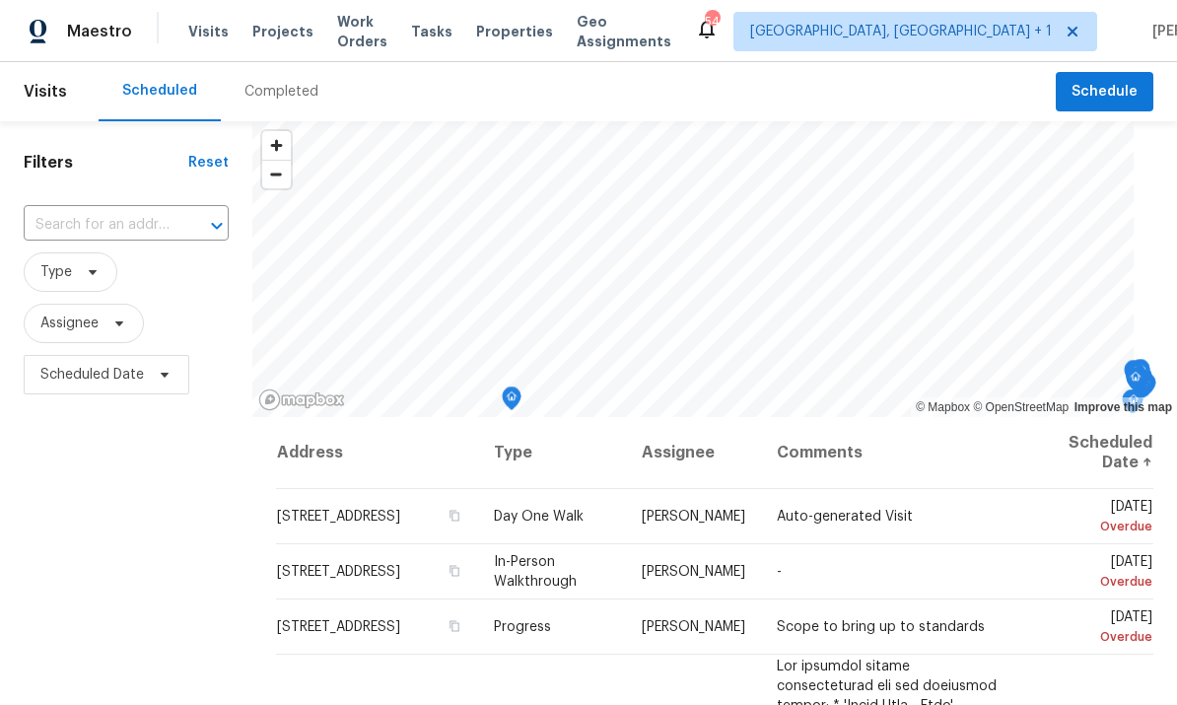
click at [160, 219] on input "text" at bounding box center [99, 225] width 150 height 31
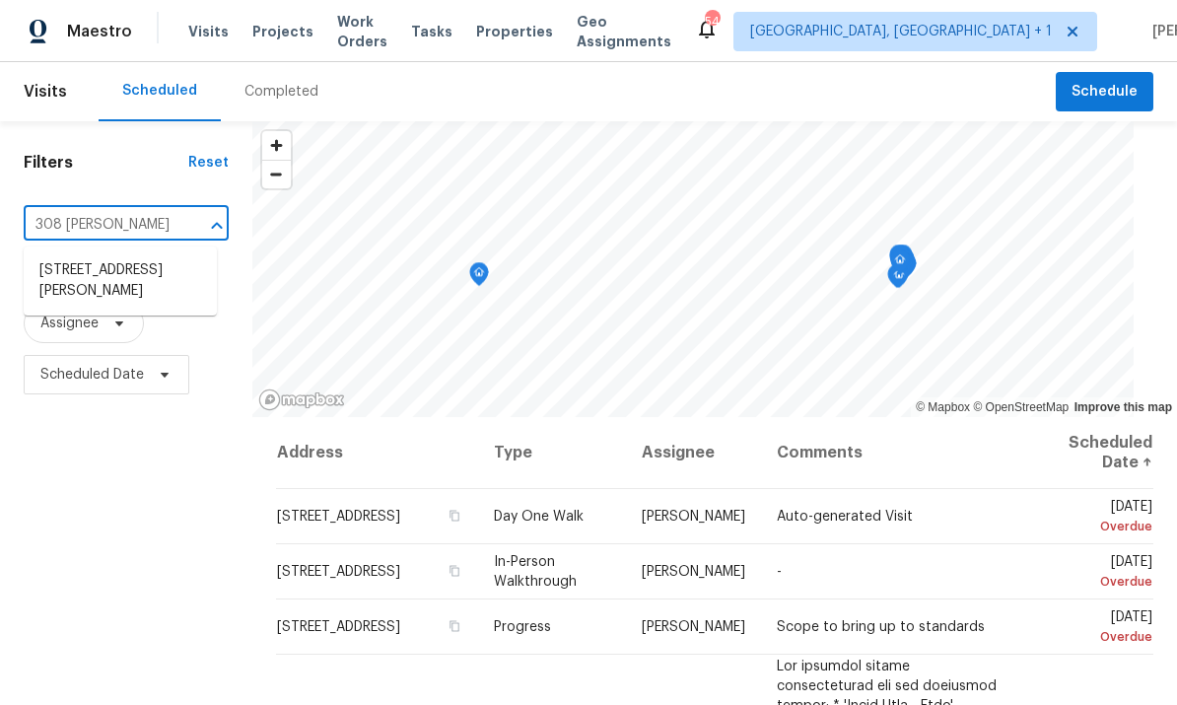
type input "308 [PERSON_NAME]"
click at [160, 279] on li "[STREET_ADDRESS][PERSON_NAME]" at bounding box center [120, 280] width 193 height 53
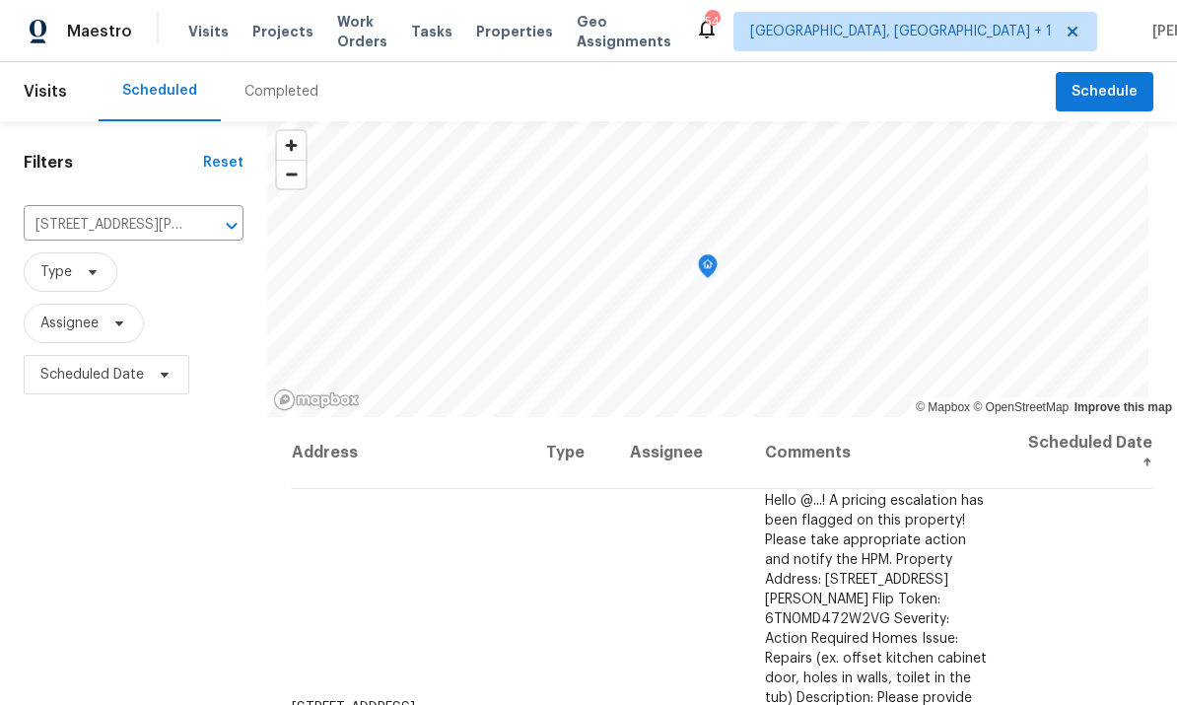
click at [283, 35] on span "Projects" at bounding box center [282, 32] width 61 height 20
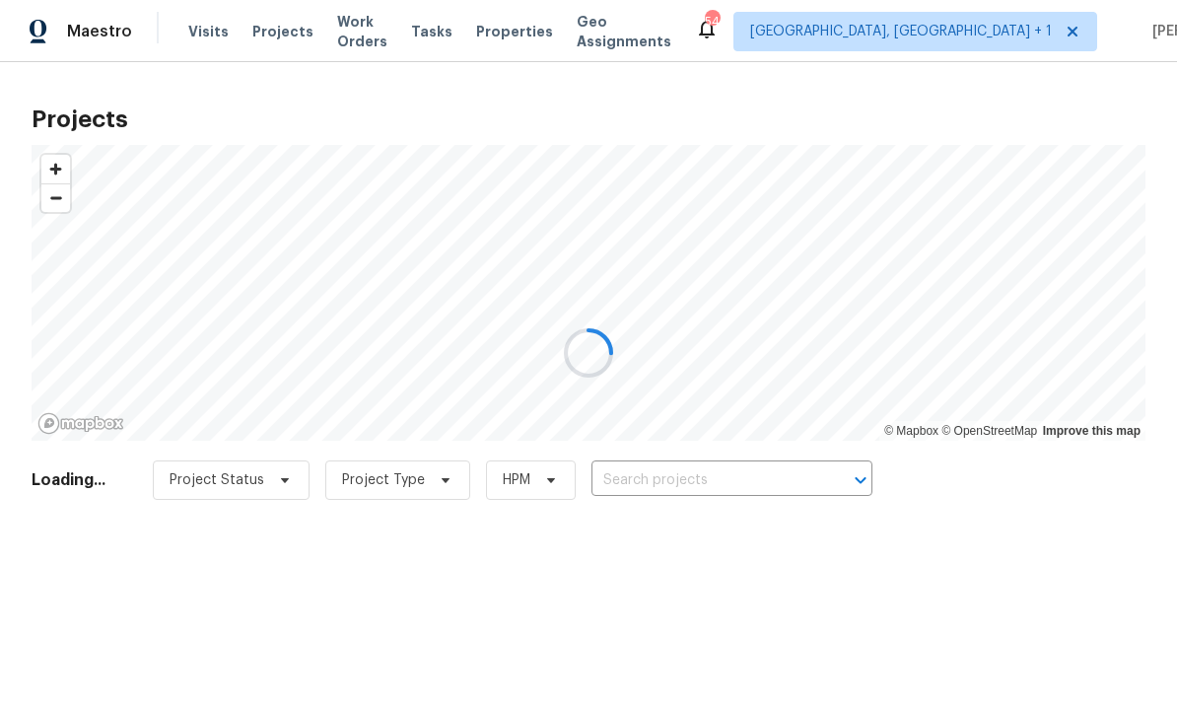
click at [679, 485] on div at bounding box center [588, 352] width 1177 height 705
click at [678, 485] on div at bounding box center [588, 352] width 1177 height 705
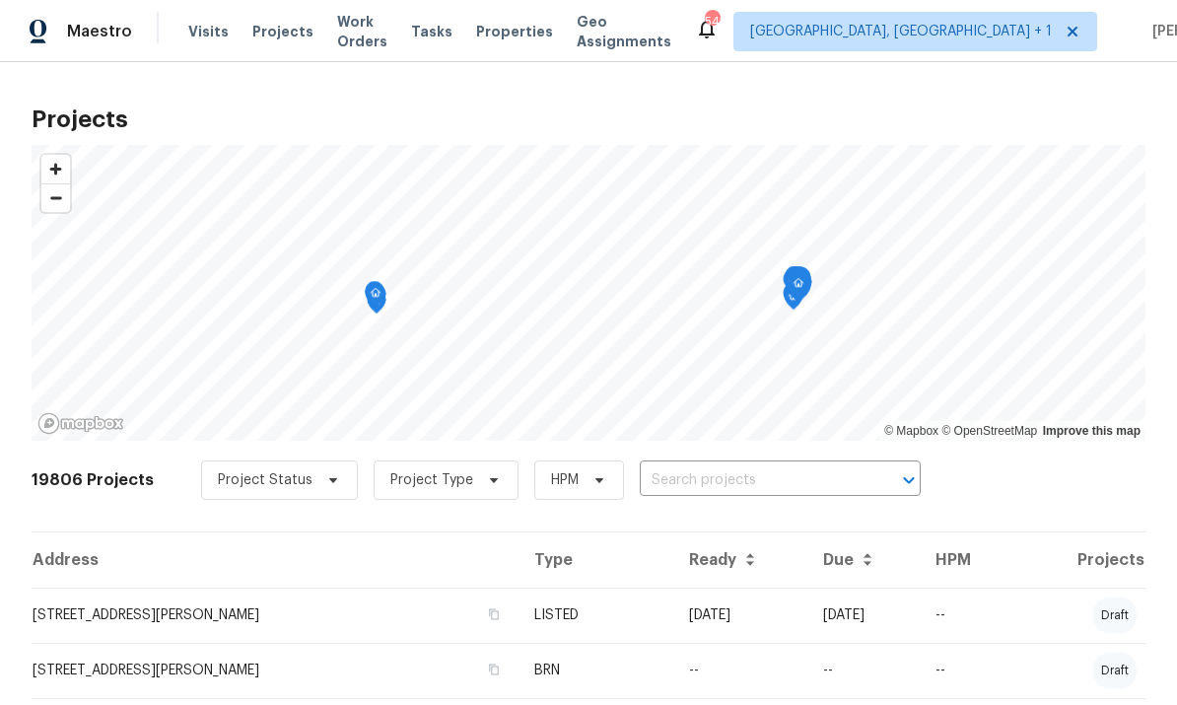
click at [706, 480] on input "text" at bounding box center [753, 480] width 226 height 31
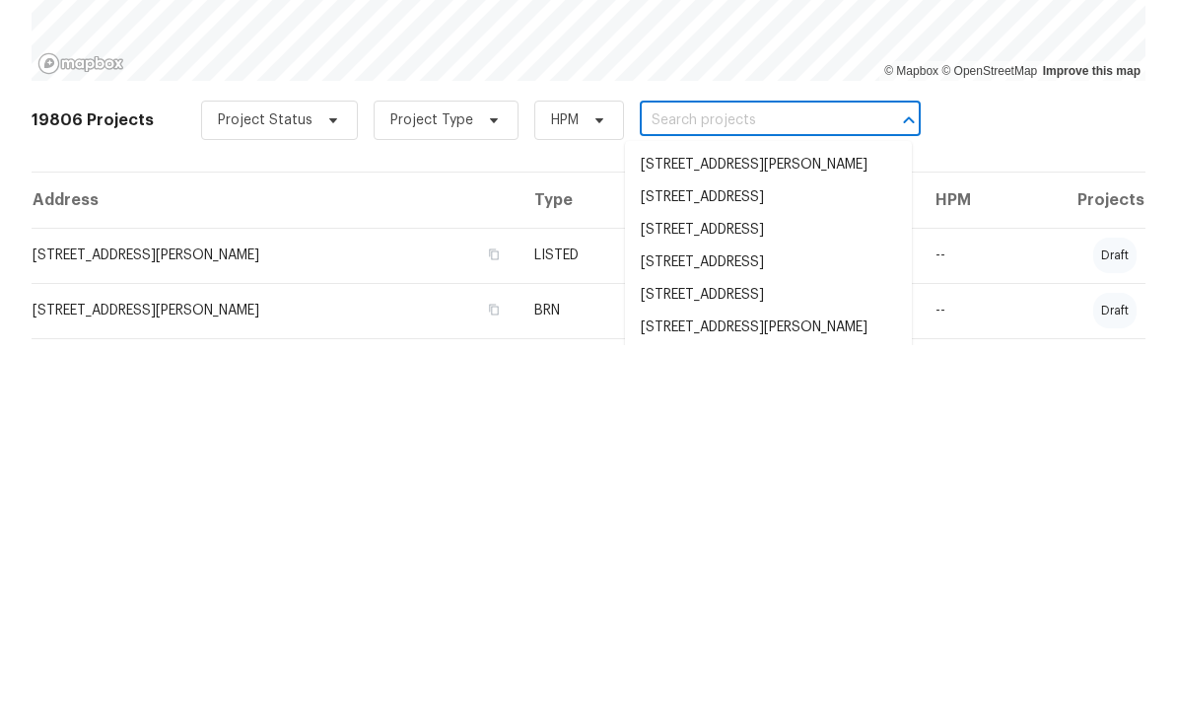
scroll to position [74, 0]
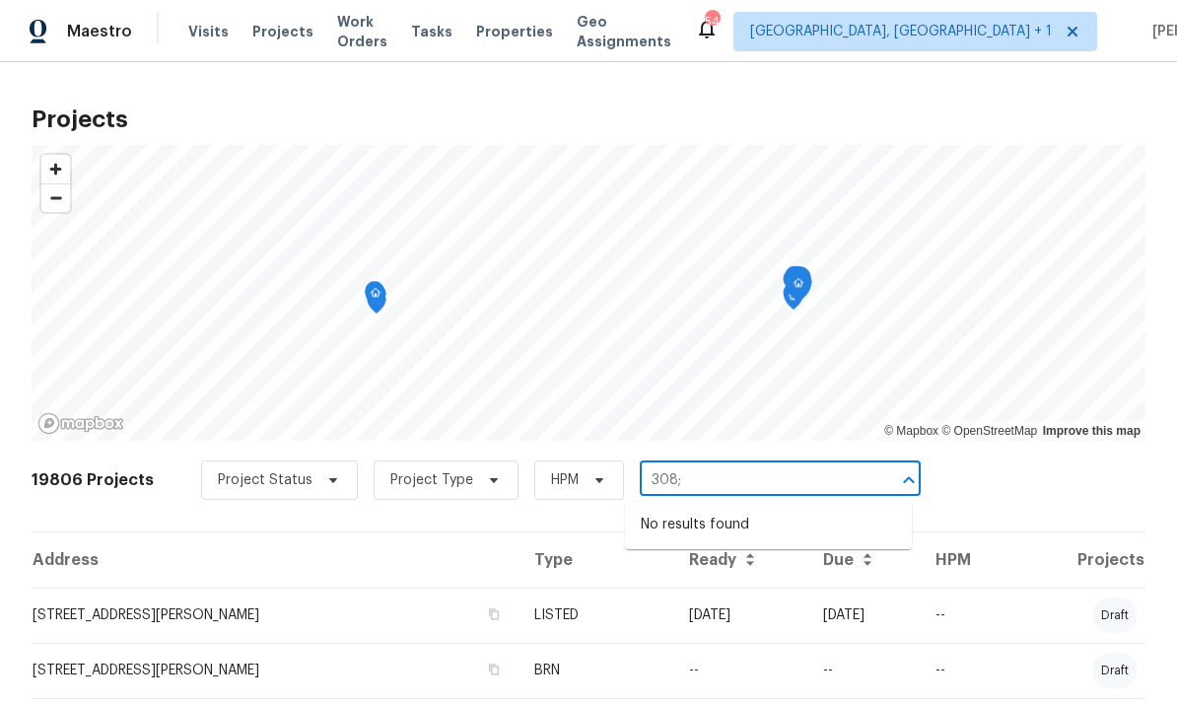
click at [697, 465] on input "308;" at bounding box center [753, 480] width 226 height 31
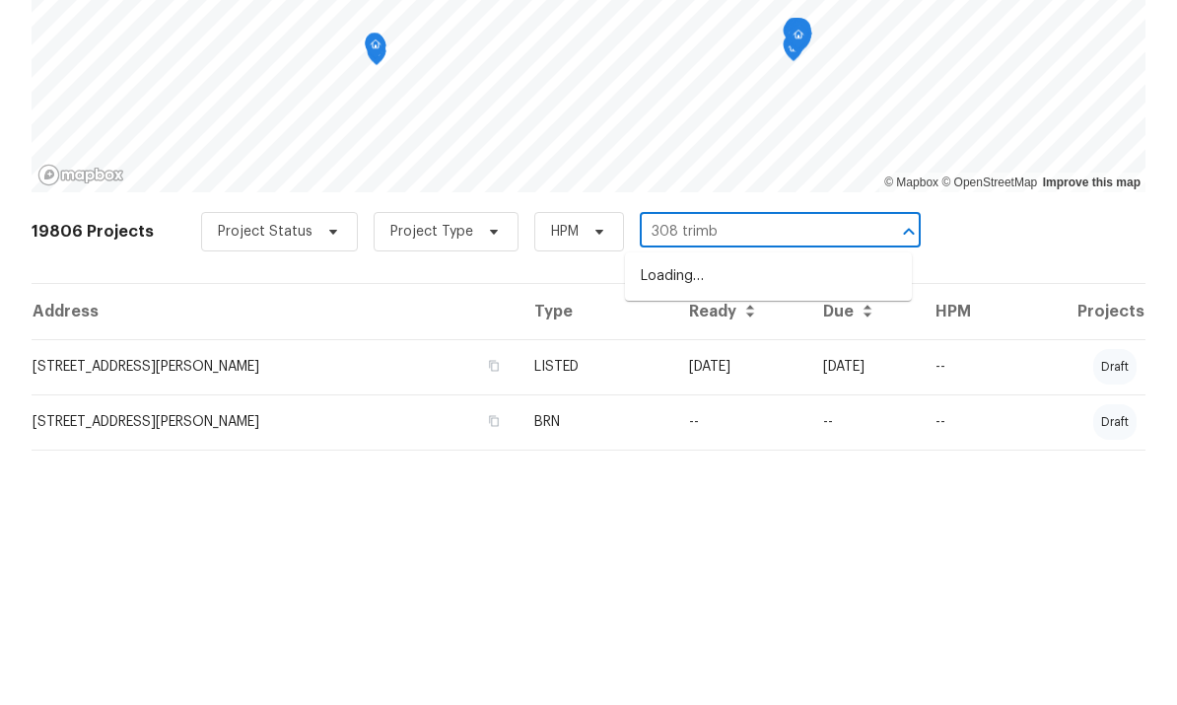
type input "308 trimbl"
click at [769, 509] on li "[STREET_ADDRESS][PERSON_NAME]" at bounding box center [768, 525] width 287 height 33
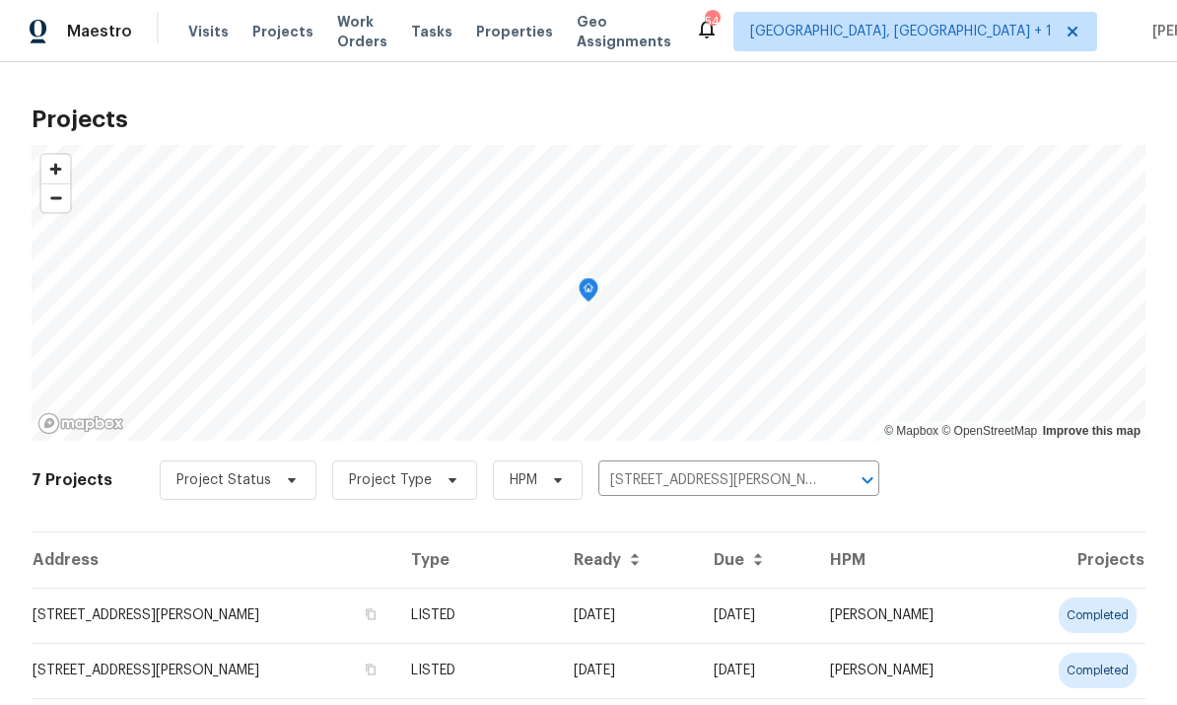
click at [444, 620] on td "LISTED" at bounding box center [476, 615] width 162 height 55
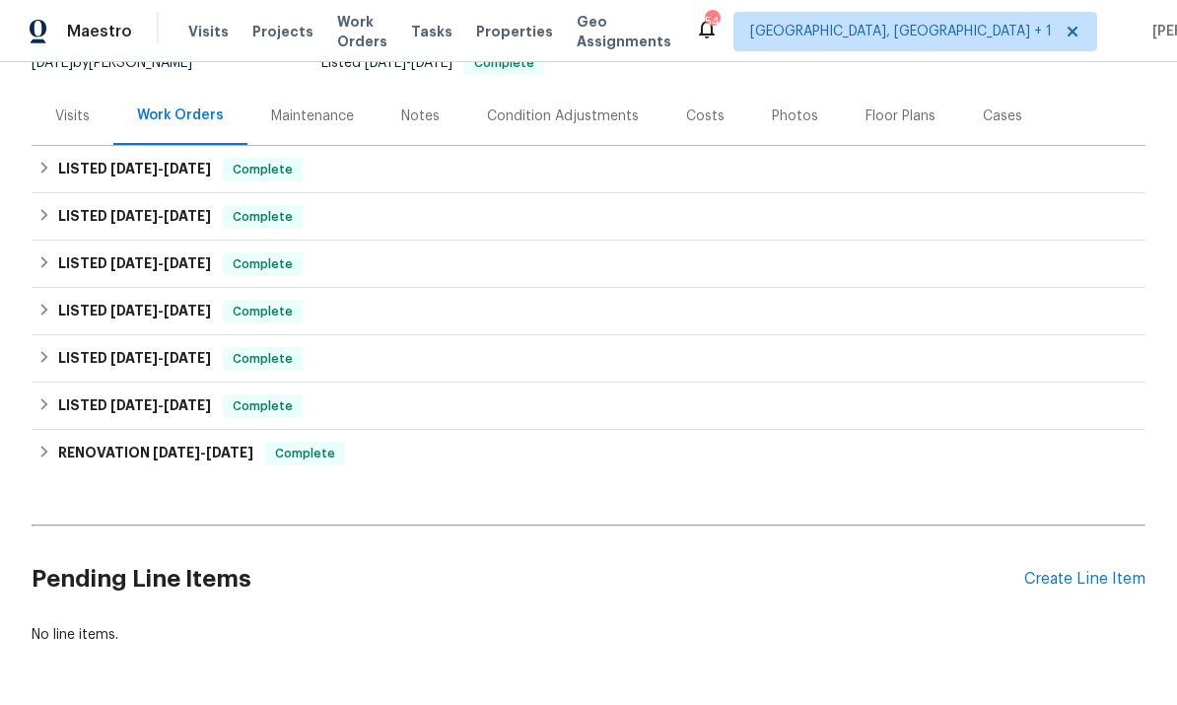
scroll to position [211, 0]
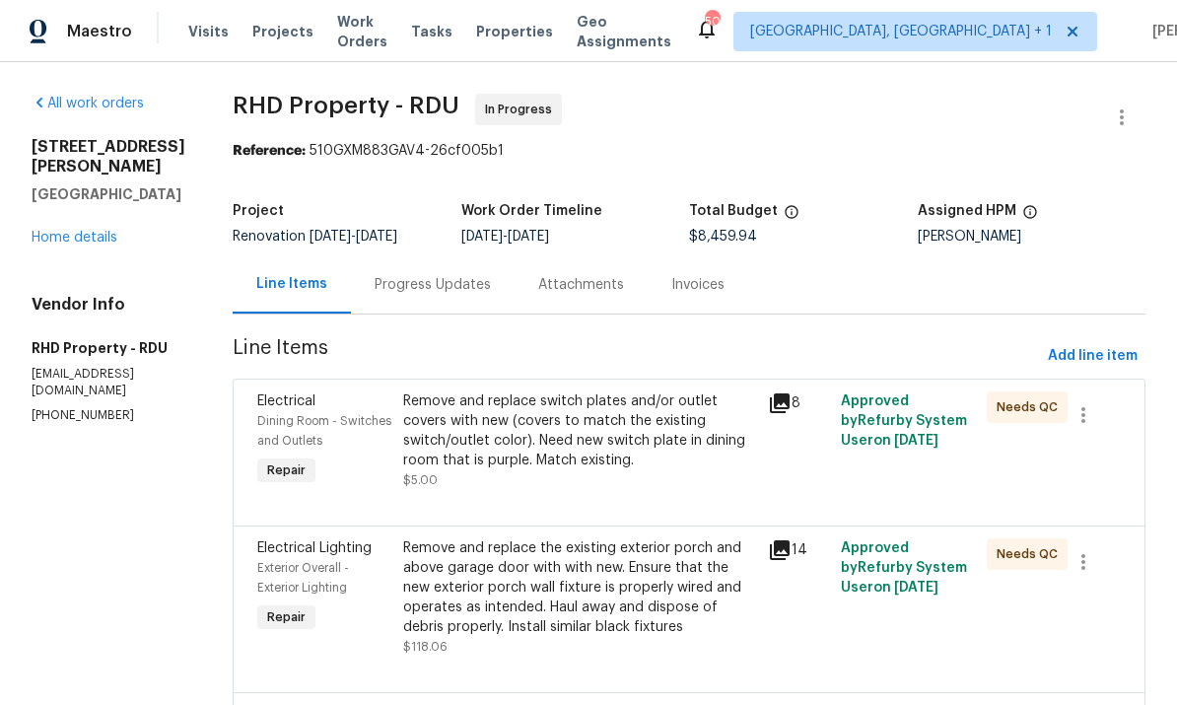
click at [107, 231] on link "Home details" at bounding box center [75, 238] width 86 height 14
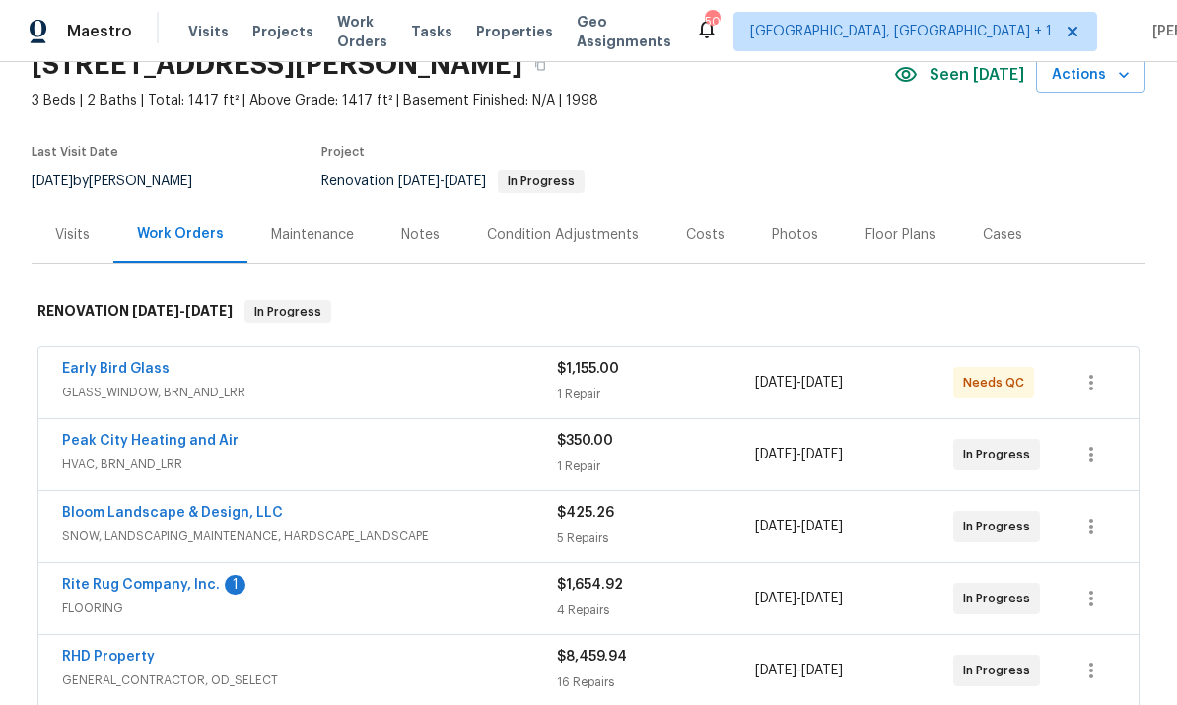
scroll to position [98, 0]
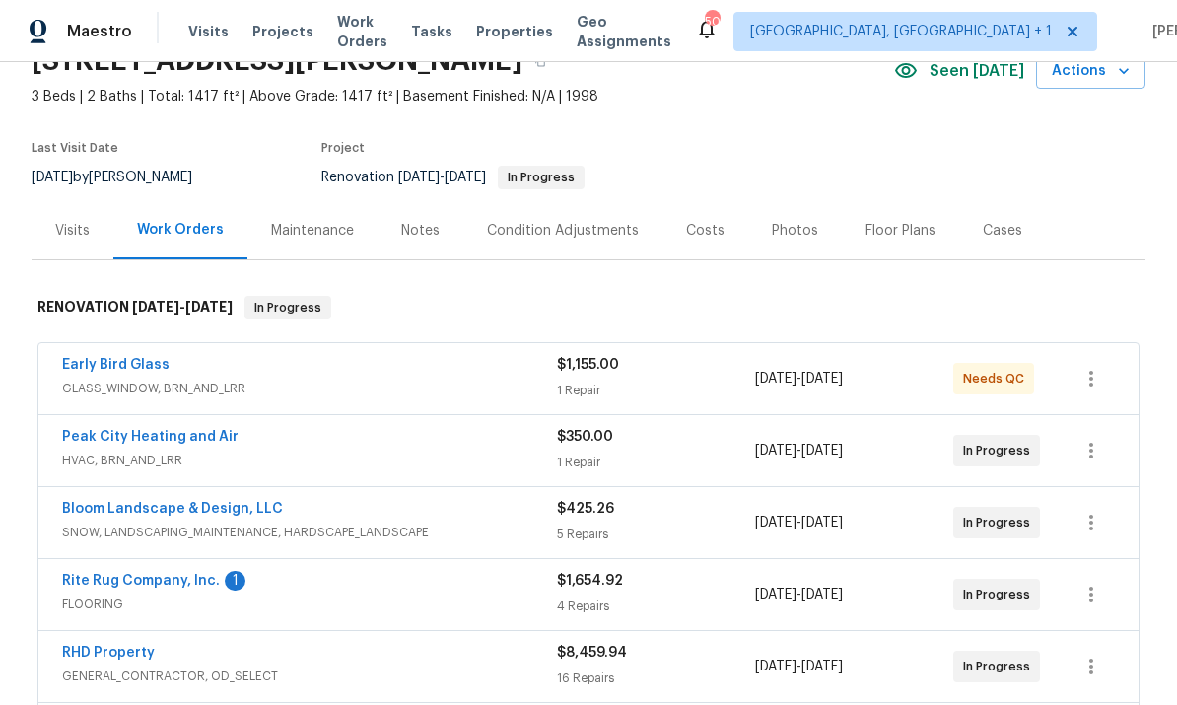
click at [192, 574] on link "Rite Rug Company, Inc." at bounding box center [141, 581] width 158 height 14
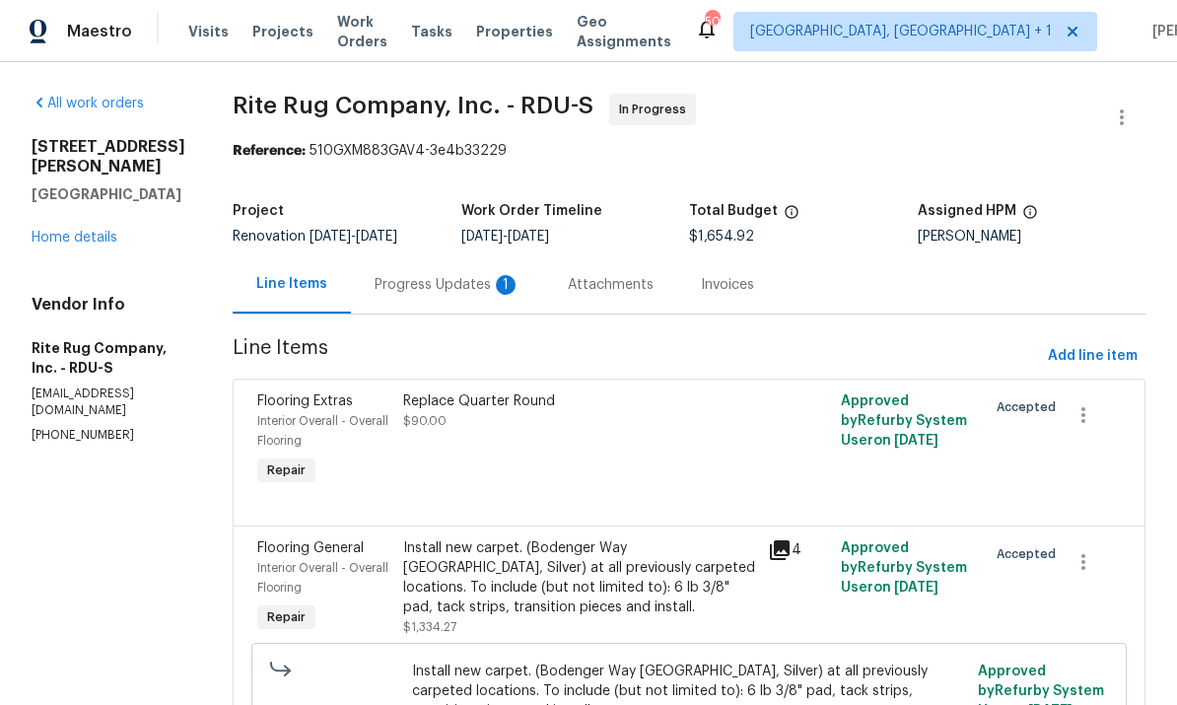
click at [452, 295] on div "Progress Updates 1" at bounding box center [448, 285] width 146 height 20
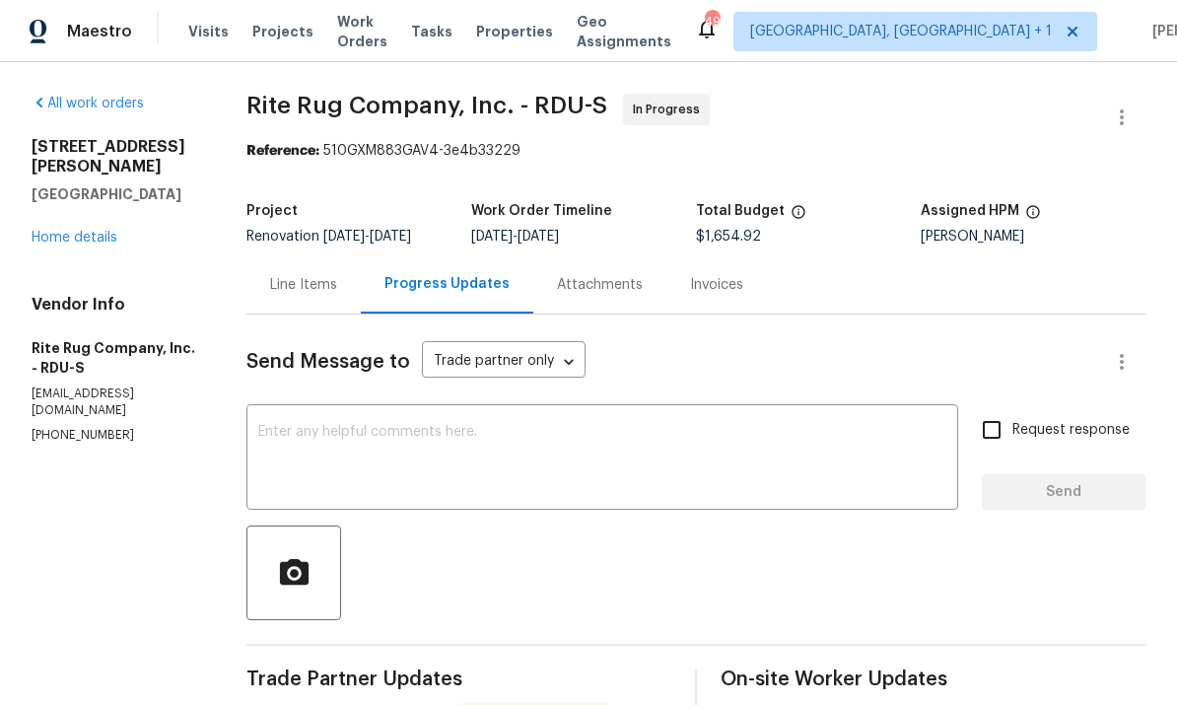
click at [117, 239] on div "All work orders 705 Morton Farm Rd Holly Springs, NC 27540 Home details Vendor …" at bounding box center [116, 269] width 168 height 350
click at [110, 231] on link "Home details" at bounding box center [75, 238] width 86 height 14
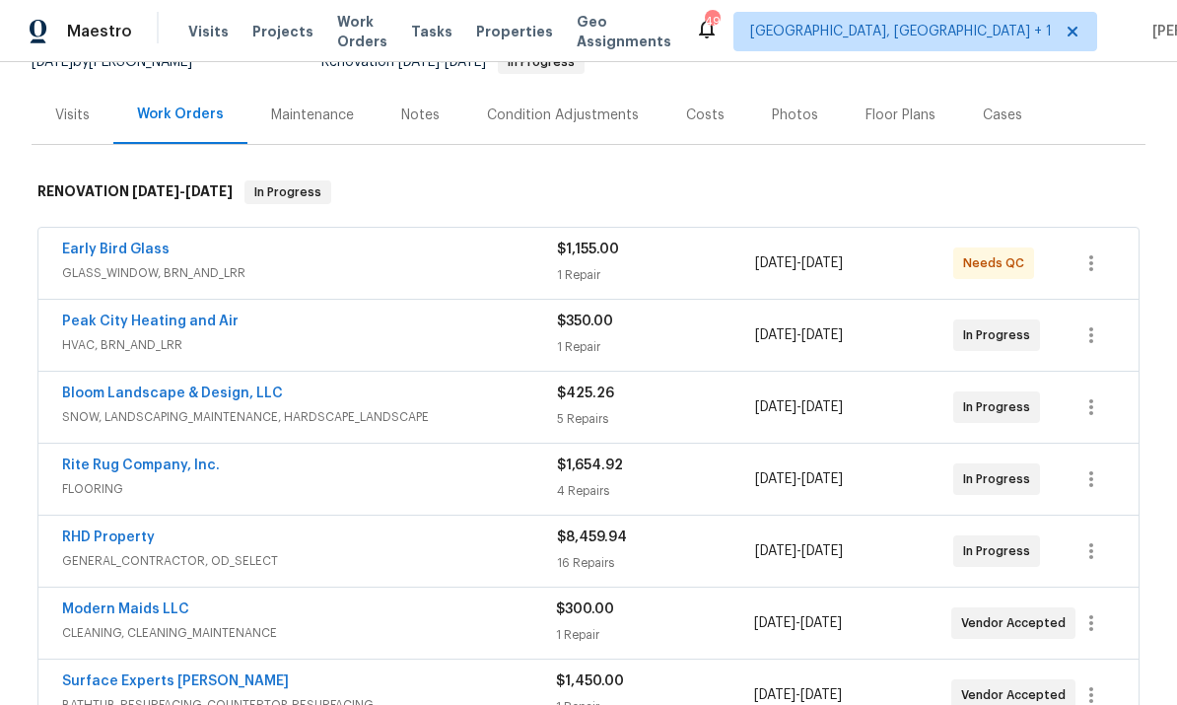
scroll to position [214, 0]
click at [164, 244] on link "Early Bird Glass" at bounding box center [115, 249] width 107 height 14
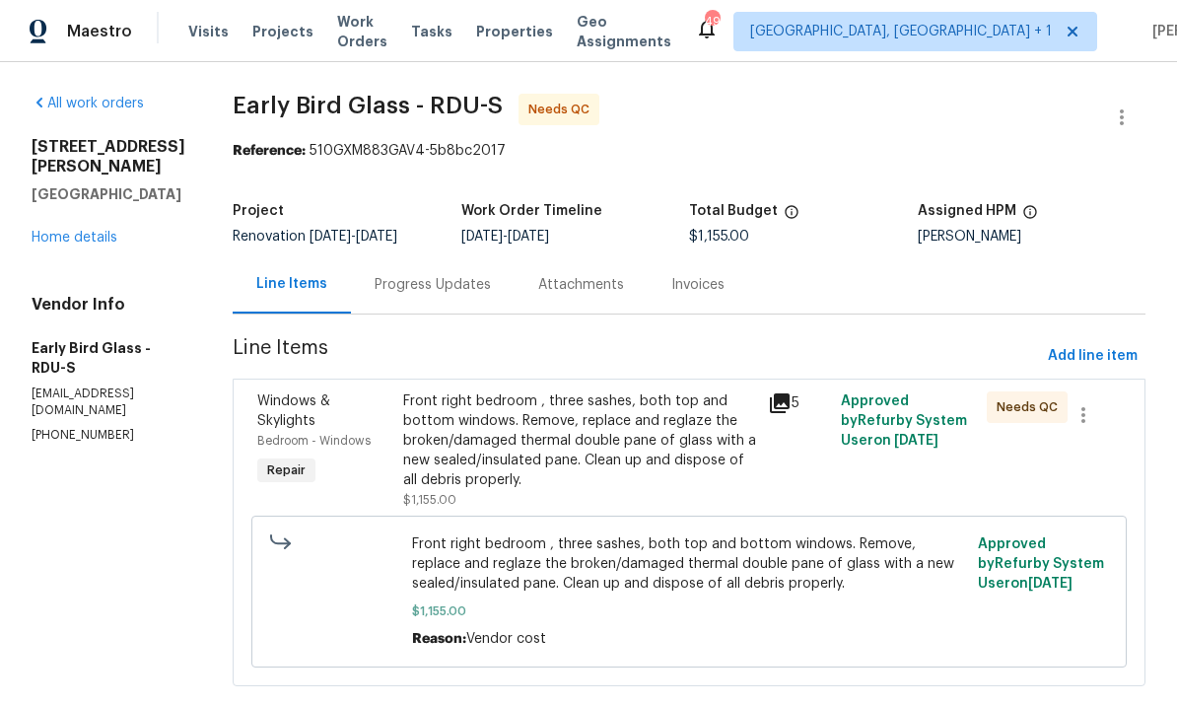
click at [432, 274] on div "Progress Updates" at bounding box center [433, 284] width 164 height 58
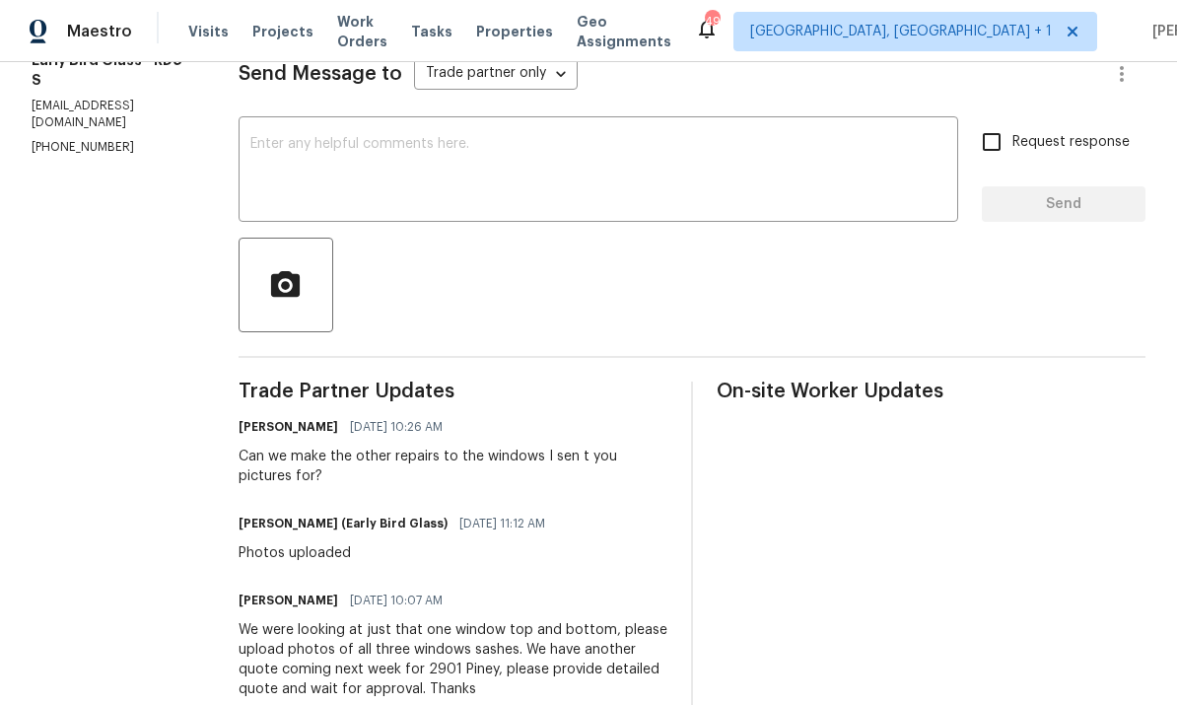
scroll to position [303, 0]
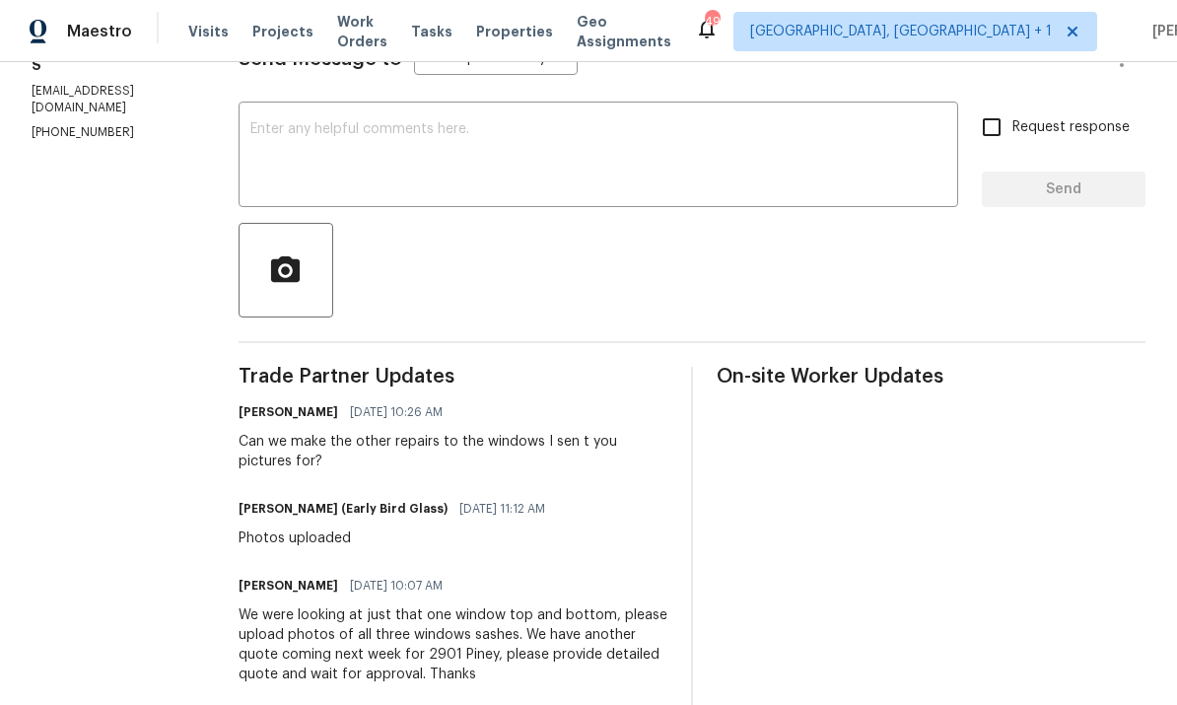
click at [264, 37] on span "Projects" at bounding box center [282, 32] width 61 height 20
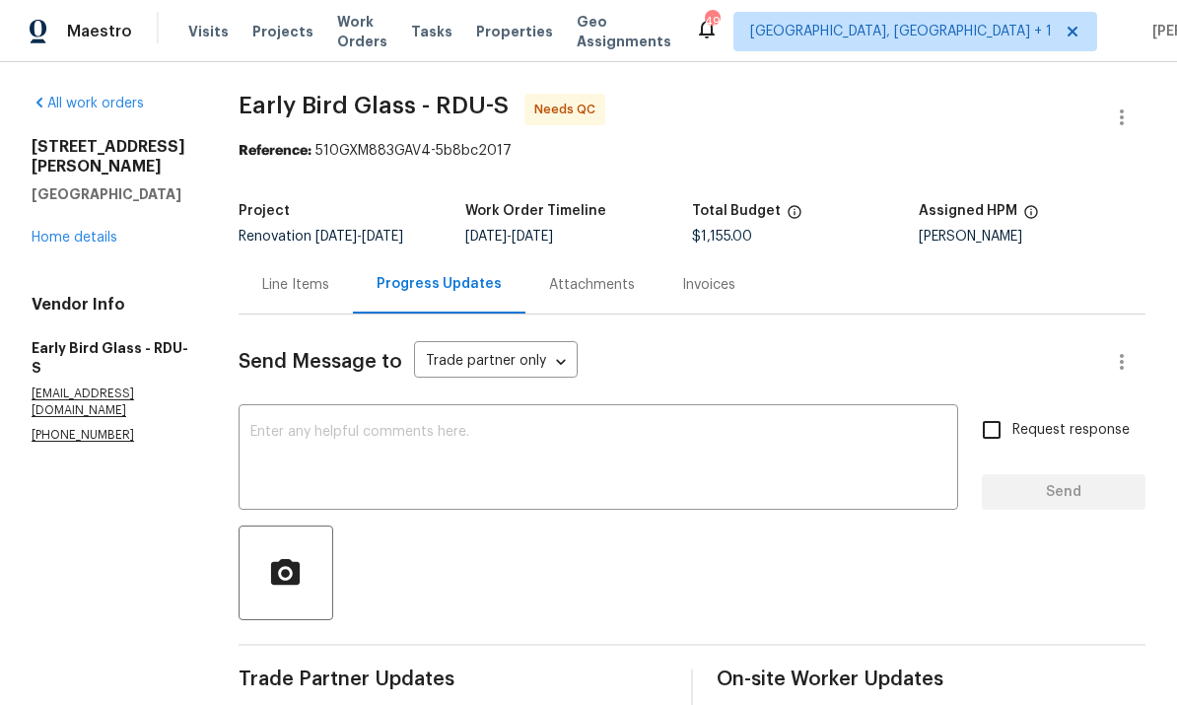
click at [297, 279] on div "Line Items" at bounding box center [295, 285] width 67 height 20
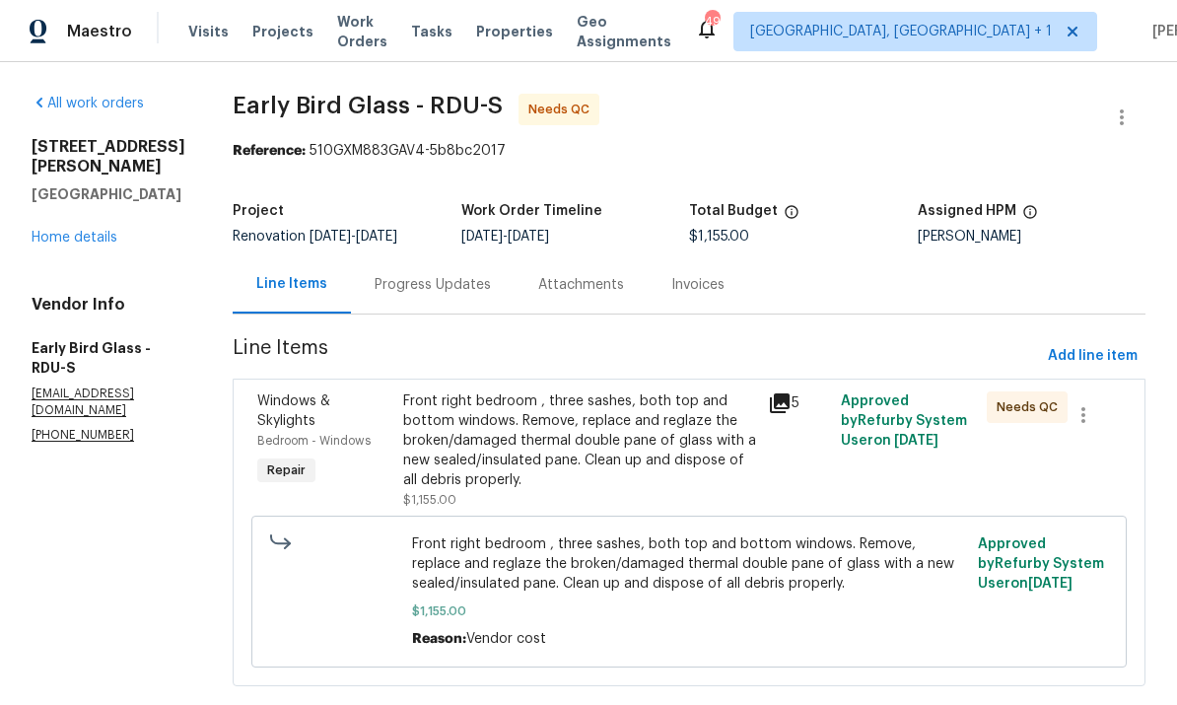
scroll to position [38, 0]
click at [444, 259] on div "Progress Updates" at bounding box center [433, 284] width 164 height 58
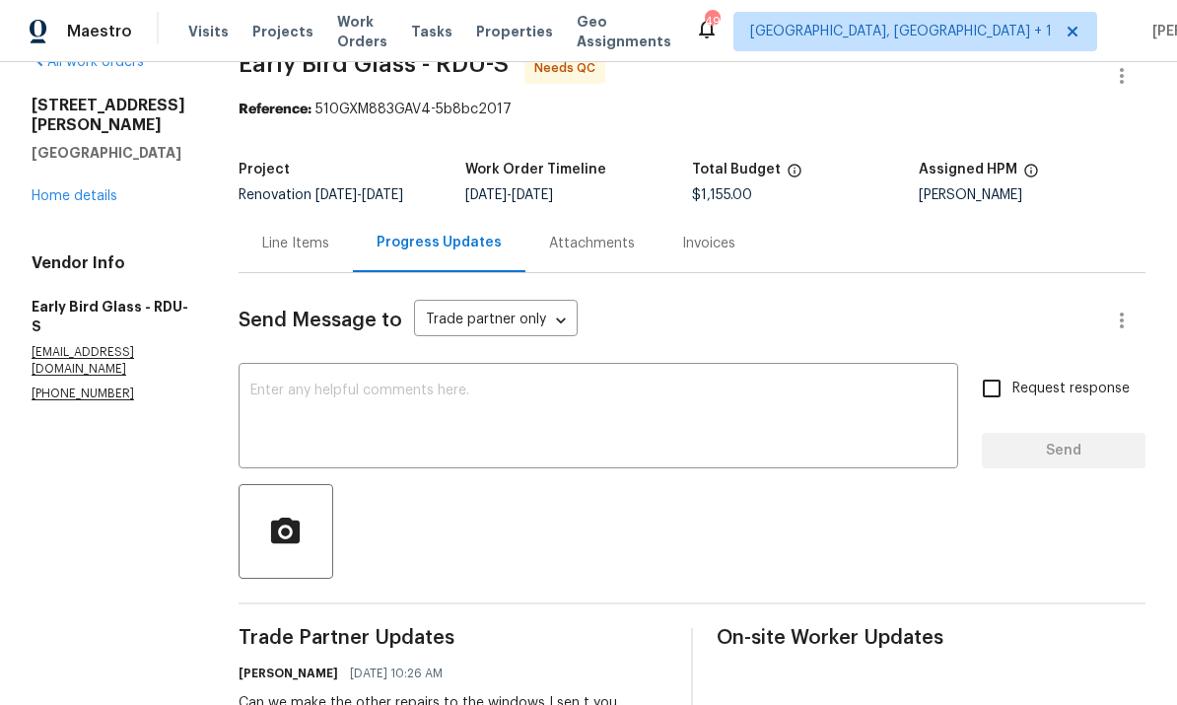
scroll to position [40, 0]
click at [304, 235] on div "Line Items" at bounding box center [295, 245] width 67 height 20
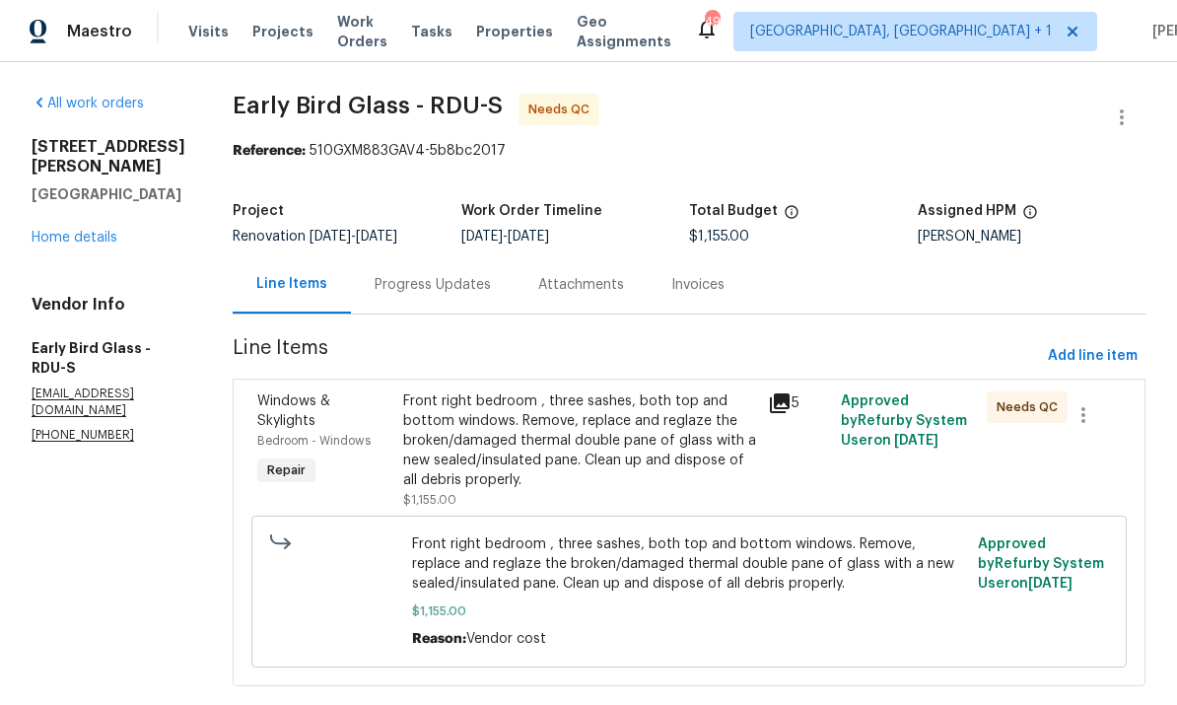
click at [612, 428] on div "Front right bedroom , three sashes, both top and bottom windows. Remove, replac…" at bounding box center [579, 440] width 353 height 99
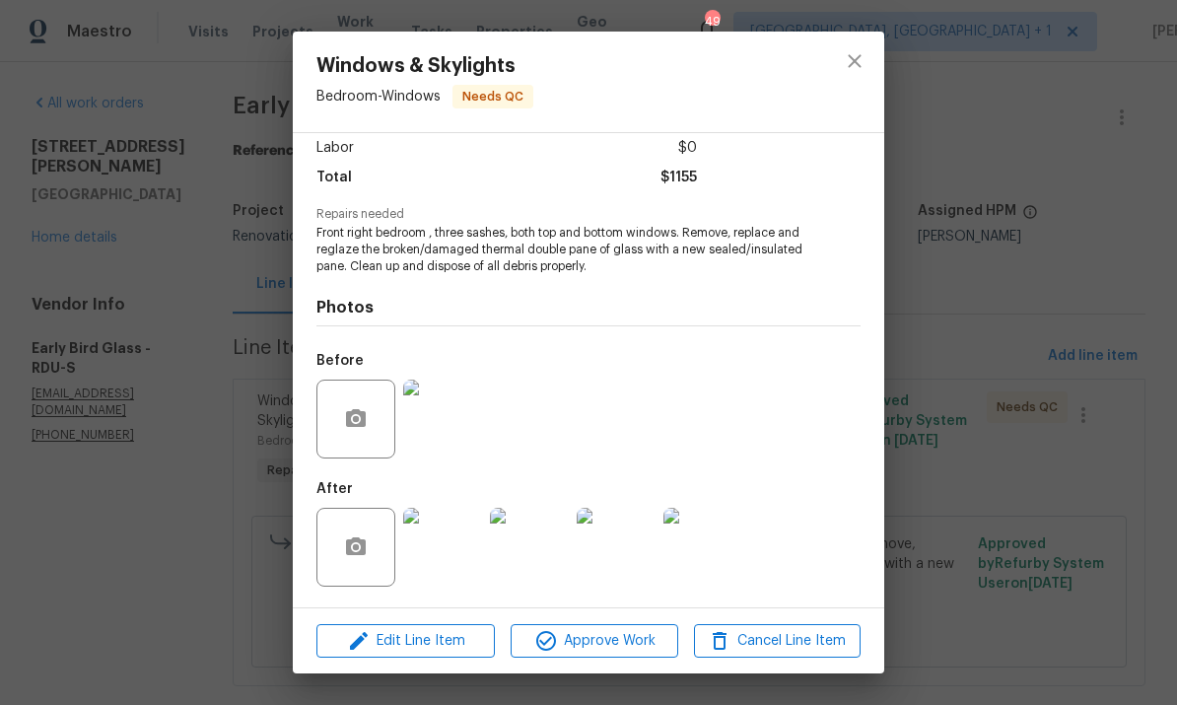
scroll to position [141, 0]
click at [369, 438] on button "button" at bounding box center [355, 418] width 47 height 47
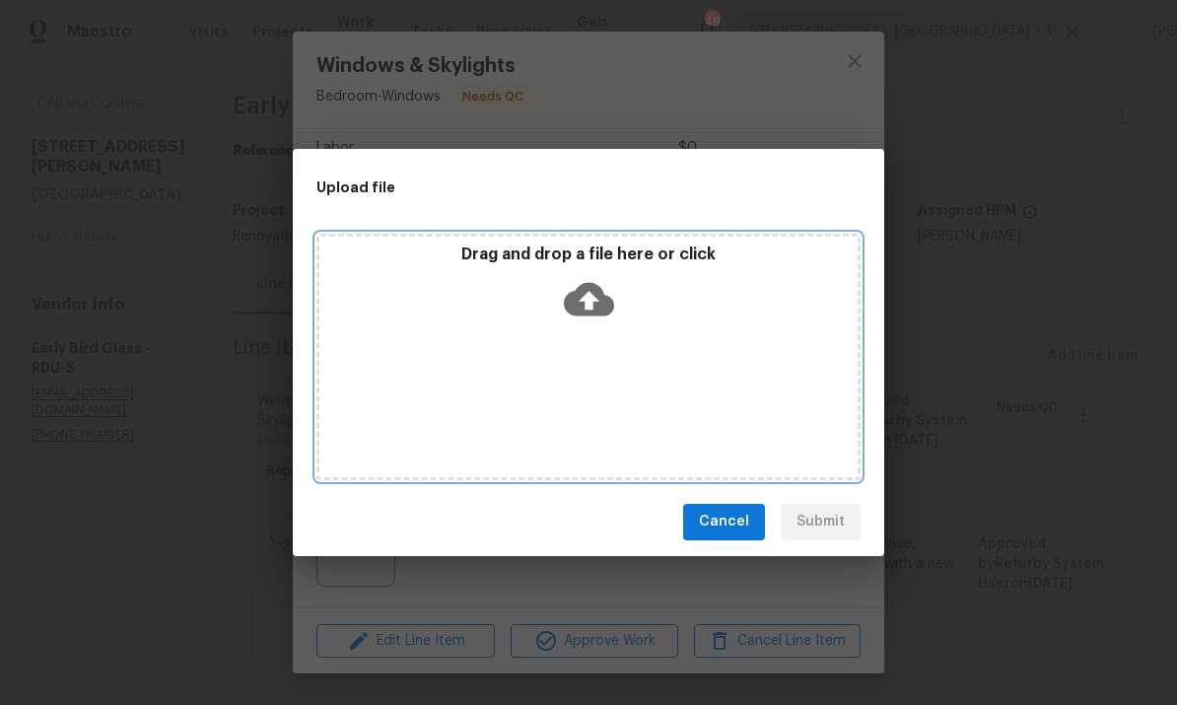
click at [598, 297] on icon at bounding box center [589, 299] width 50 height 34
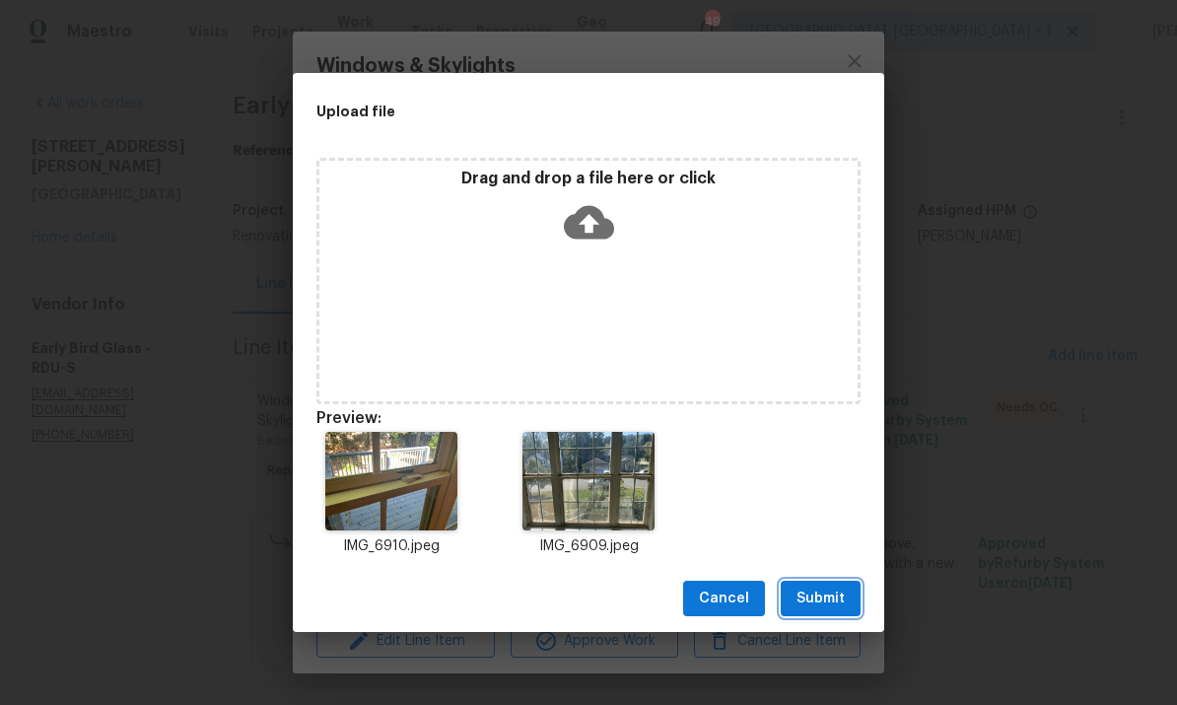
click at [852, 592] on button "Submit" at bounding box center [821, 599] width 80 height 36
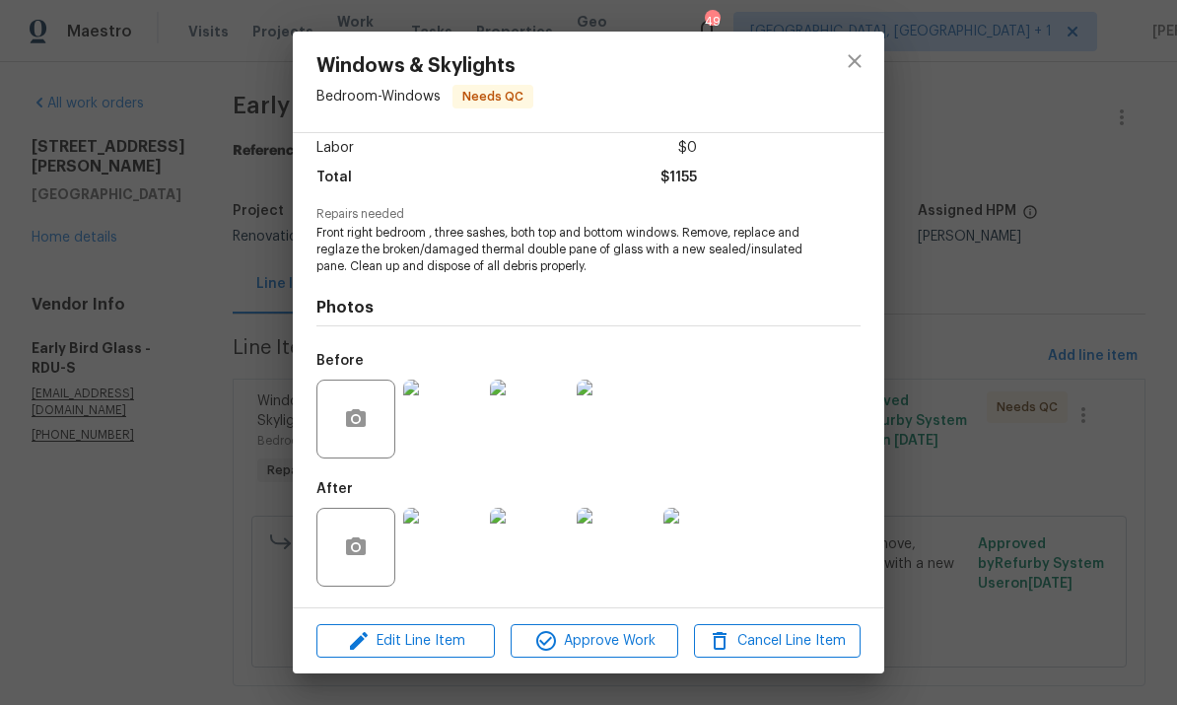
click at [452, 413] on img at bounding box center [442, 419] width 79 height 79
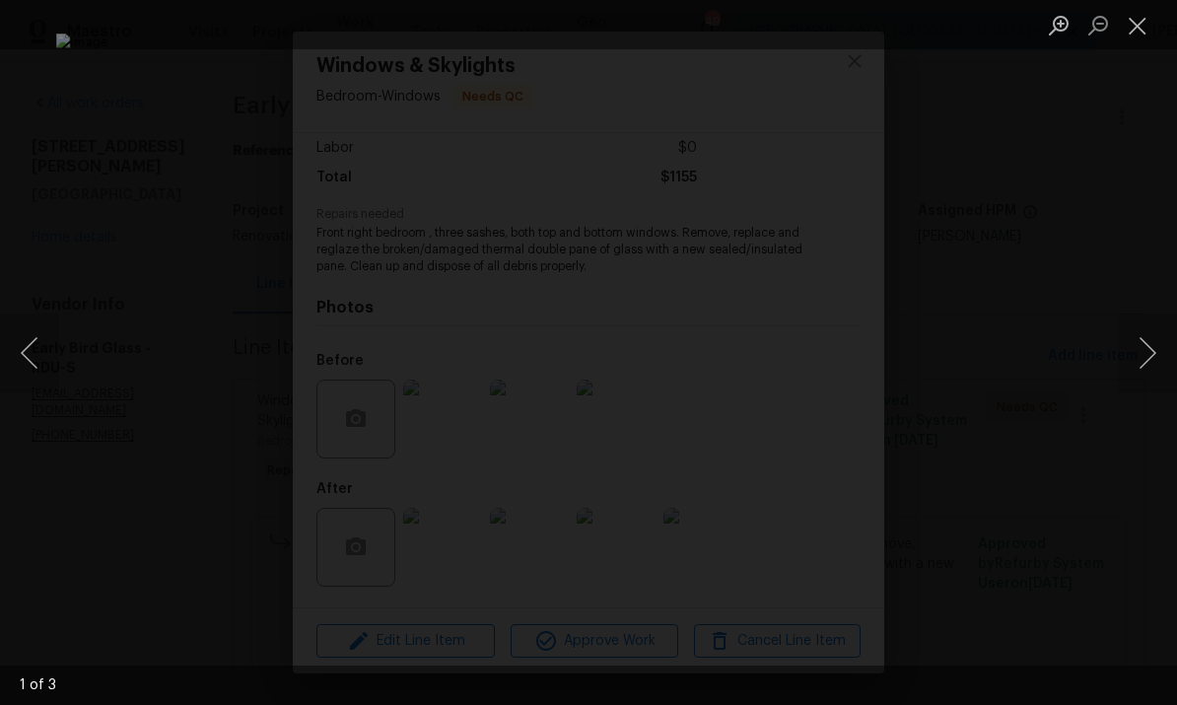
click at [1152, 355] on button "Next image" at bounding box center [1147, 352] width 59 height 79
click at [1129, 347] on button "Next image" at bounding box center [1147, 352] width 59 height 79
click at [1121, 344] on button "Next image" at bounding box center [1147, 352] width 59 height 79
click at [1135, 341] on button "Next image" at bounding box center [1147, 352] width 59 height 79
